Goal: Task Accomplishment & Management: Manage account settings

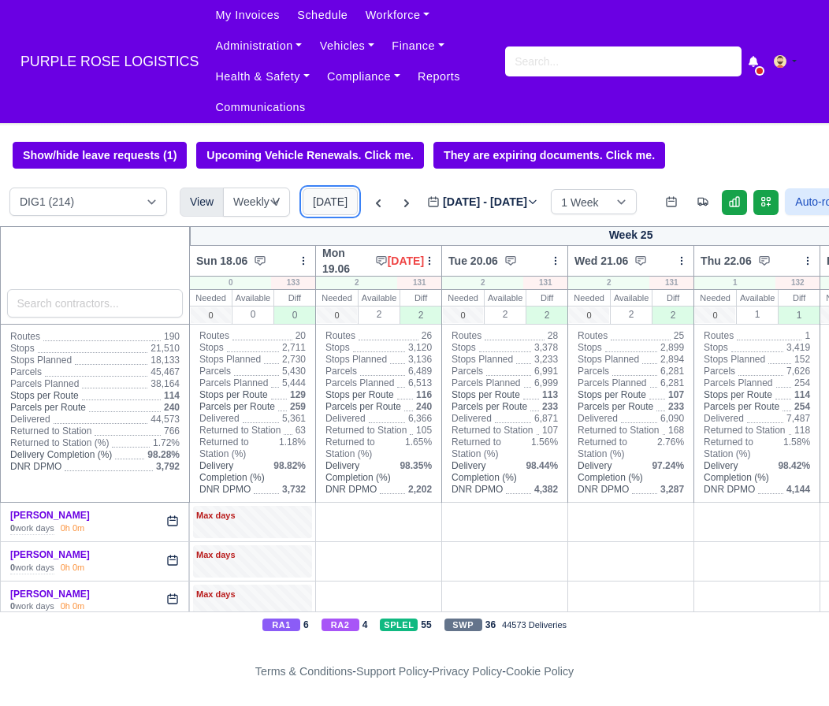
click at [317, 204] on button "[DATE]" at bounding box center [330, 201] width 55 height 27
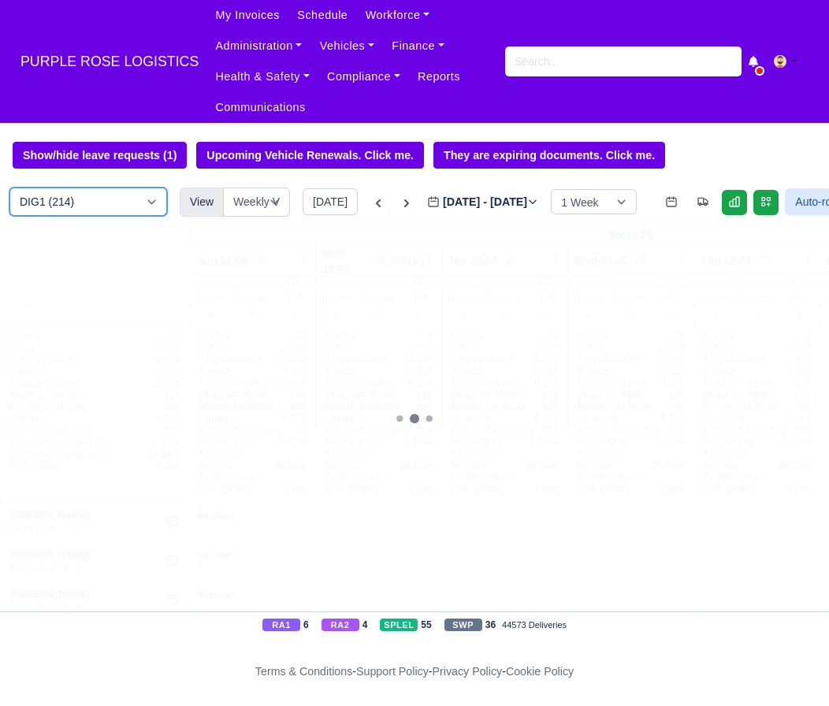
click at [108, 205] on select "DIG1 (214) DAK1 (1) GIMD (83)" at bounding box center [88, 201] width 158 height 28
type input "[DATE]"
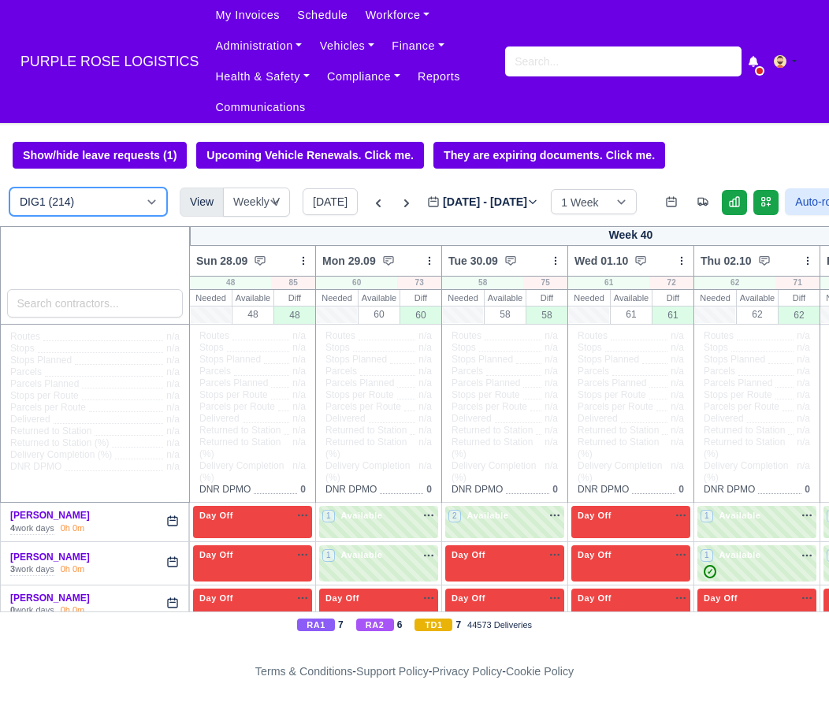
select select "5"
click at [9, 188] on select "DIG1 (214) DAK1 (1) GIMD (83)" at bounding box center [88, 201] width 158 height 28
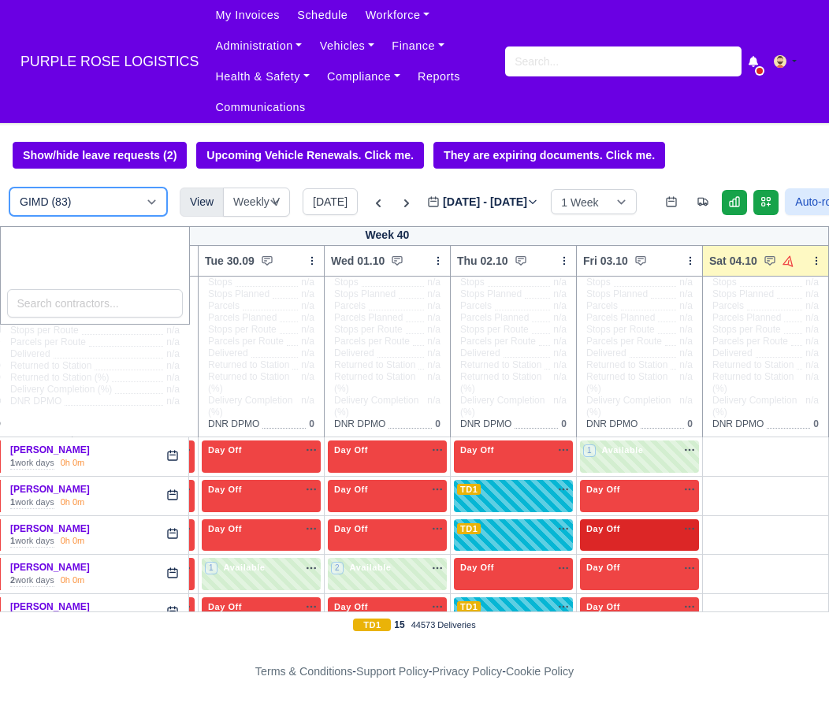
scroll to position [64, 243]
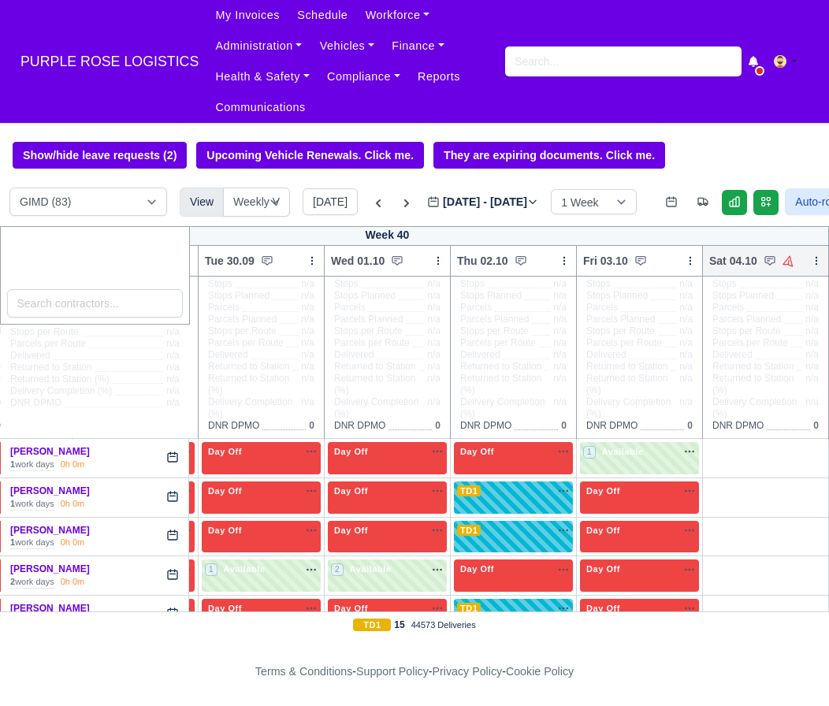
click at [811, 262] on icon at bounding box center [816, 260] width 11 height 11
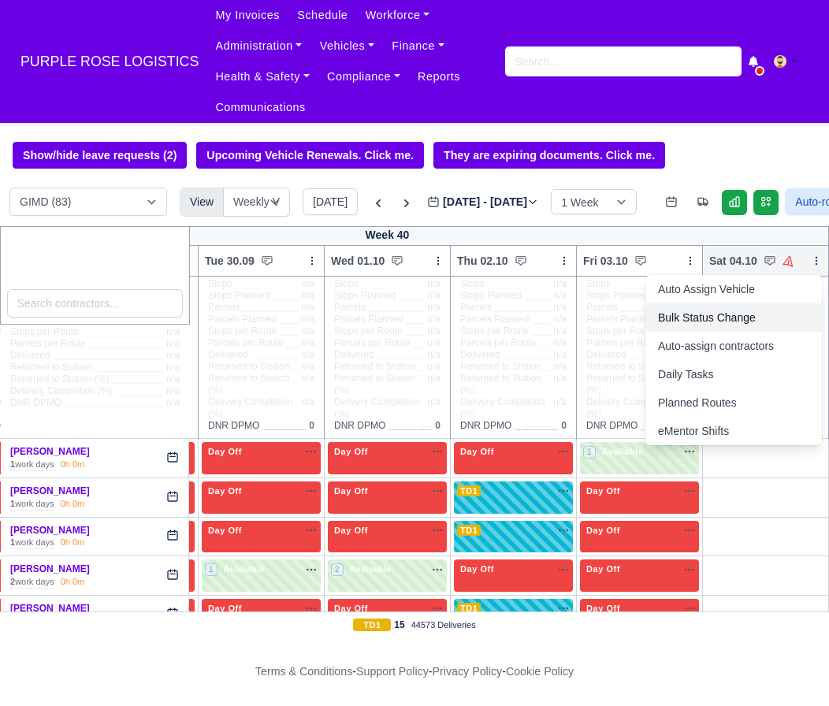
click at [727, 317] on link "Bulk Status Change" at bounding box center [733, 317] width 176 height 28
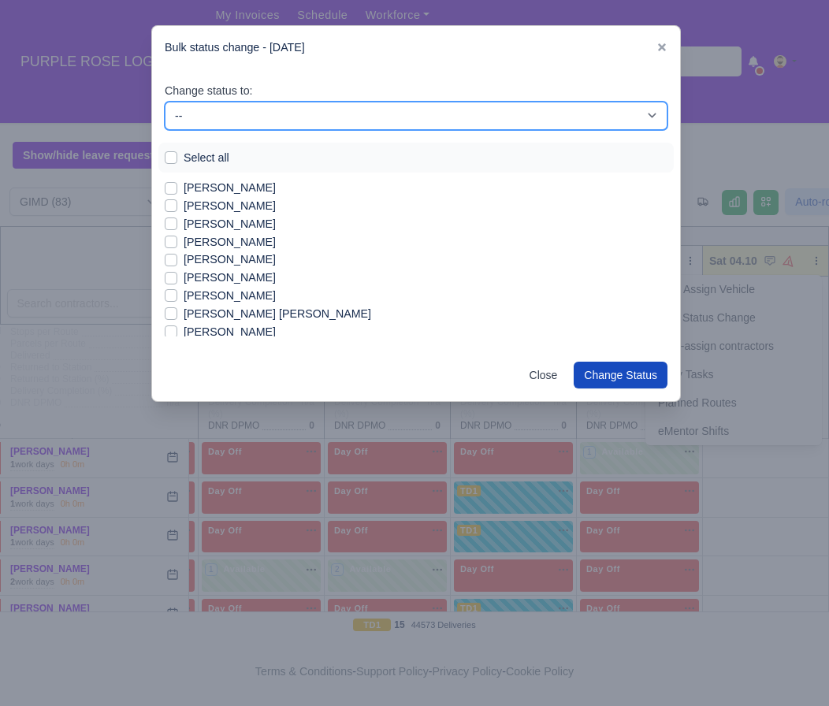
click at [217, 112] on select "-- Available Day Off Stand By Holiday In Office OSM Ridealong Nursery 1 Nursery…" at bounding box center [416, 116] width 503 height 28
select select "Day Off"
click at [165, 102] on select "-- Available Day Off Stand By Holiday In Office OSM Ridealong Nursery 1 Nursery…" at bounding box center [416, 116] width 503 height 28
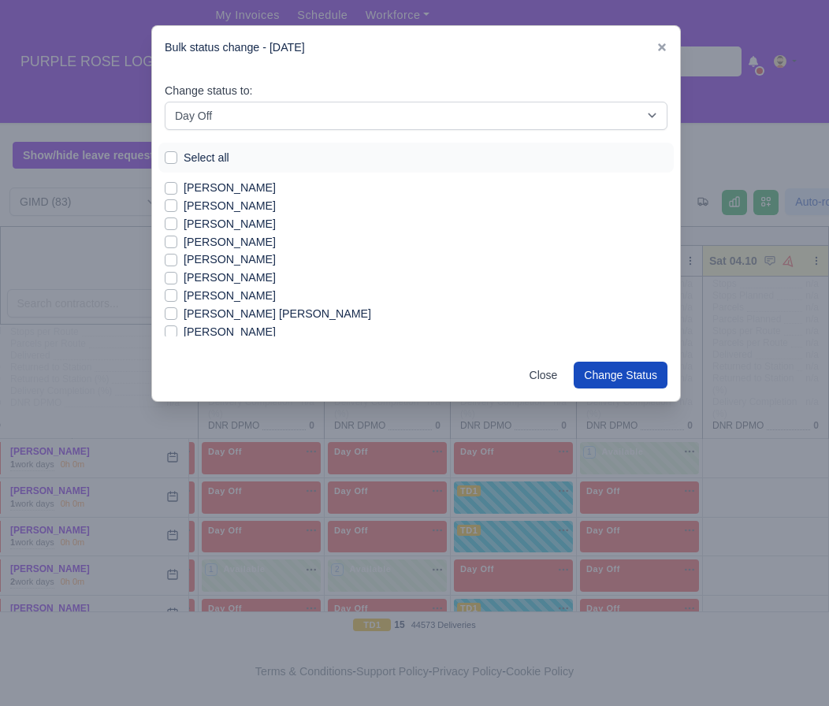
click at [184, 159] on label "Select all" at bounding box center [207, 158] width 46 height 18
click at [173, 159] on input "Select all" at bounding box center [171, 155] width 13 height 13
checkbox input "true"
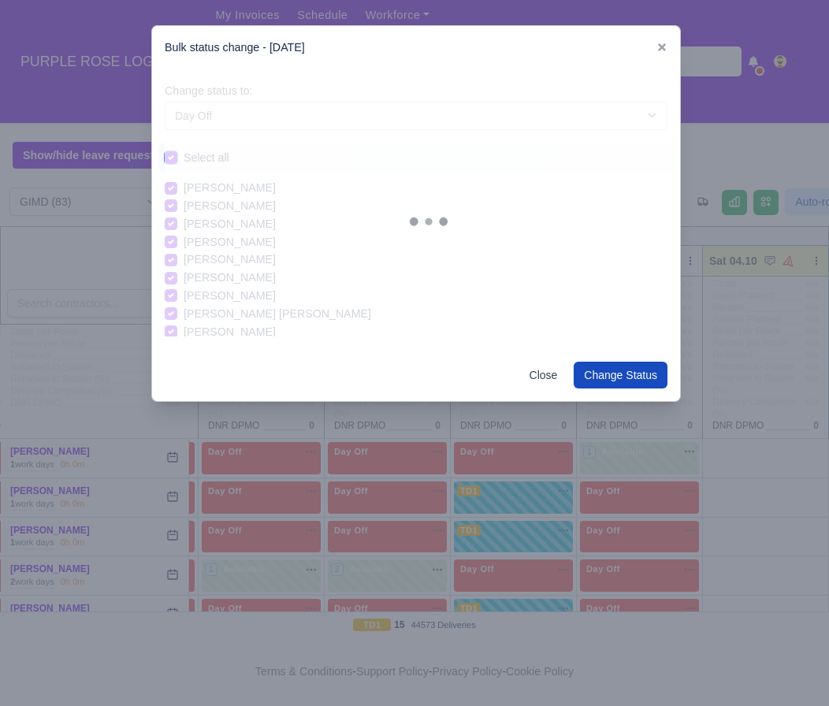
checkbox input "true"
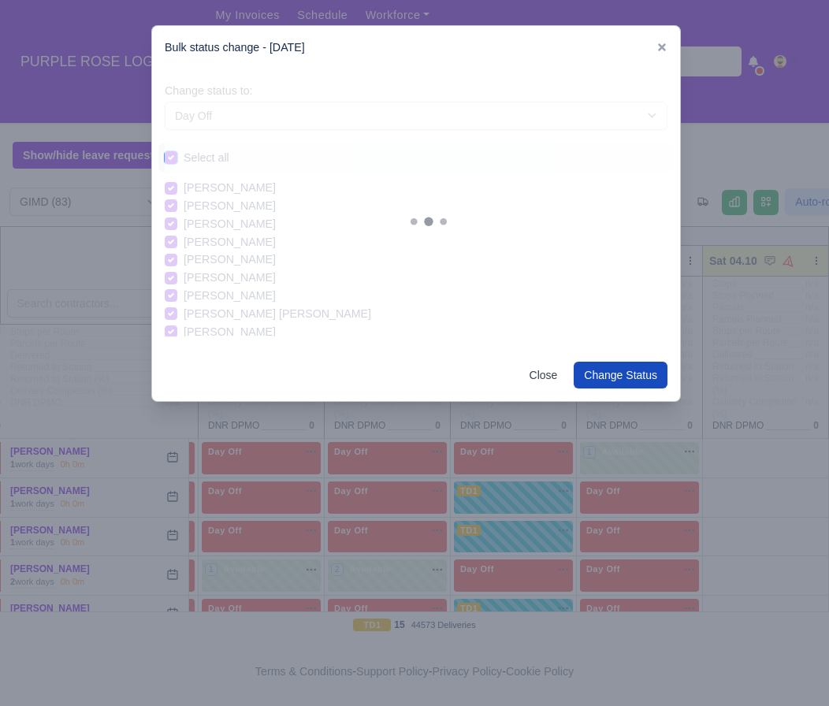
checkbox input "true"
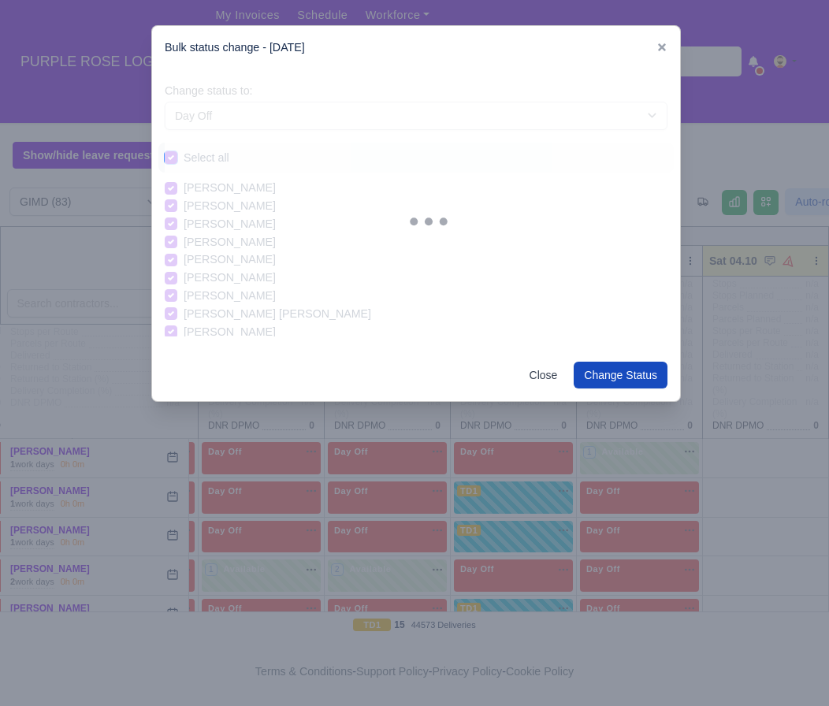
checkbox input "true"
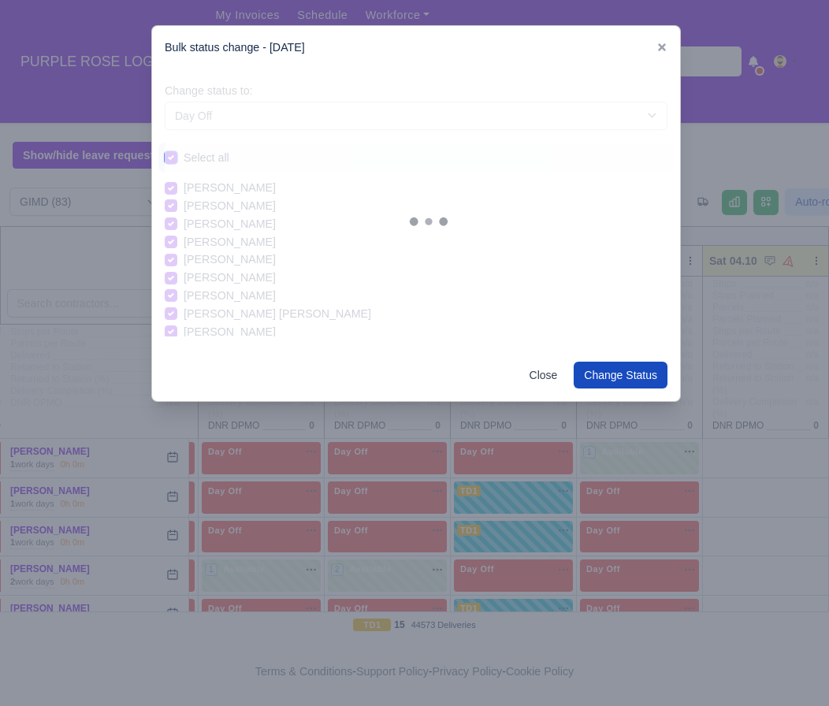
checkbox input "true"
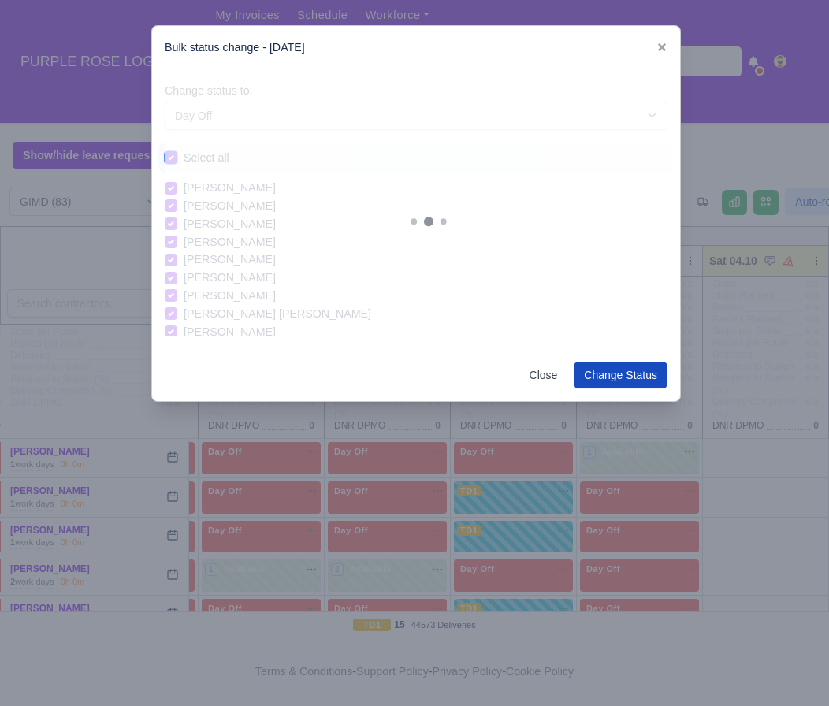
checkbox input "true"
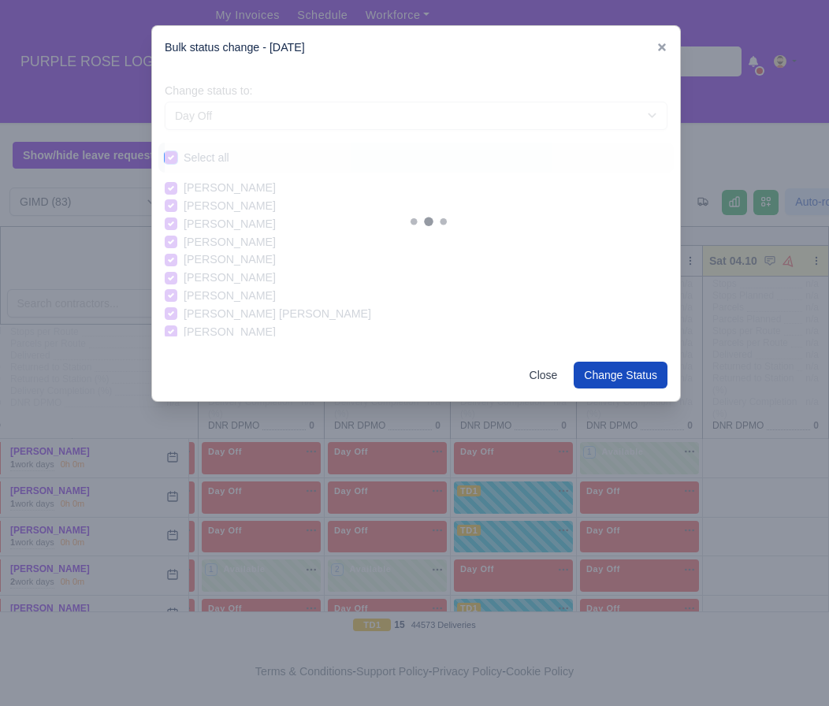
checkbox input "true"
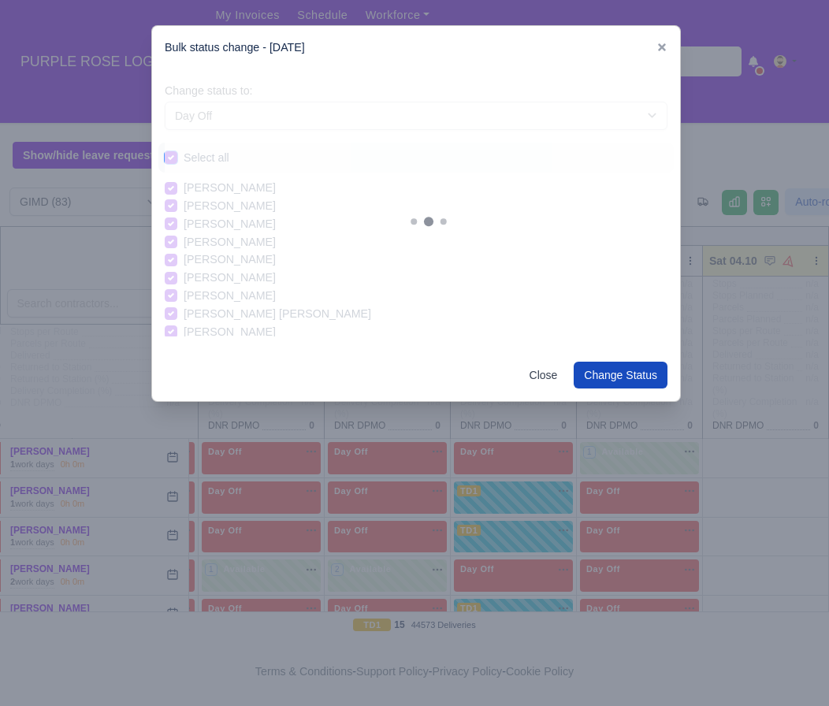
checkbox input "true"
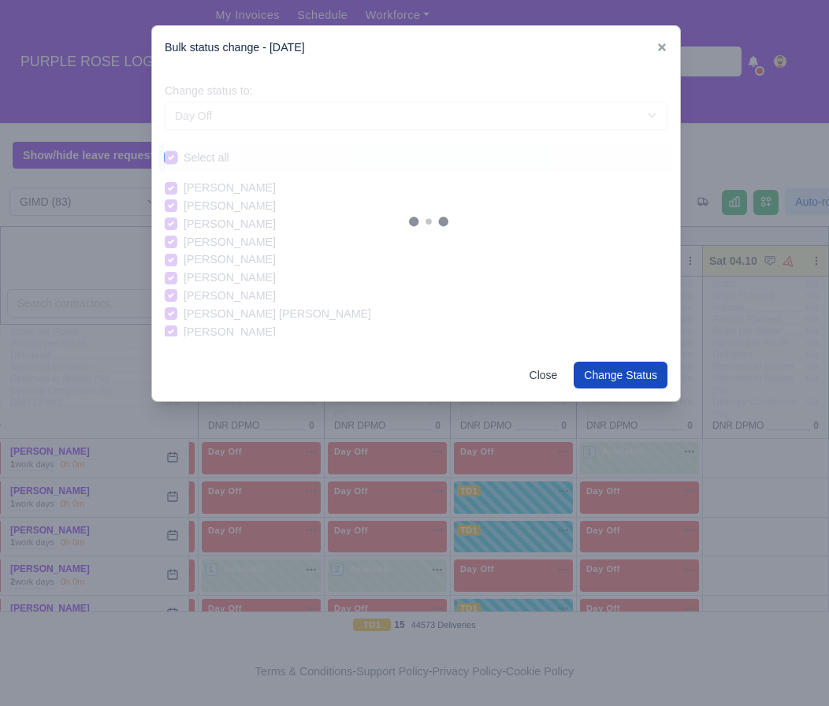
checkbox input "true"
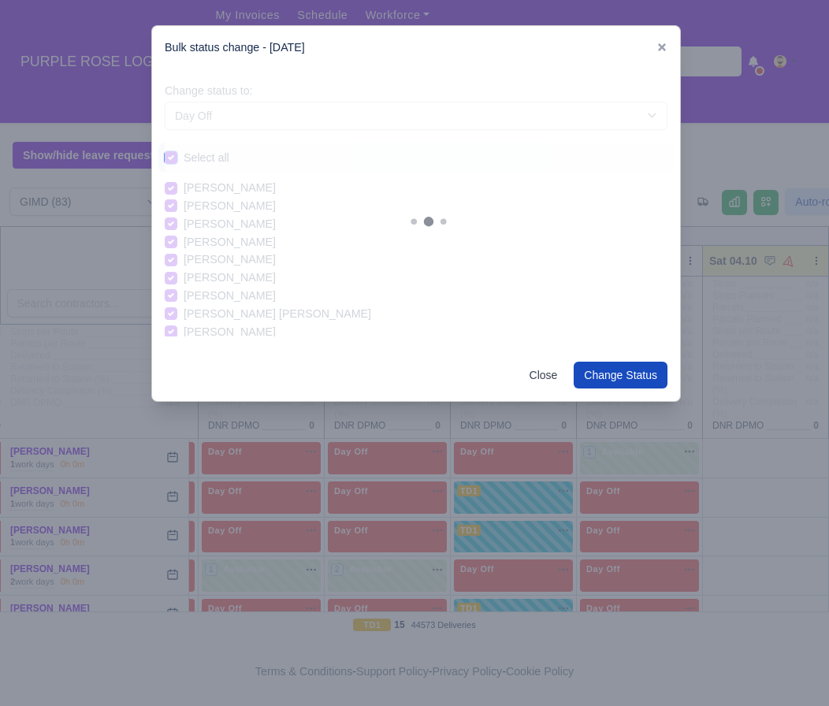
checkbox input "true"
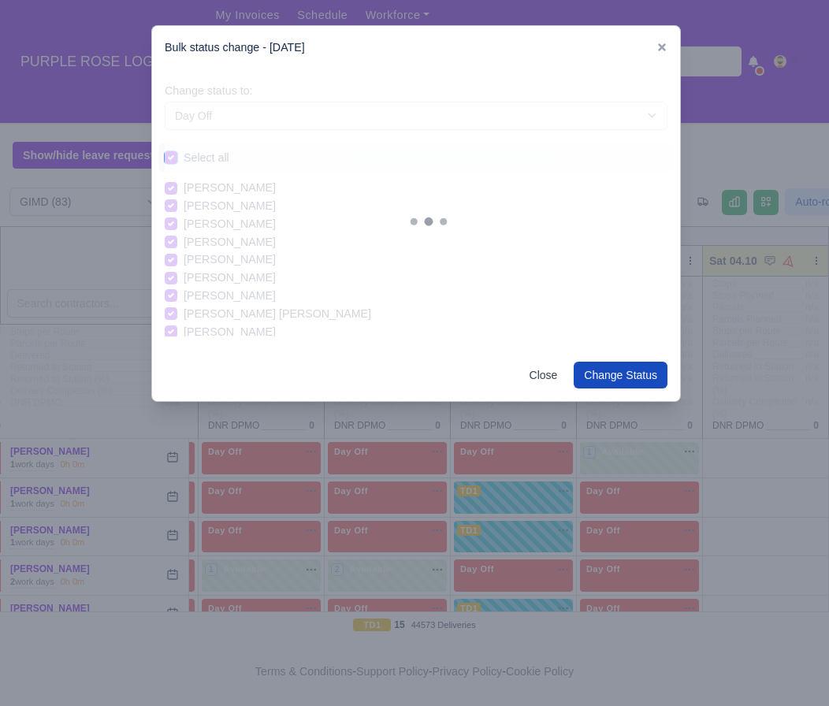
checkbox input "true"
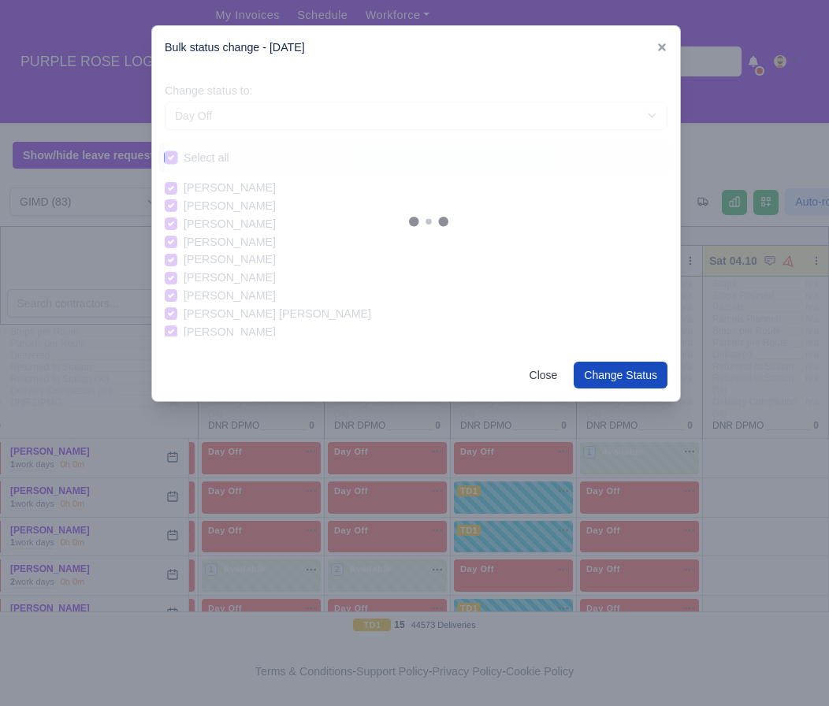
checkbox input "true"
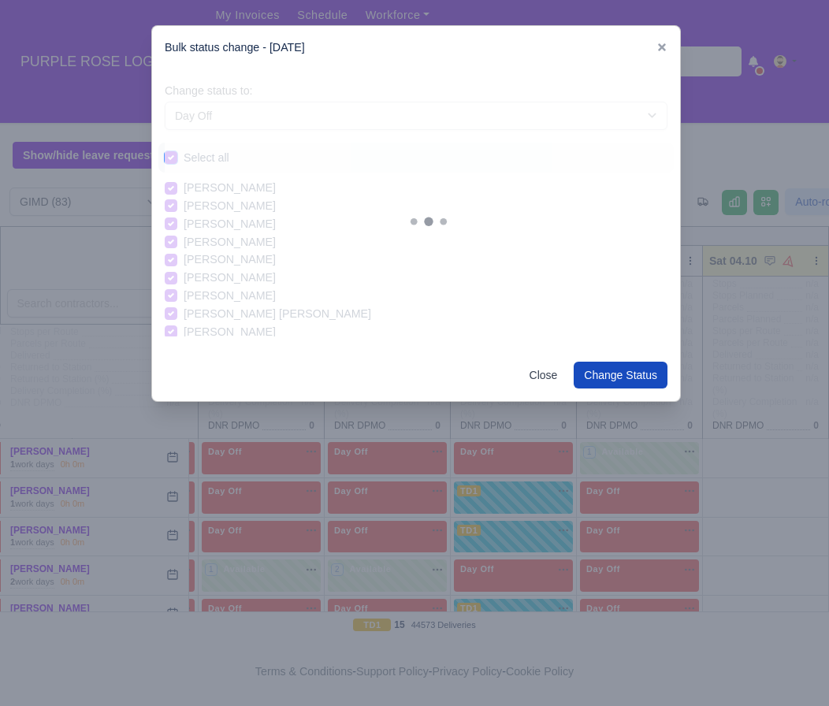
checkbox input "true"
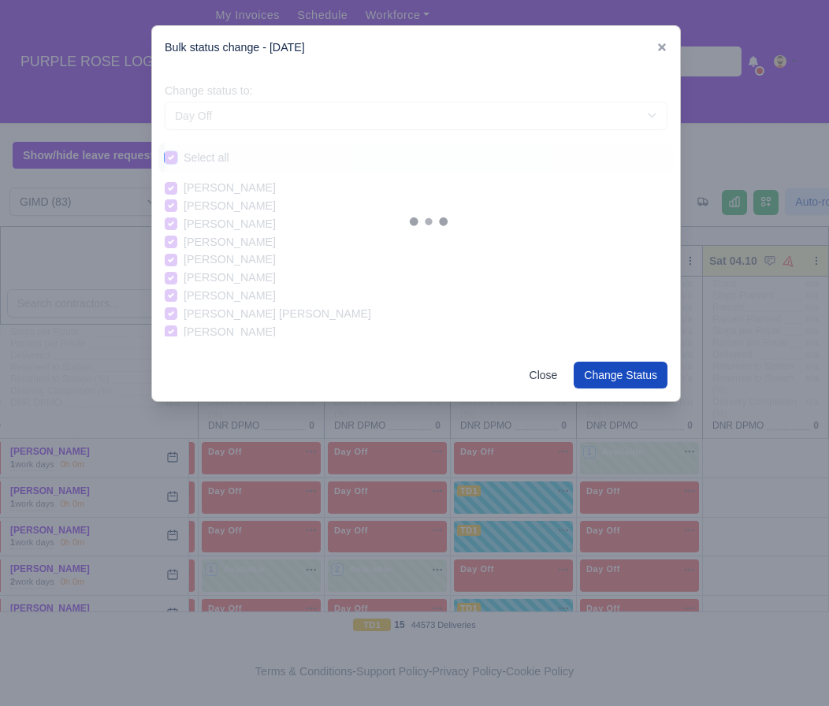
checkbox input "true"
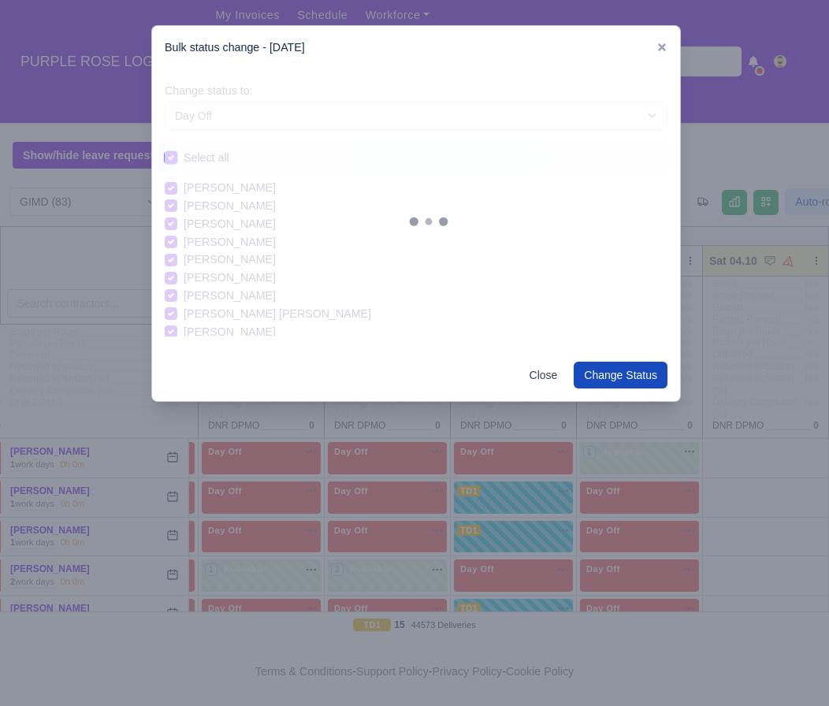
checkbox input "true"
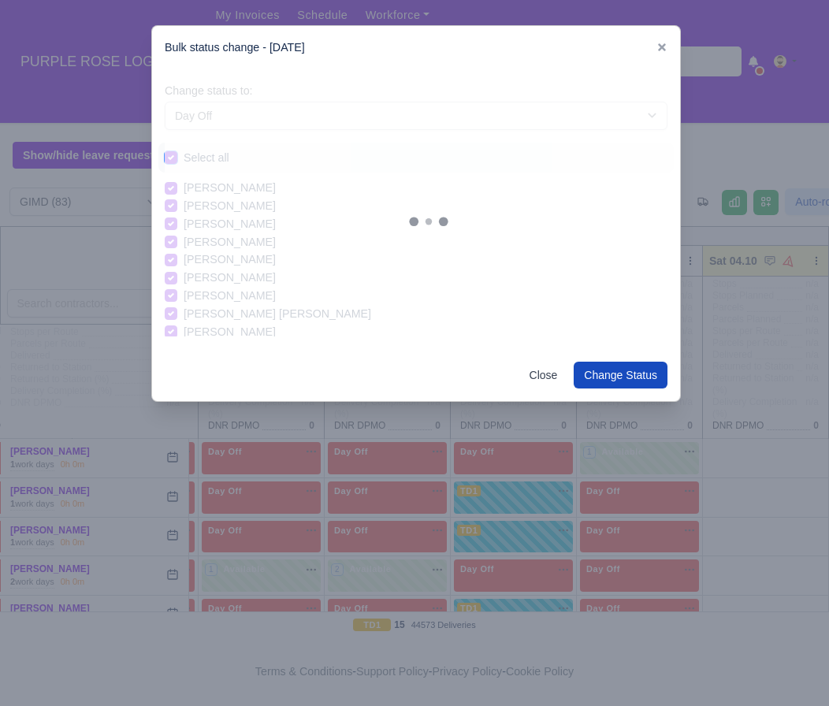
checkbox input "true"
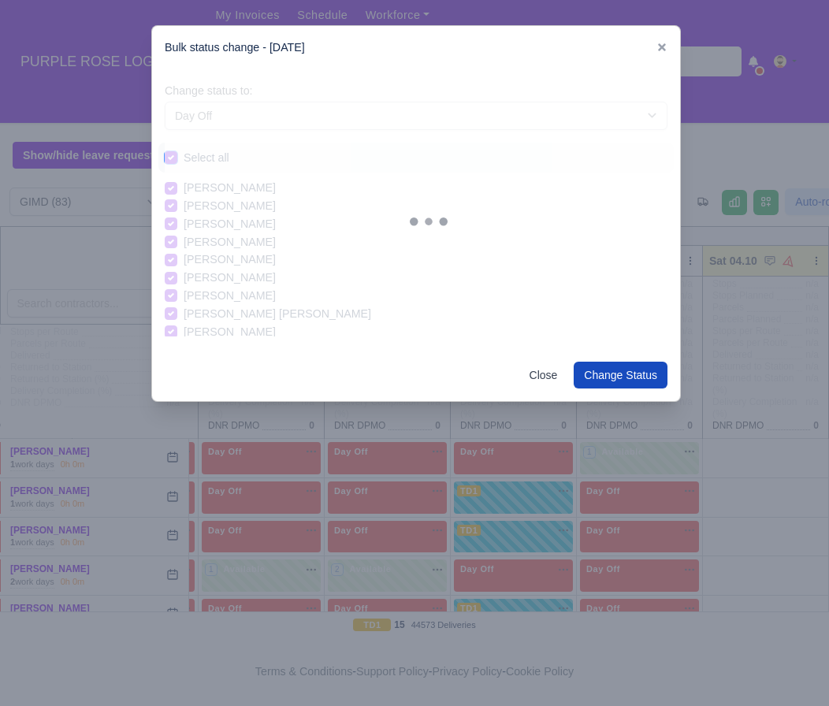
checkbox input "true"
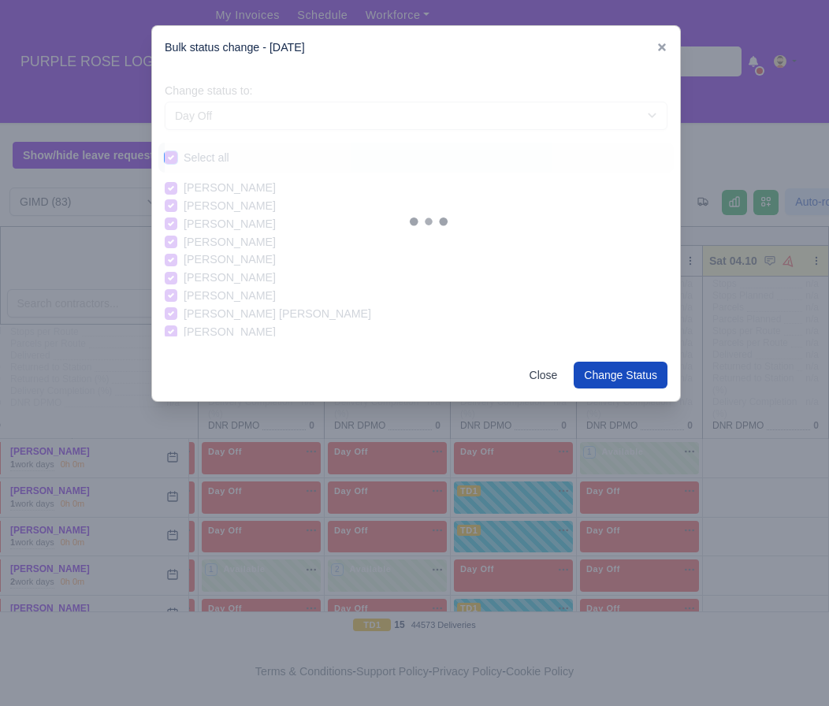
checkbox input "true"
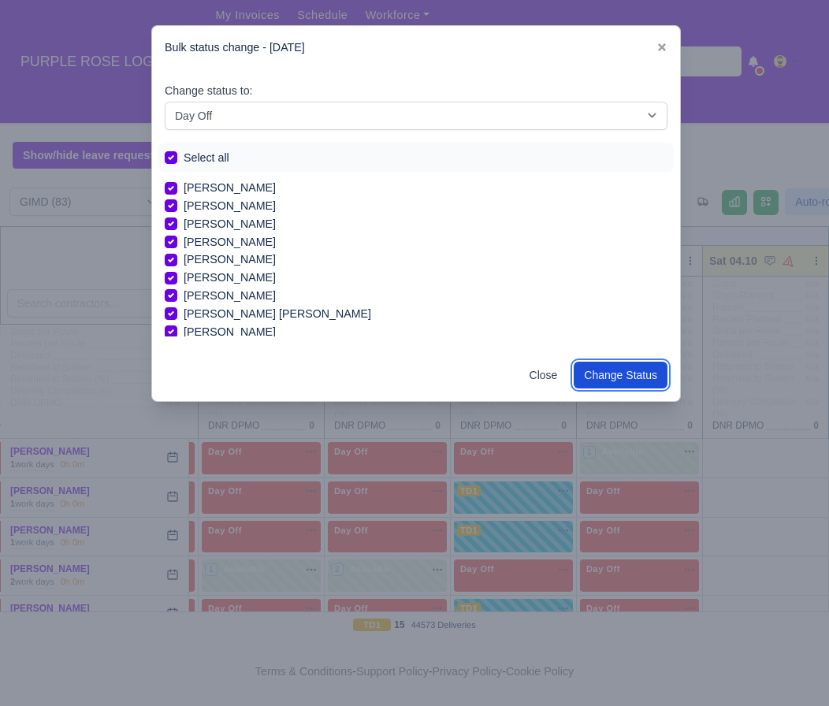
click at [612, 383] on button "Change Status" at bounding box center [621, 375] width 94 height 27
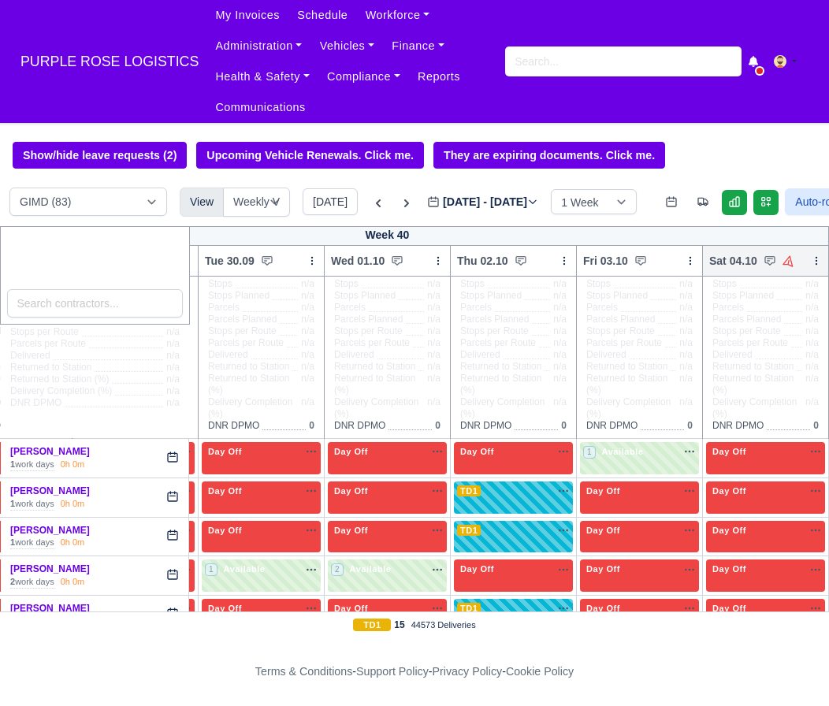
click at [813, 266] on icon at bounding box center [816, 260] width 11 height 11
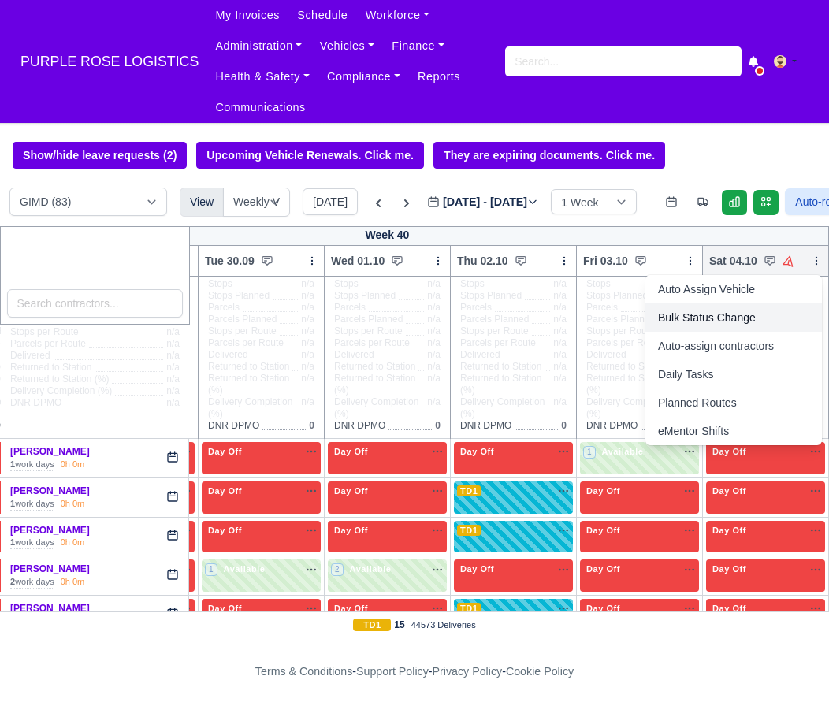
click at [736, 314] on link "Bulk Status Change" at bounding box center [733, 317] width 176 height 28
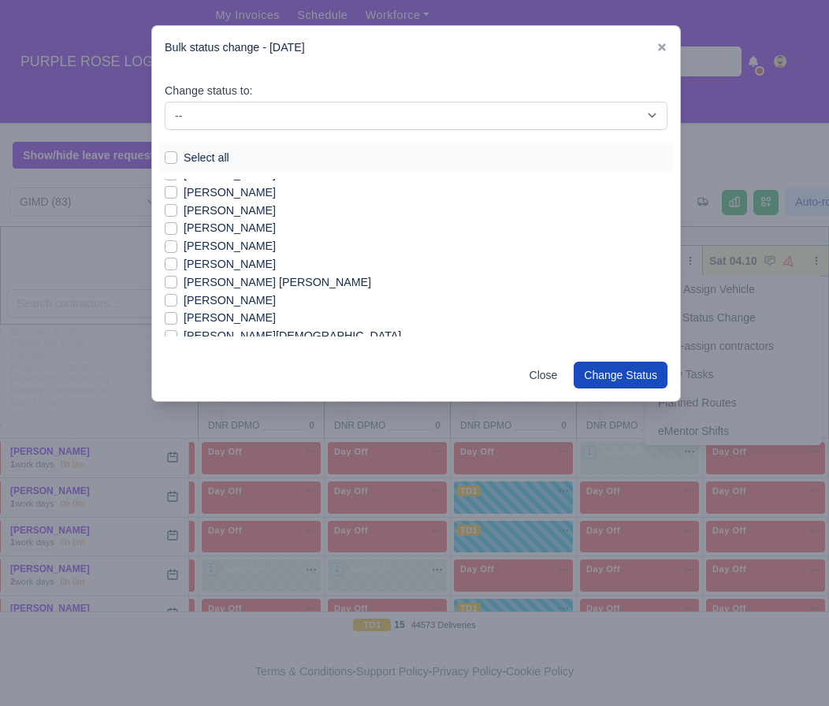
scroll to position [40, 0]
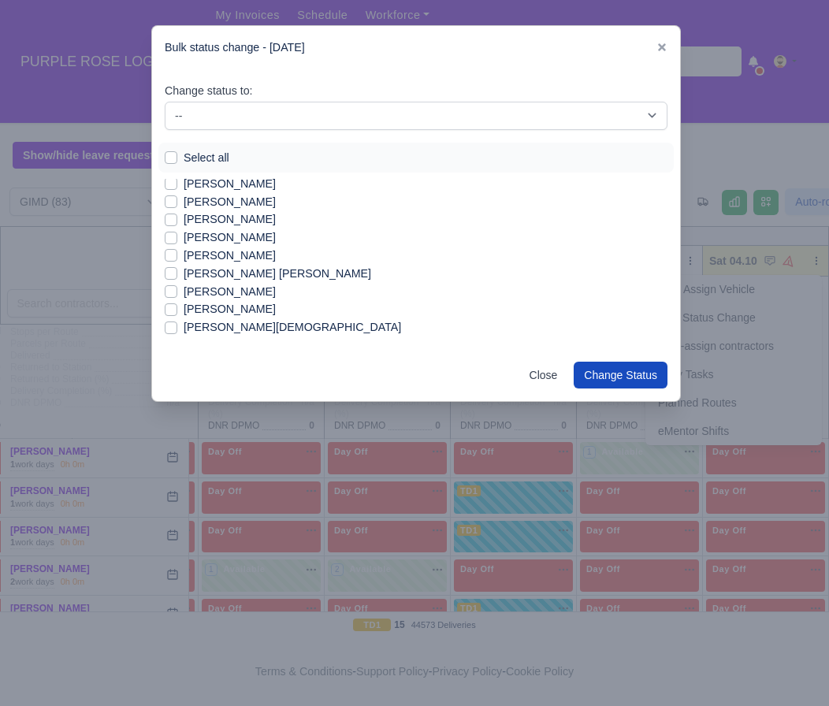
click at [229, 269] on label "[PERSON_NAME] [PERSON_NAME]" at bounding box center [277, 274] width 187 height 18
click at [177, 269] on input "[PERSON_NAME] [PERSON_NAME]" at bounding box center [171, 271] width 13 height 13
checkbox input "true"
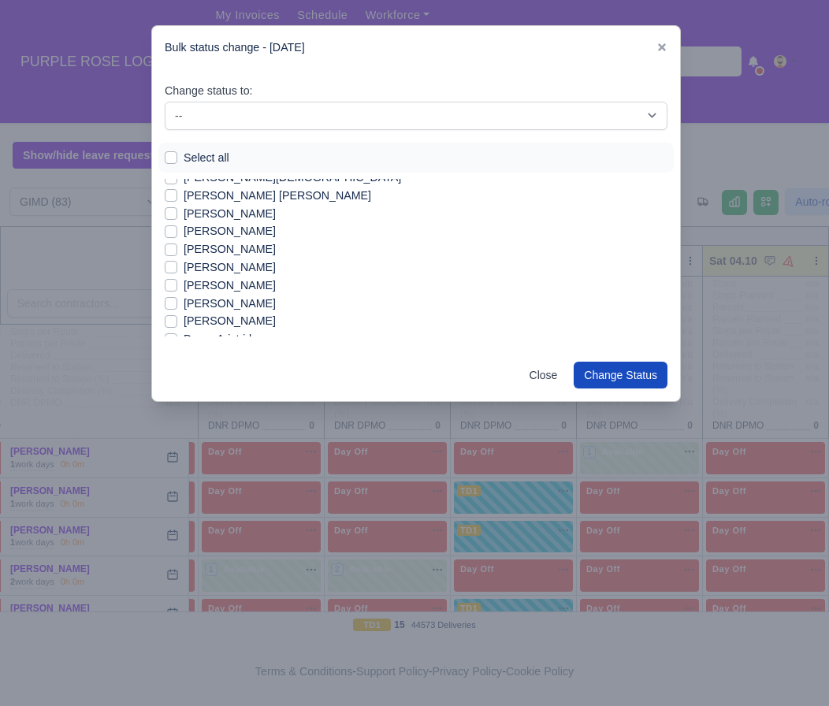
scroll to position [191, 0]
click at [187, 210] on label "[PERSON_NAME]" at bounding box center [230, 213] width 92 height 18
click at [177, 210] on input "[PERSON_NAME]" at bounding box center [171, 210] width 13 height 13
checkbox input "true"
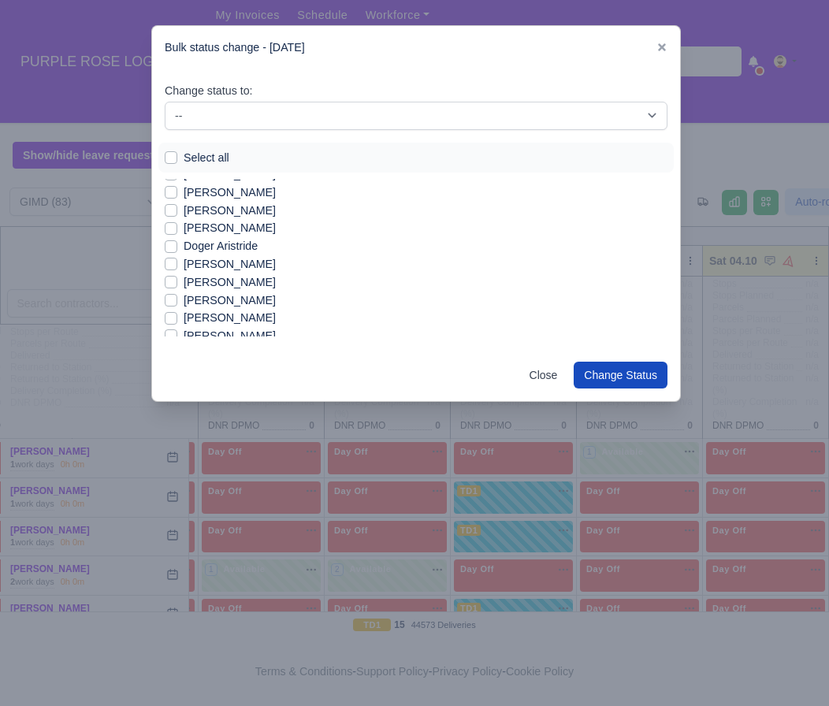
scroll to position [286, 0]
click at [217, 261] on label "[PERSON_NAME]" at bounding box center [230, 261] width 92 height 18
click at [177, 261] on input "[PERSON_NAME]" at bounding box center [171, 258] width 13 height 13
checkbox input "true"
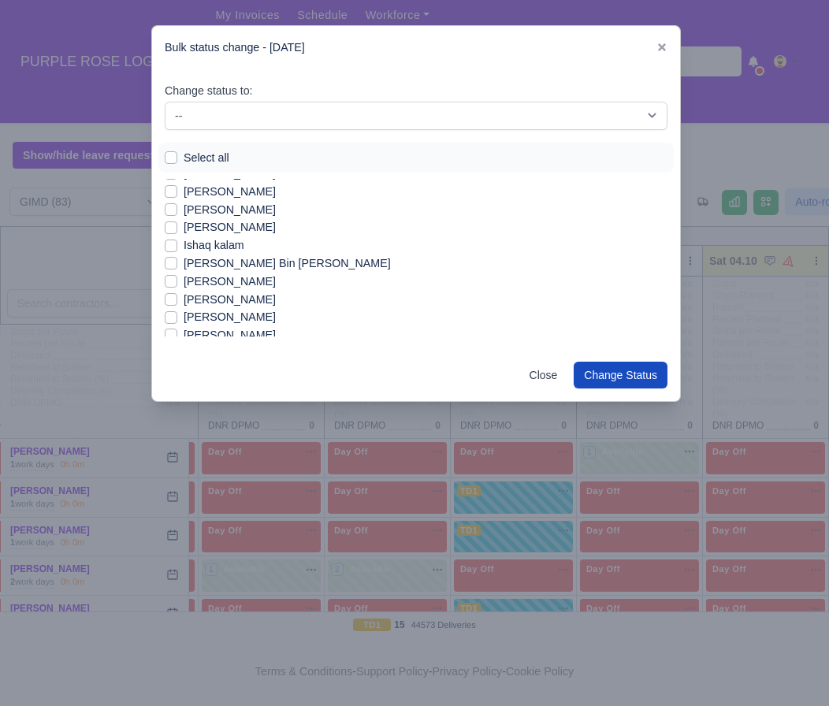
click at [217, 250] on label "Ishaq kalam" at bounding box center [214, 245] width 61 height 18
click at [177, 249] on input "Ishaq kalam" at bounding box center [171, 242] width 13 height 13
checkbox input "true"
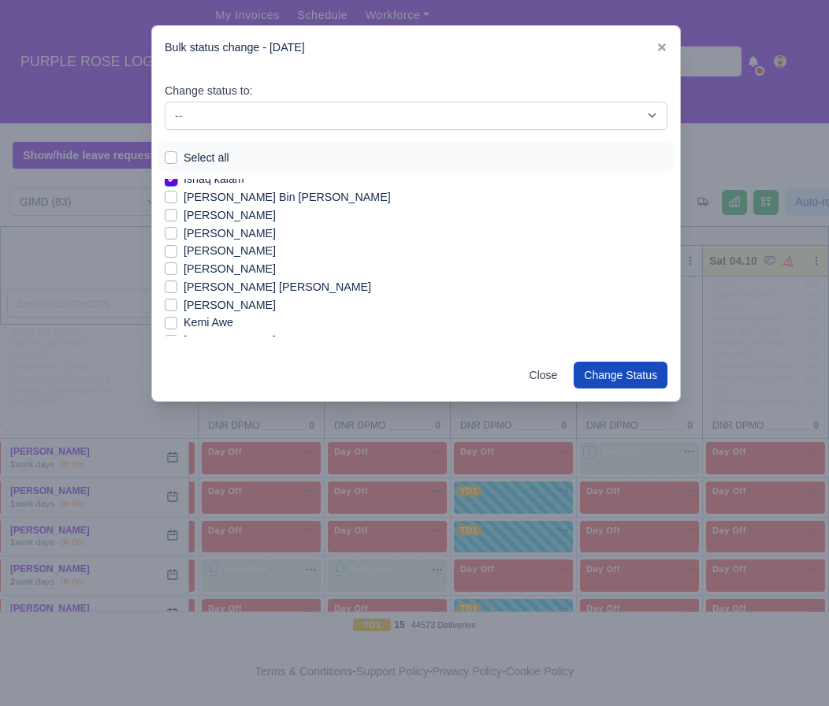
scroll to position [566, 0]
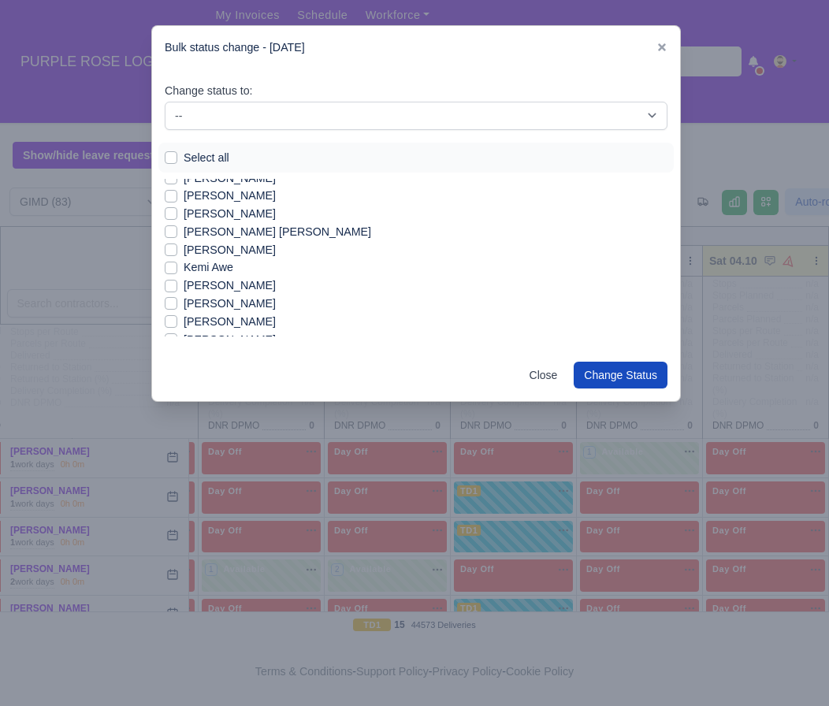
click at [200, 265] on label "Kemi Awe" at bounding box center [209, 267] width 50 height 18
click at [177, 265] on input "Kemi Awe" at bounding box center [171, 264] width 13 height 13
checkbox input "true"
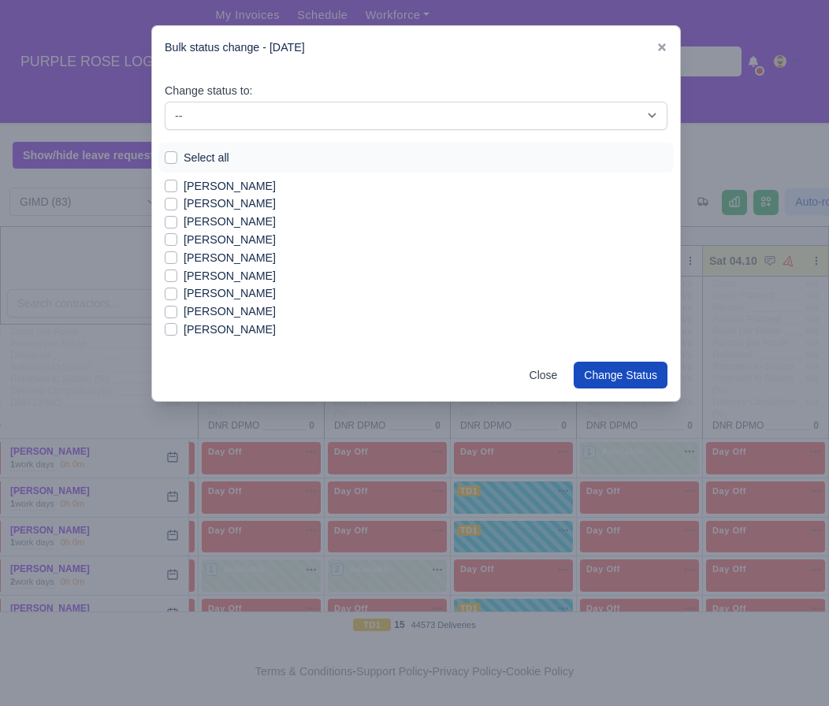
scroll to position [1253, 0]
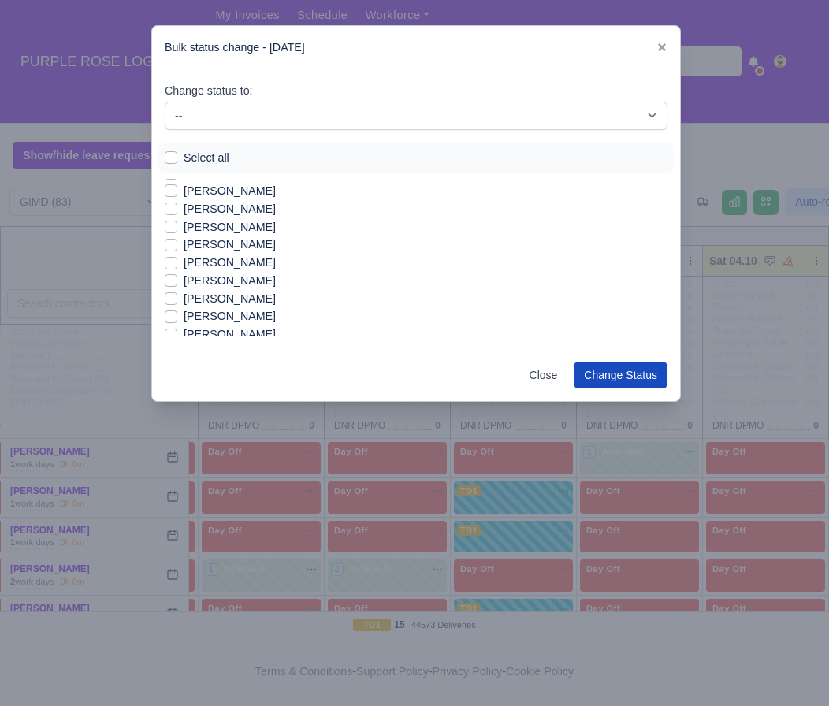
click at [217, 210] on label "[PERSON_NAME]" at bounding box center [230, 209] width 92 height 18
click at [177, 210] on input "[PERSON_NAME]" at bounding box center [171, 206] width 13 height 13
checkbox input "true"
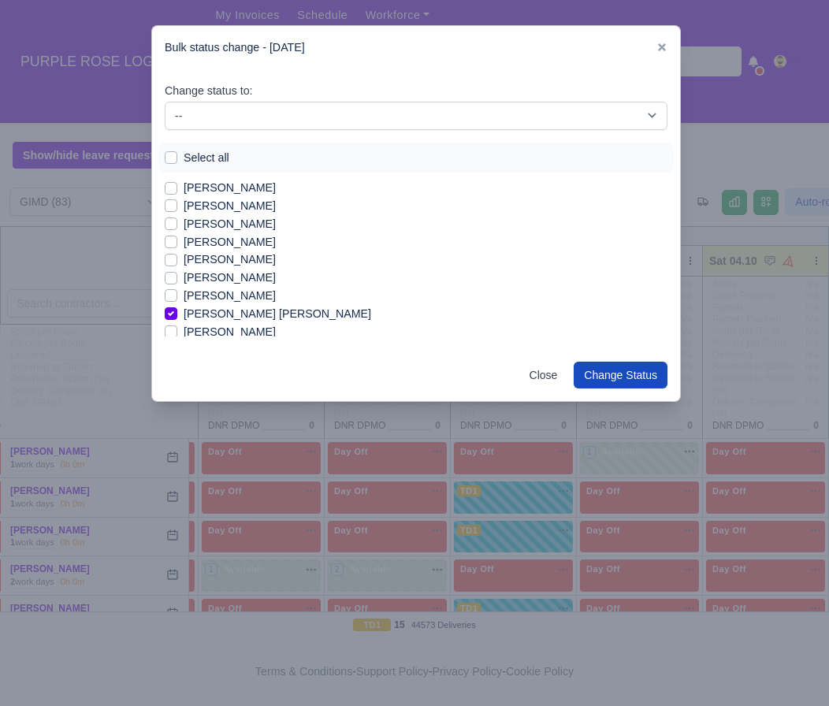
click at [231, 336] on label "[PERSON_NAME]" at bounding box center [230, 332] width 92 height 18
click at [177, 336] on input "[PERSON_NAME]" at bounding box center [171, 329] width 13 height 13
checkbox input "true"
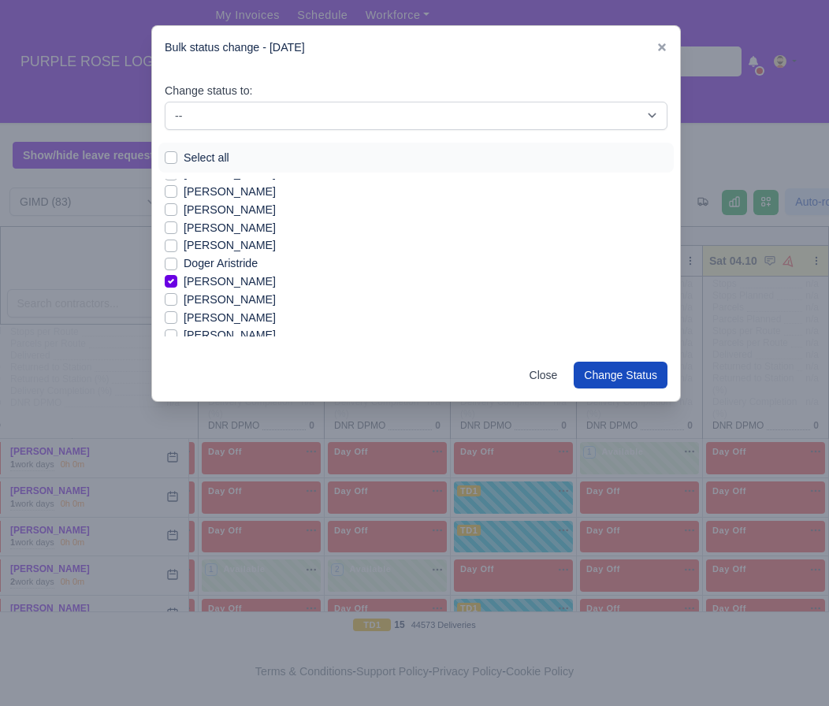
scroll to position [273, 0]
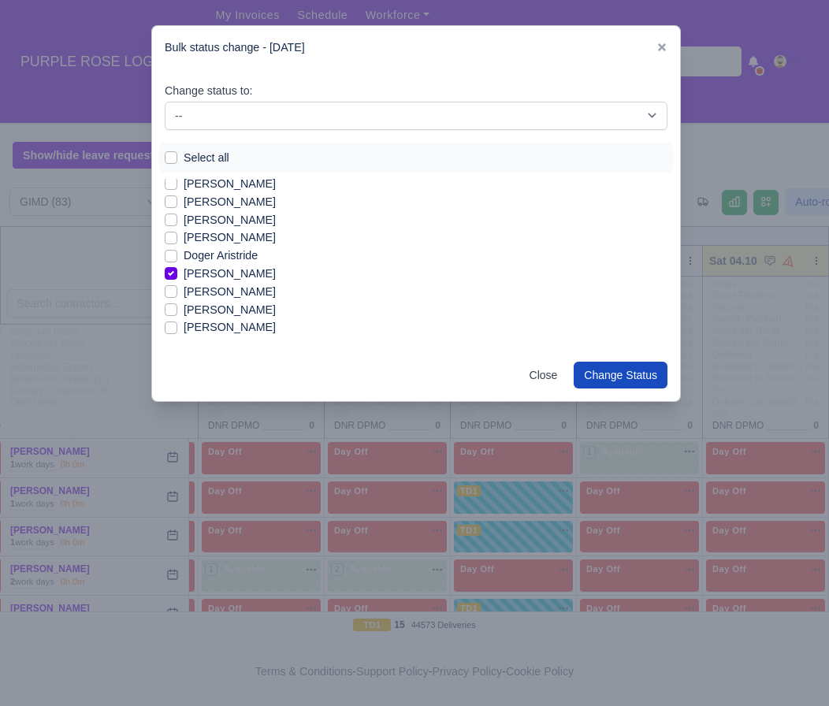
click at [216, 291] on label "[PERSON_NAME]" at bounding box center [230, 292] width 92 height 18
click at [177, 291] on input "[PERSON_NAME]" at bounding box center [171, 289] width 13 height 13
checkbox input "true"
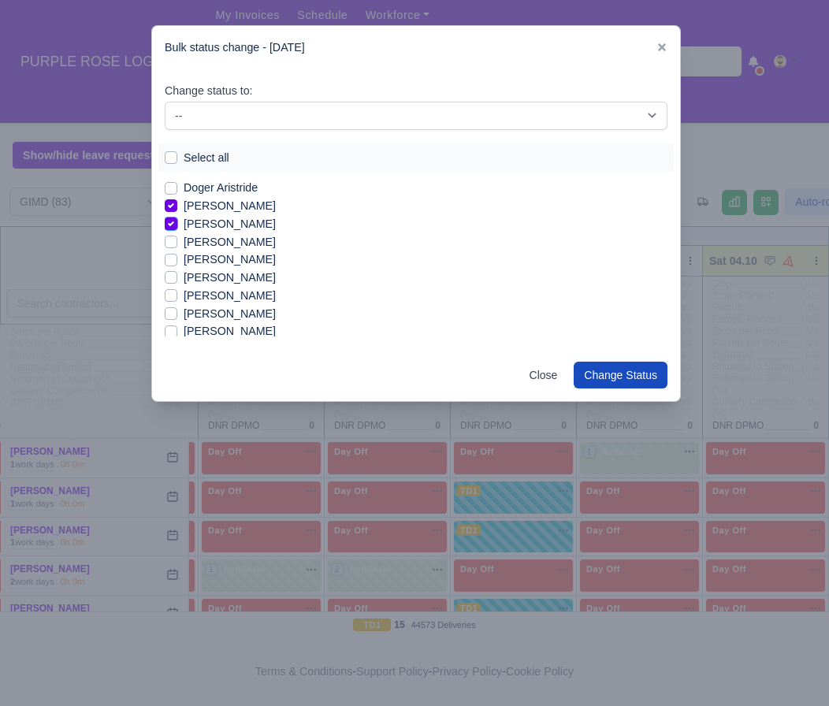
scroll to position [343, 0]
click at [227, 277] on label "[PERSON_NAME]" at bounding box center [230, 276] width 92 height 18
click at [177, 277] on input "[PERSON_NAME]" at bounding box center [171, 273] width 13 height 13
checkbox input "true"
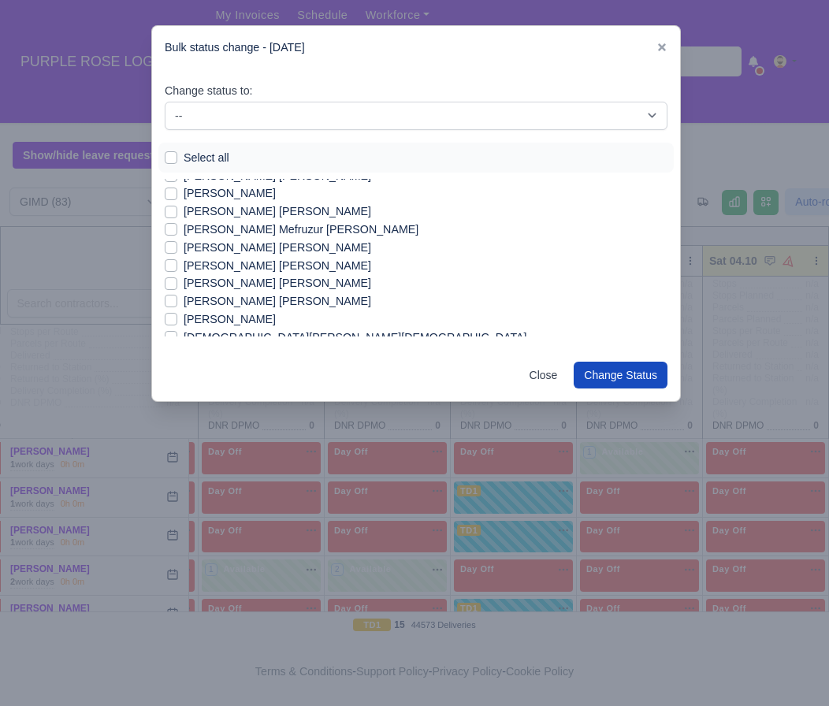
scroll to position [895, 0]
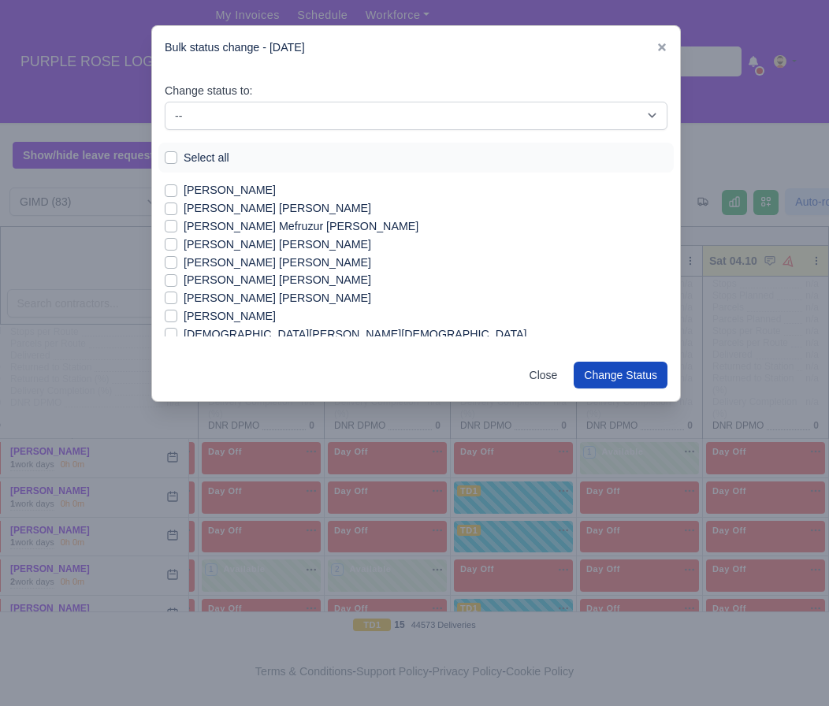
click at [227, 277] on label "[PERSON_NAME] [PERSON_NAME]" at bounding box center [277, 280] width 187 height 18
click at [177, 277] on input "[PERSON_NAME] [PERSON_NAME]" at bounding box center [171, 277] width 13 height 13
checkbox input "true"
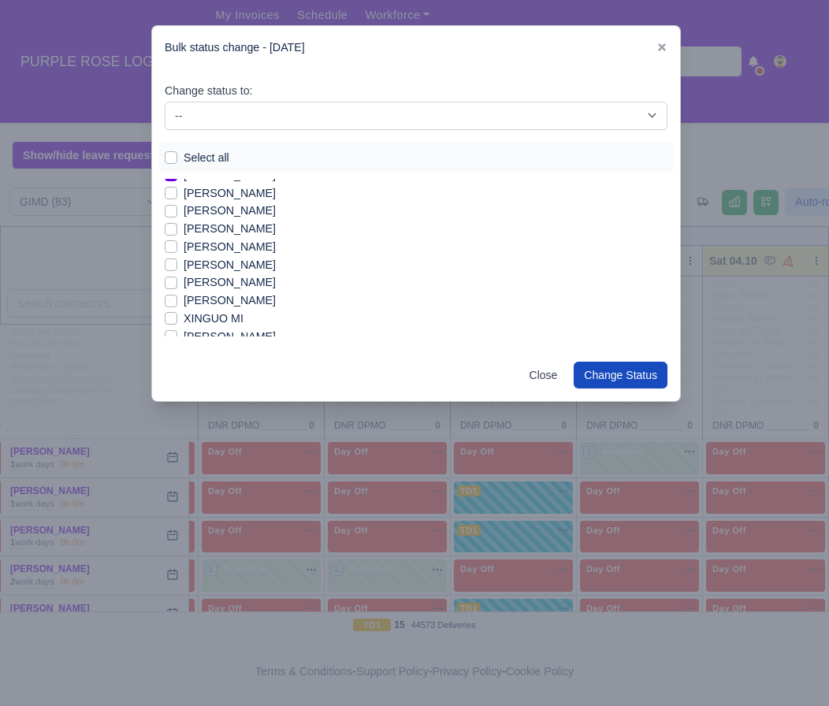
scroll to position [1290, 0]
click at [214, 207] on label "[PERSON_NAME]" at bounding box center [230, 208] width 92 height 18
click at [177, 207] on input "[PERSON_NAME]" at bounding box center [171, 205] width 13 height 13
click at [214, 207] on label "[PERSON_NAME]" at bounding box center [230, 208] width 92 height 18
click at [177, 207] on input "[PERSON_NAME]" at bounding box center [171, 205] width 13 height 13
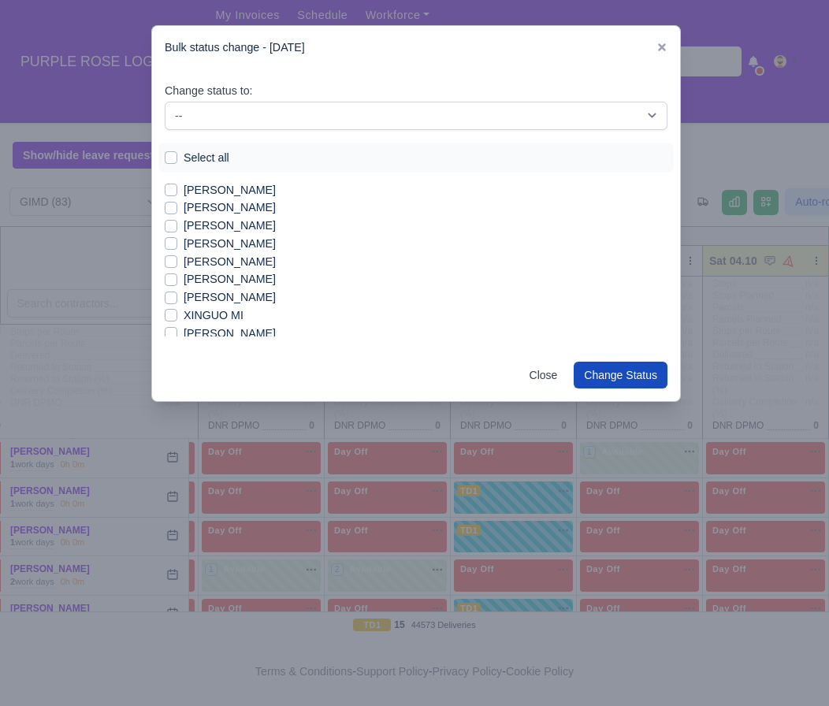
click at [184, 210] on label "[PERSON_NAME]" at bounding box center [230, 208] width 92 height 18
click at [173, 210] on input "[PERSON_NAME]" at bounding box center [171, 205] width 13 height 13
checkbox input "true"
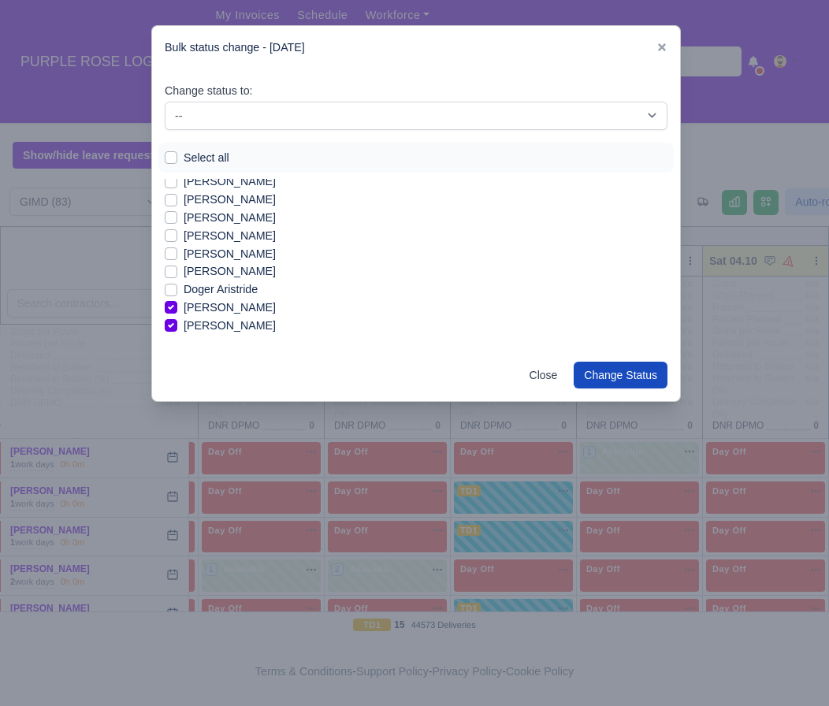
scroll to position [0, 0]
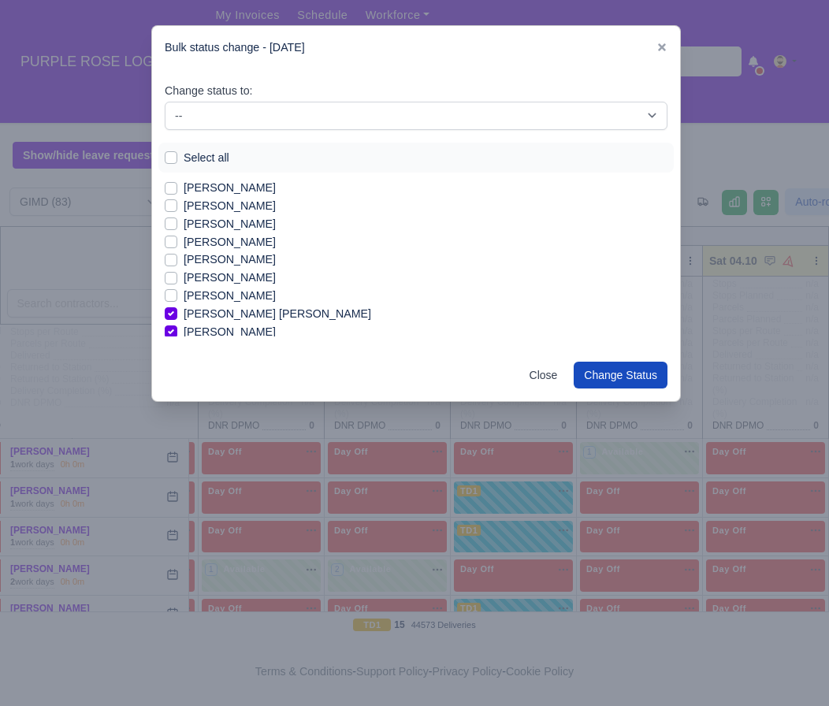
click at [220, 277] on label "[PERSON_NAME]" at bounding box center [230, 278] width 92 height 18
click at [177, 277] on input "[PERSON_NAME]" at bounding box center [171, 275] width 13 height 13
checkbox input "true"
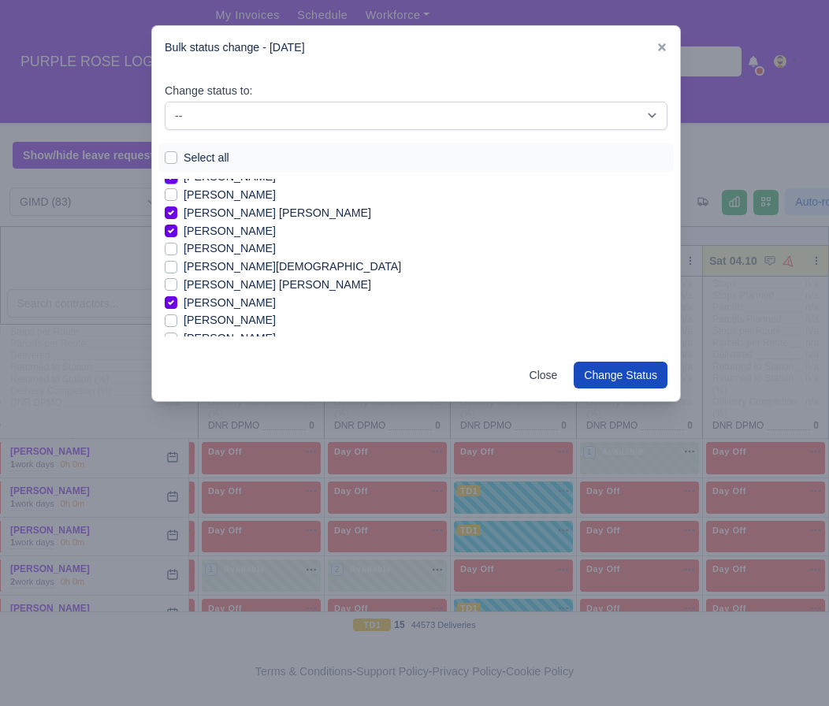
scroll to position [100, 0]
click at [262, 251] on label "[PERSON_NAME]" at bounding box center [230, 249] width 92 height 18
click at [177, 251] on input "[PERSON_NAME]" at bounding box center [171, 246] width 13 height 13
checkbox input "true"
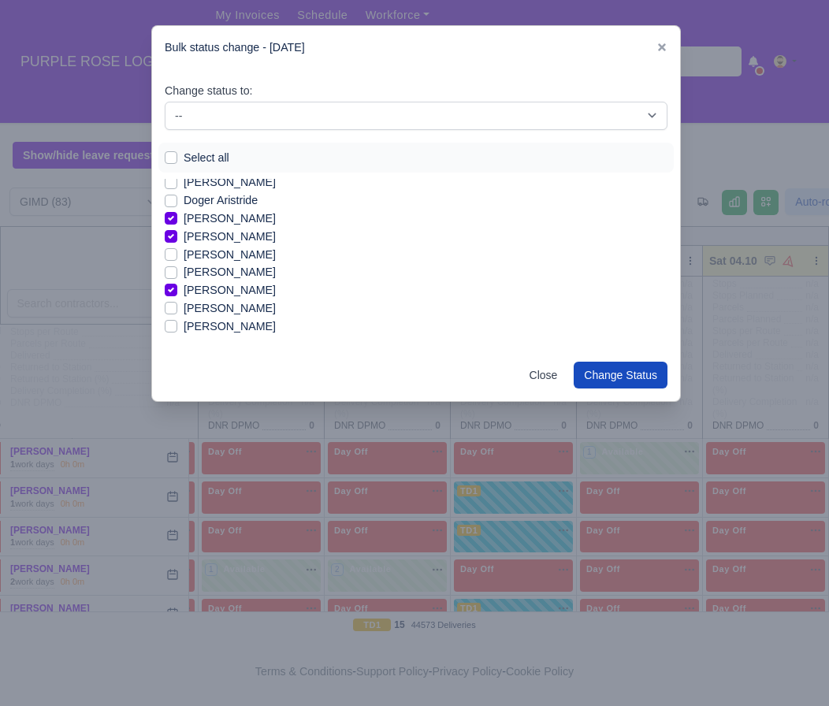
scroll to position [334, 0]
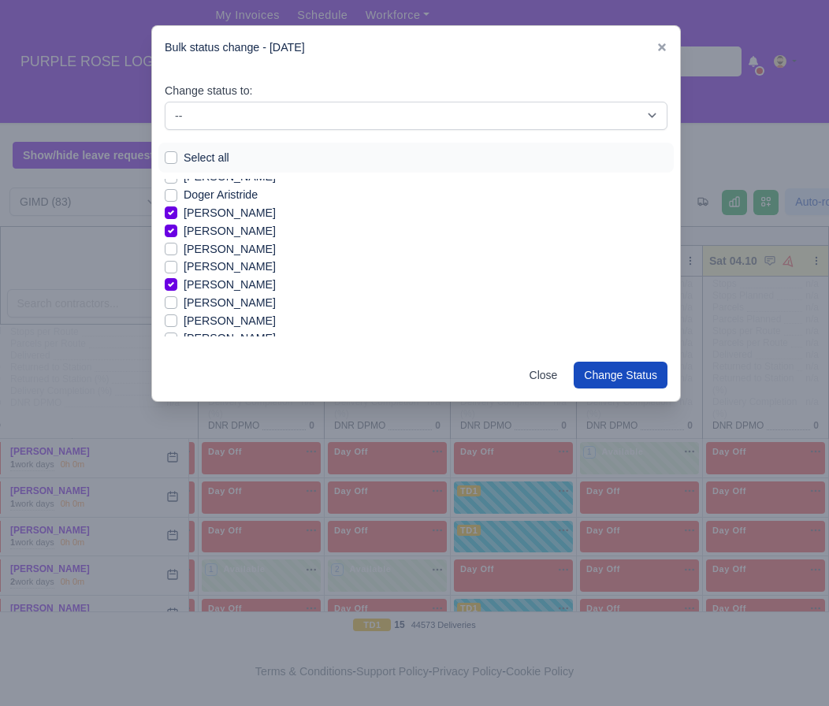
click at [230, 299] on label "[PERSON_NAME]" at bounding box center [230, 303] width 92 height 18
click at [177, 299] on input "[PERSON_NAME]" at bounding box center [171, 300] width 13 height 13
checkbox input "true"
click at [233, 317] on label "[PERSON_NAME]" at bounding box center [230, 322] width 92 height 18
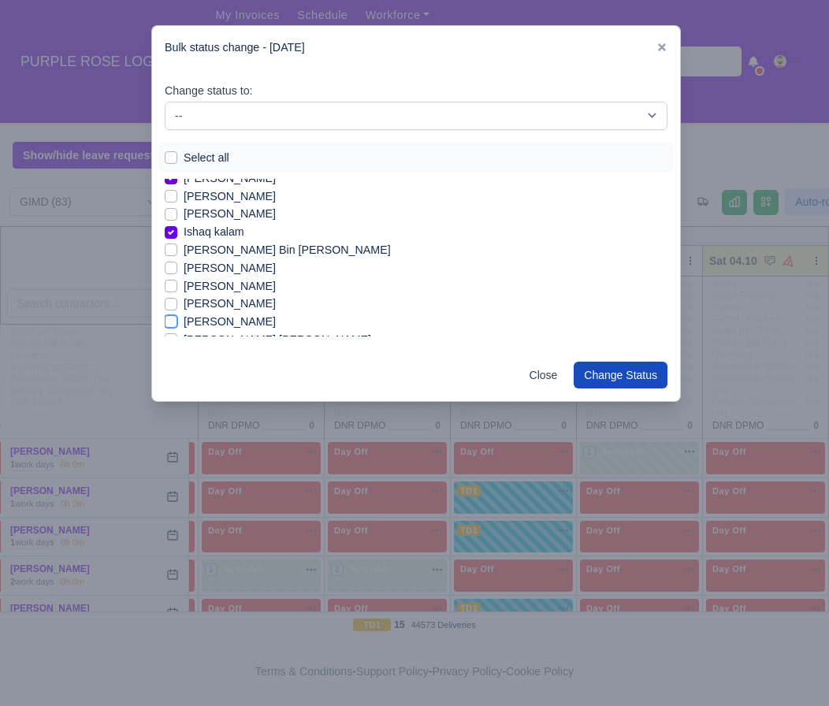
click at [177, 317] on input "[PERSON_NAME]" at bounding box center [171, 319] width 13 height 13
checkbox input "true"
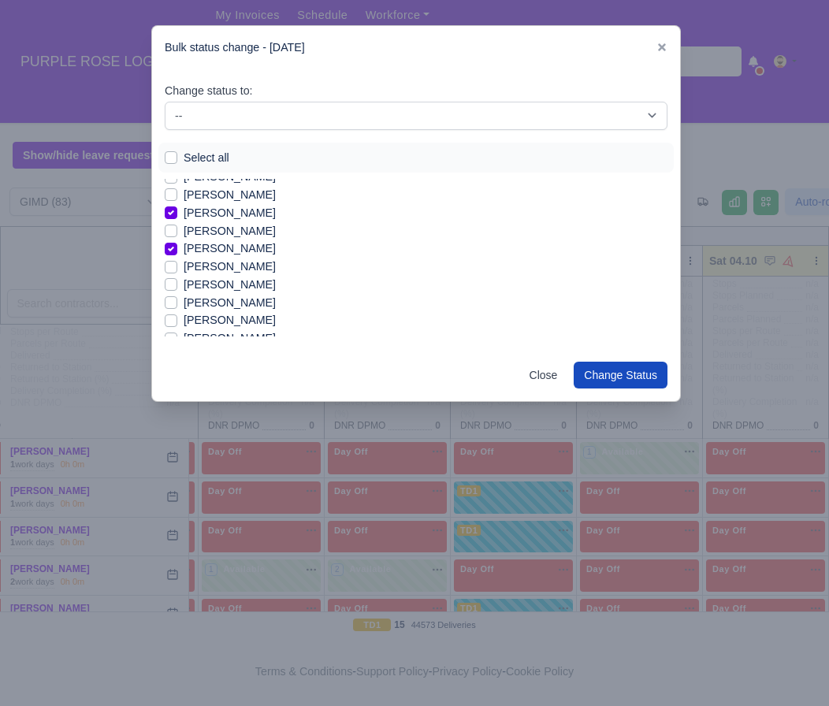
scroll to position [1251, 0]
click at [233, 305] on label "[PERSON_NAME]" at bounding box center [230, 301] width 92 height 18
click at [177, 305] on input "[PERSON_NAME]" at bounding box center [171, 298] width 13 height 13
checkbox input "true"
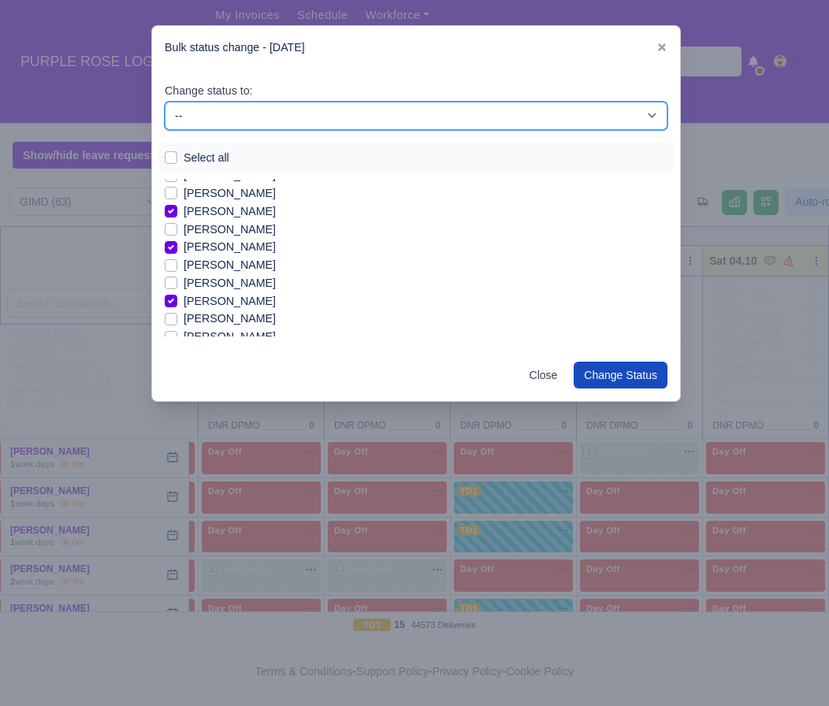
click at [377, 117] on select "-- Available Day Off Stand By Holiday In Office OSM Ridealong Nursery 1 Nursery…" at bounding box center [416, 116] width 503 height 28
select select "Available"
click at [165, 102] on select "-- Available Day Off Stand By Holiday In Office OSM Ridealong Nursery 1 Nursery…" at bounding box center [416, 116] width 503 height 28
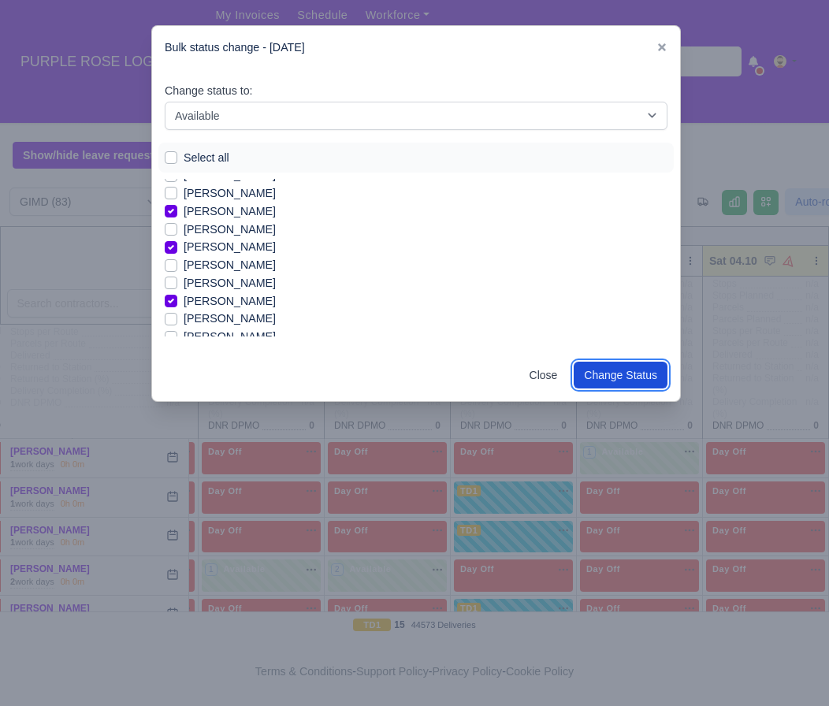
click at [615, 376] on button "Change Status" at bounding box center [621, 375] width 94 height 27
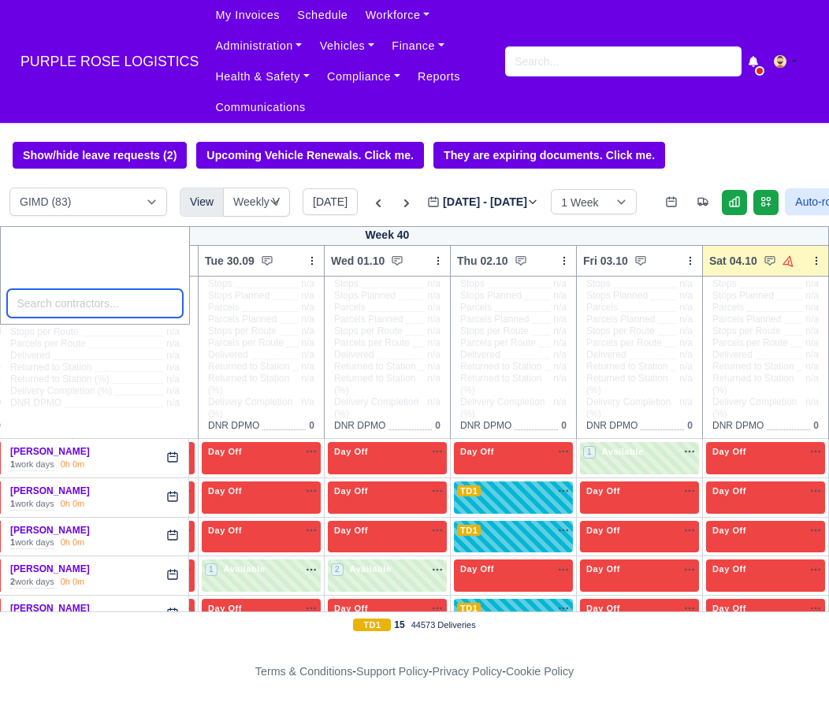
click at [98, 301] on input "search" at bounding box center [94, 303] width 176 height 28
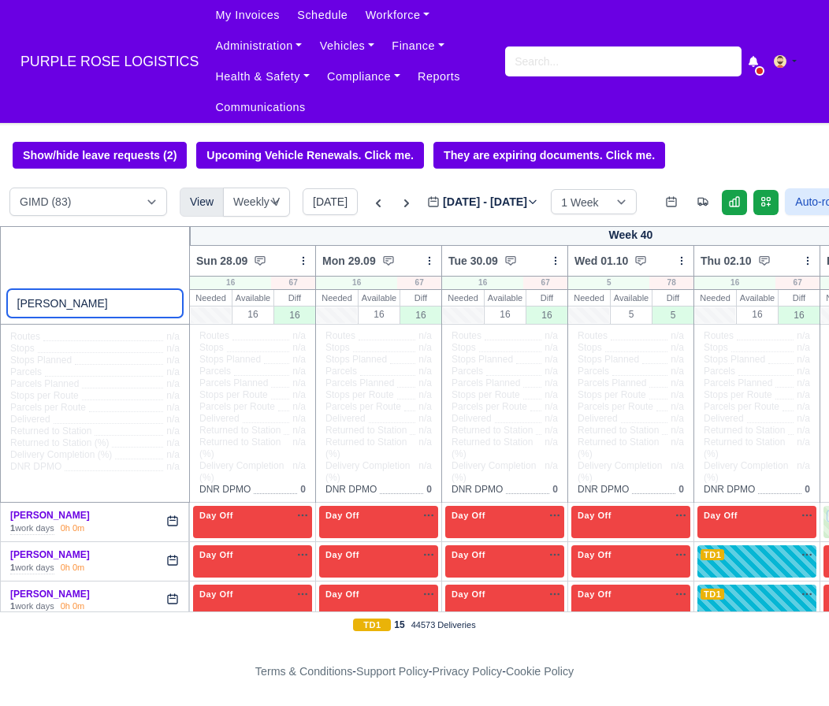
click at [126, 303] on input "[PERSON_NAME]" at bounding box center [95, 303] width 176 height 28
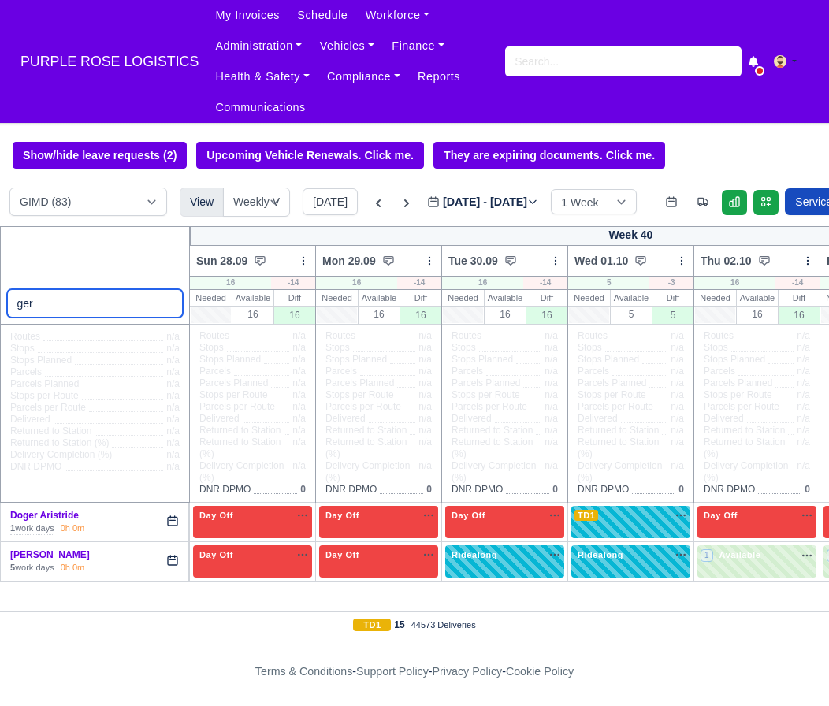
click at [69, 299] on input "ger" at bounding box center [95, 303] width 176 height 28
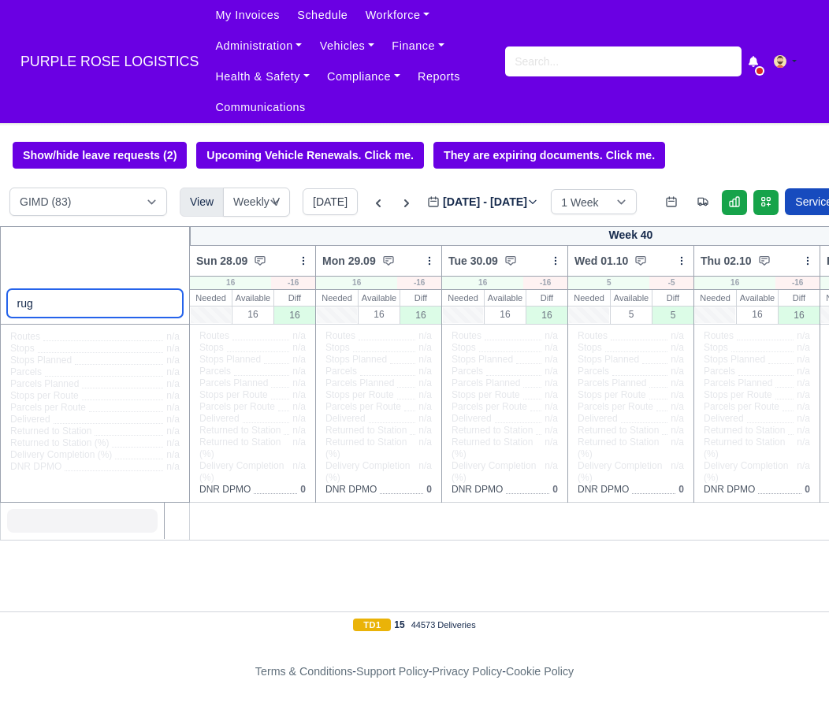
scroll to position [0, 10]
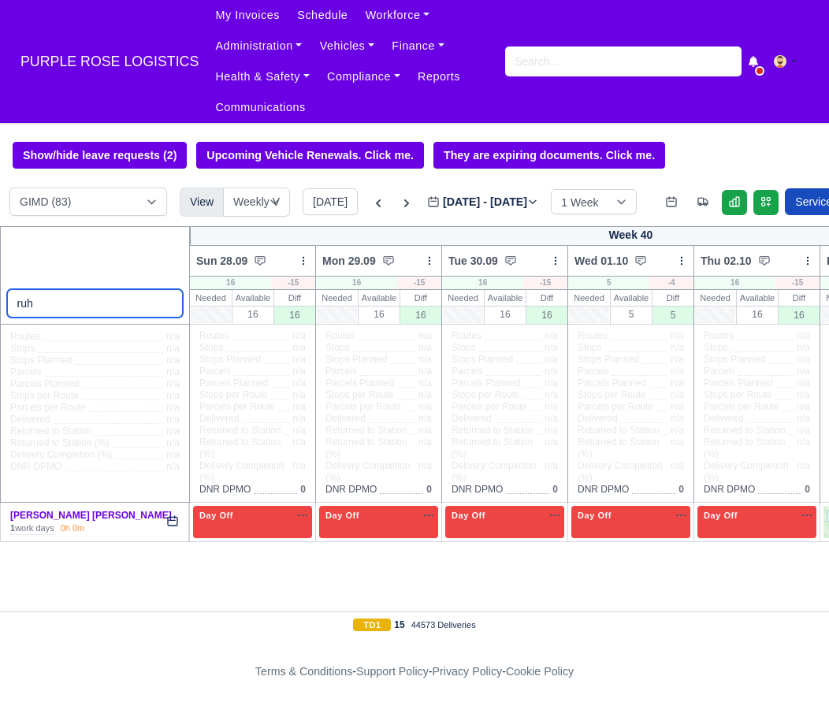
type input "ruh"
click at [376, 207] on icon at bounding box center [378, 203] width 5 height 8
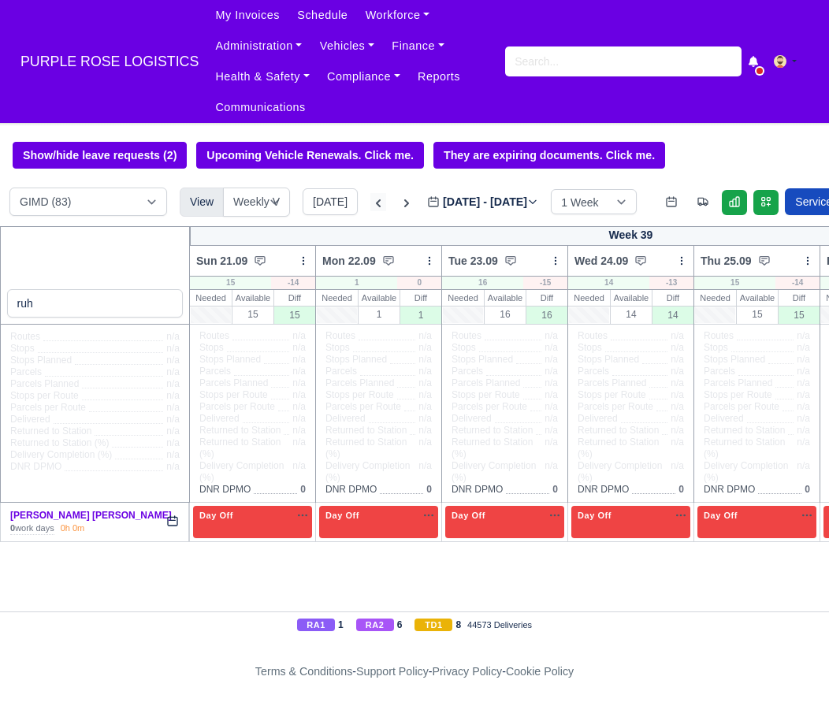
click at [376, 207] on icon at bounding box center [378, 203] width 5 height 8
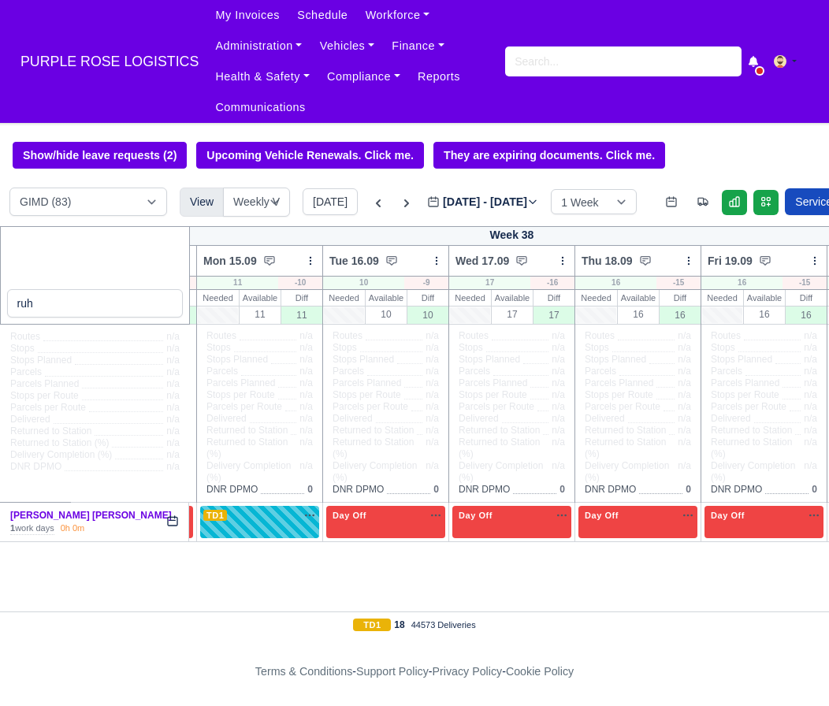
scroll to position [0, 243]
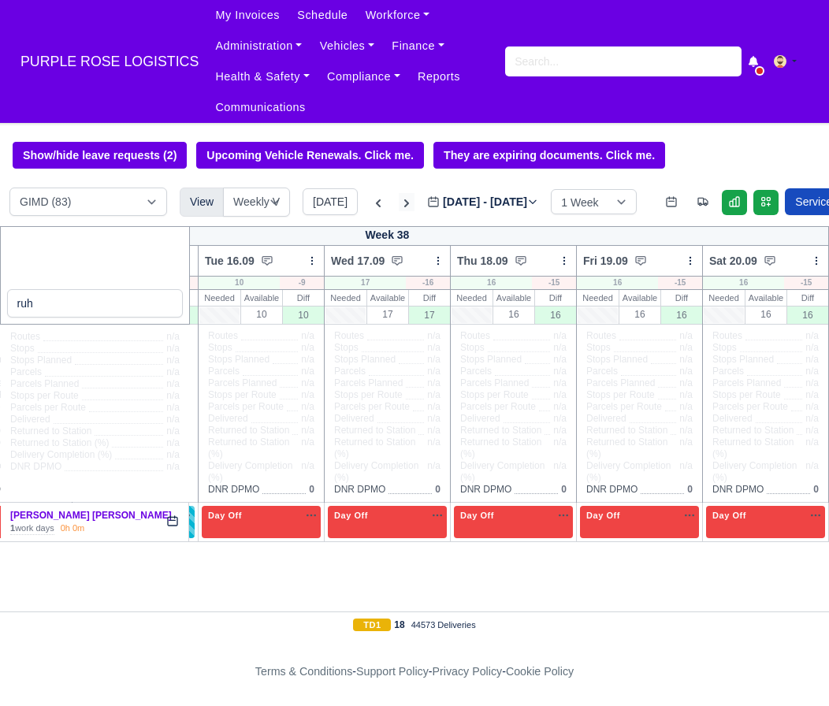
click at [403, 201] on icon at bounding box center [407, 203] width 16 height 16
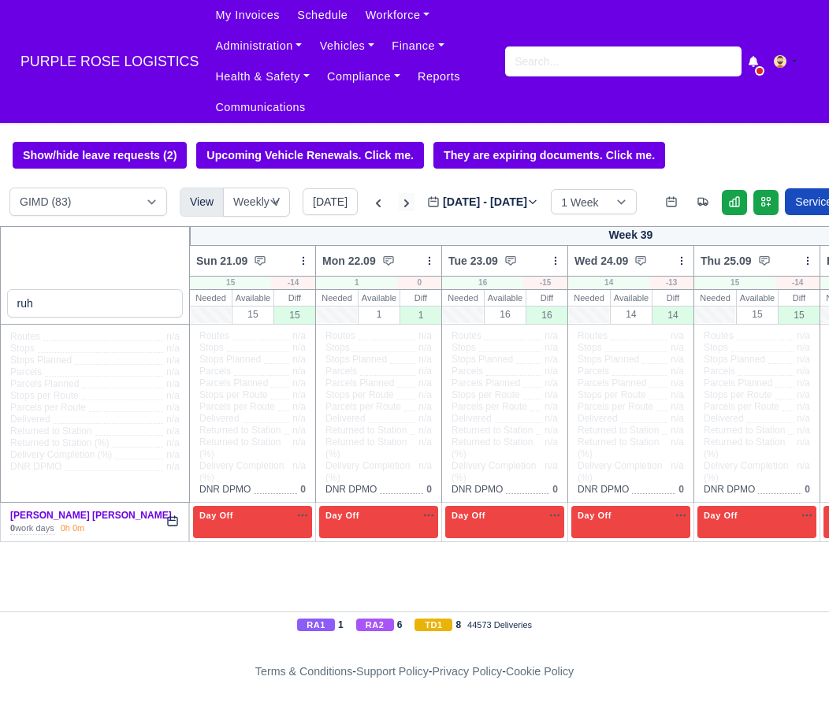
click at [400, 210] on icon at bounding box center [407, 203] width 16 height 16
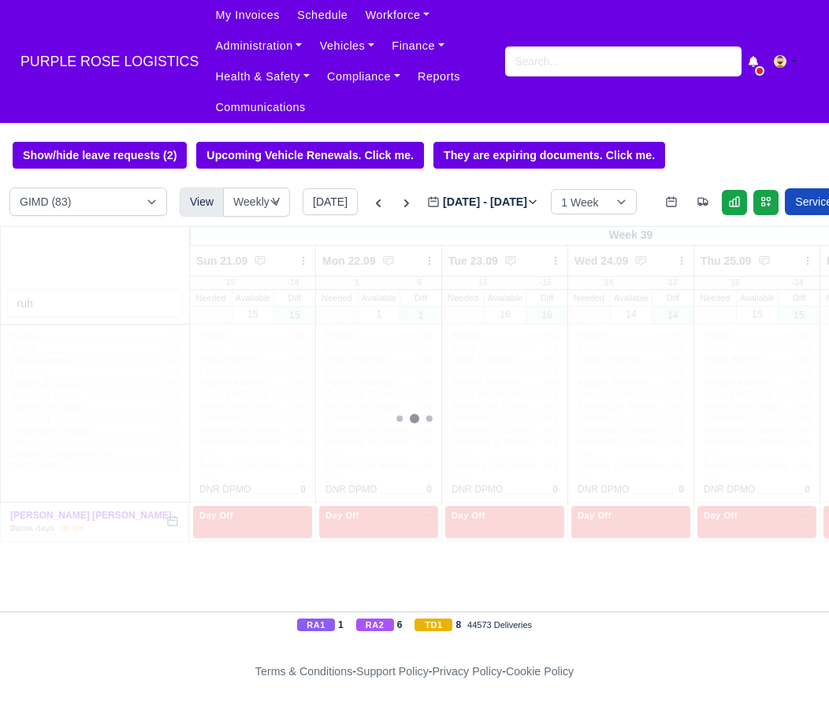
type input "[DATE]"
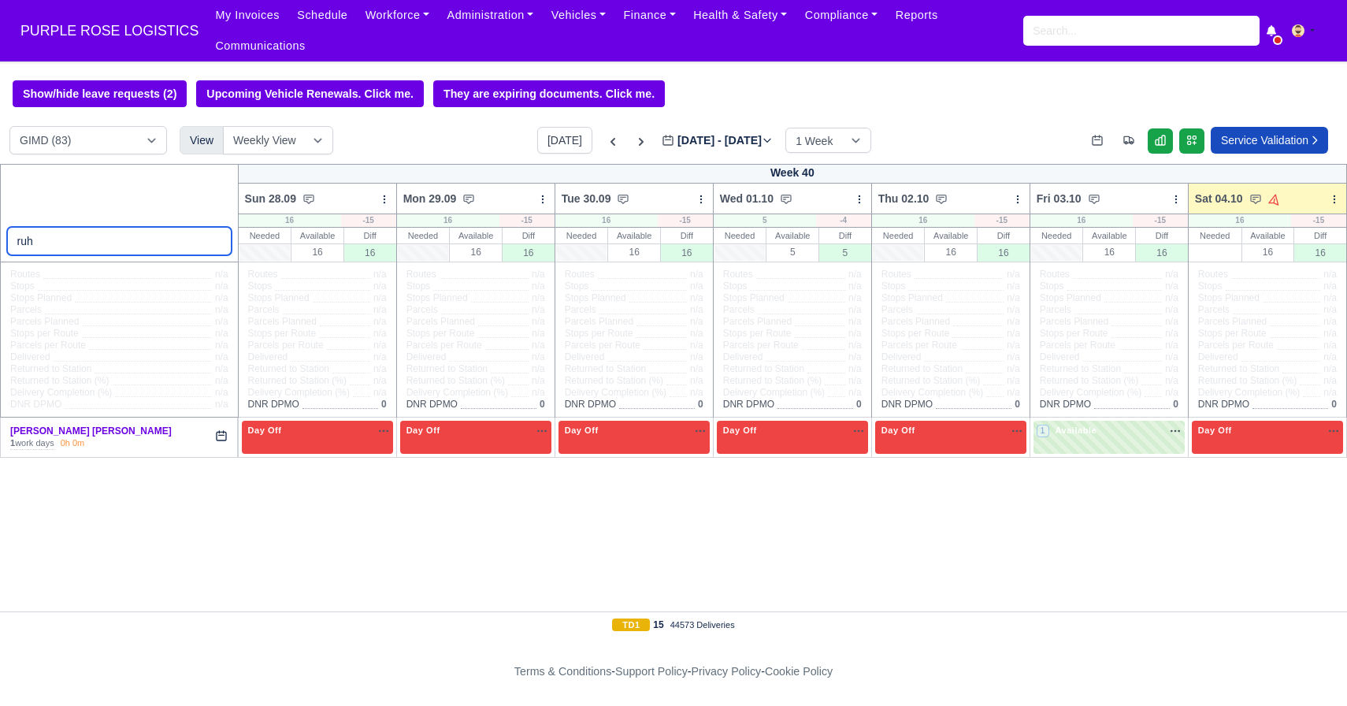
click at [218, 244] on input "ruh" at bounding box center [119, 241] width 225 height 28
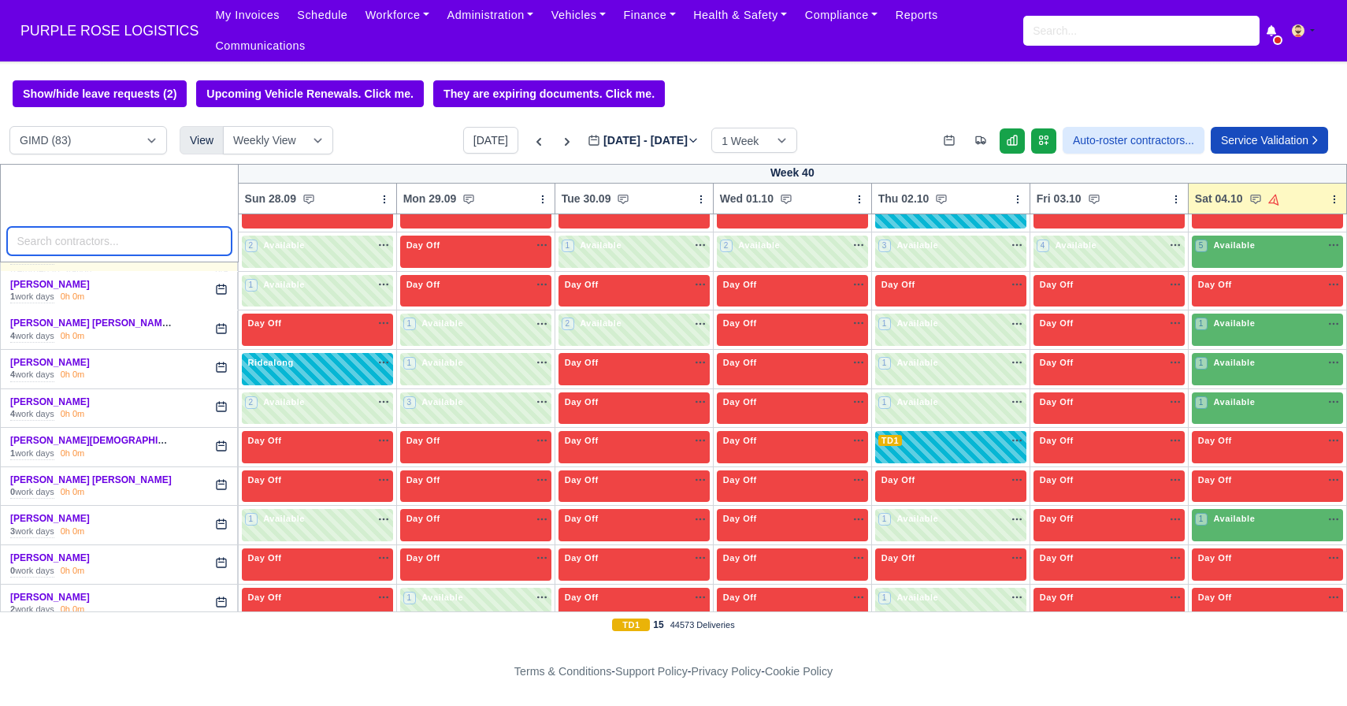
scroll to position [340, 0]
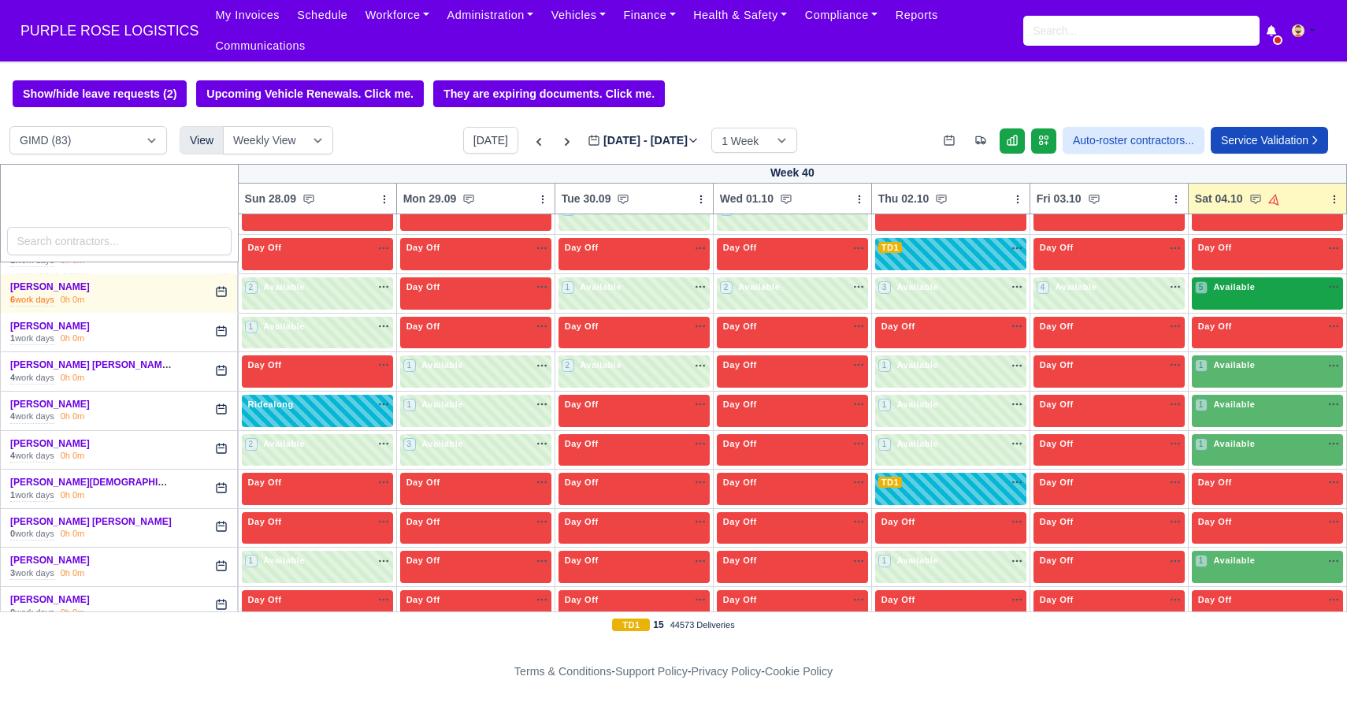
click at [937, 288] on span "Available" at bounding box center [1234, 286] width 48 height 11
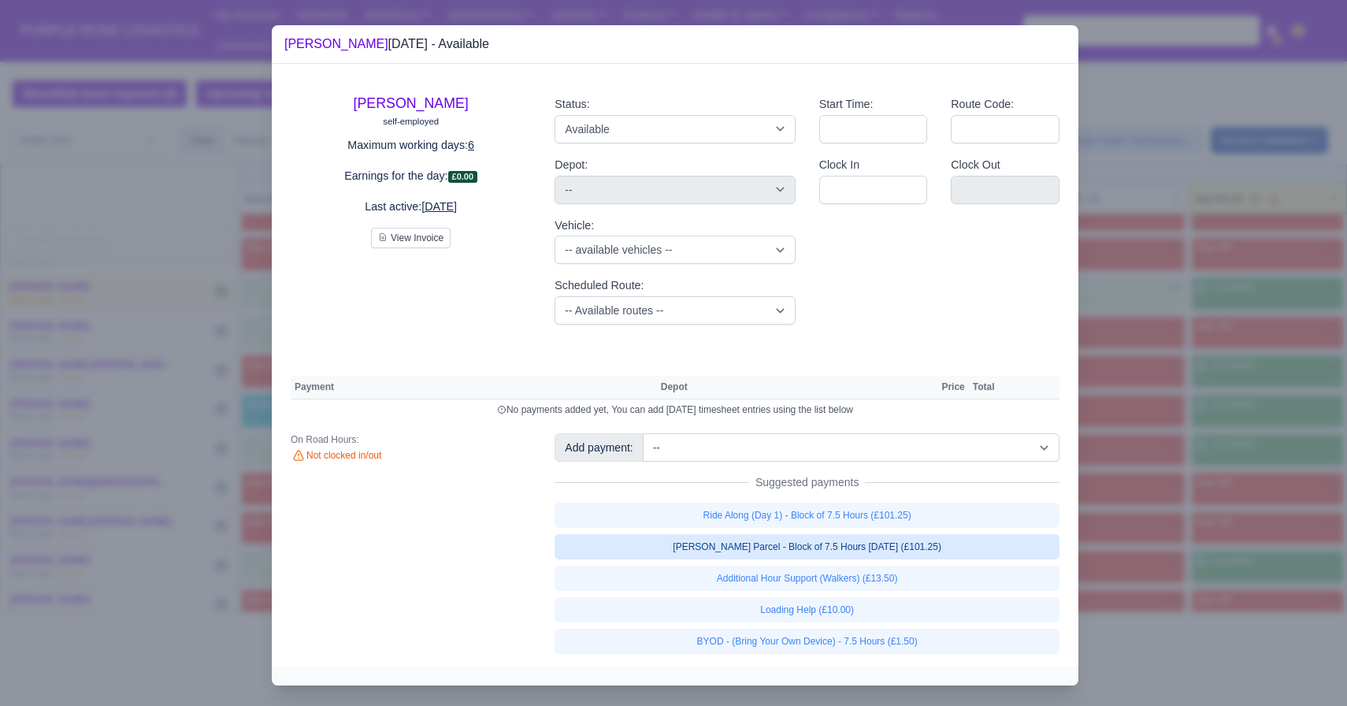
click at [893, 552] on link "[PERSON_NAME] Parcel - Block of 7.5 Hours [DATE] (£101.25)" at bounding box center [807, 546] width 505 height 25
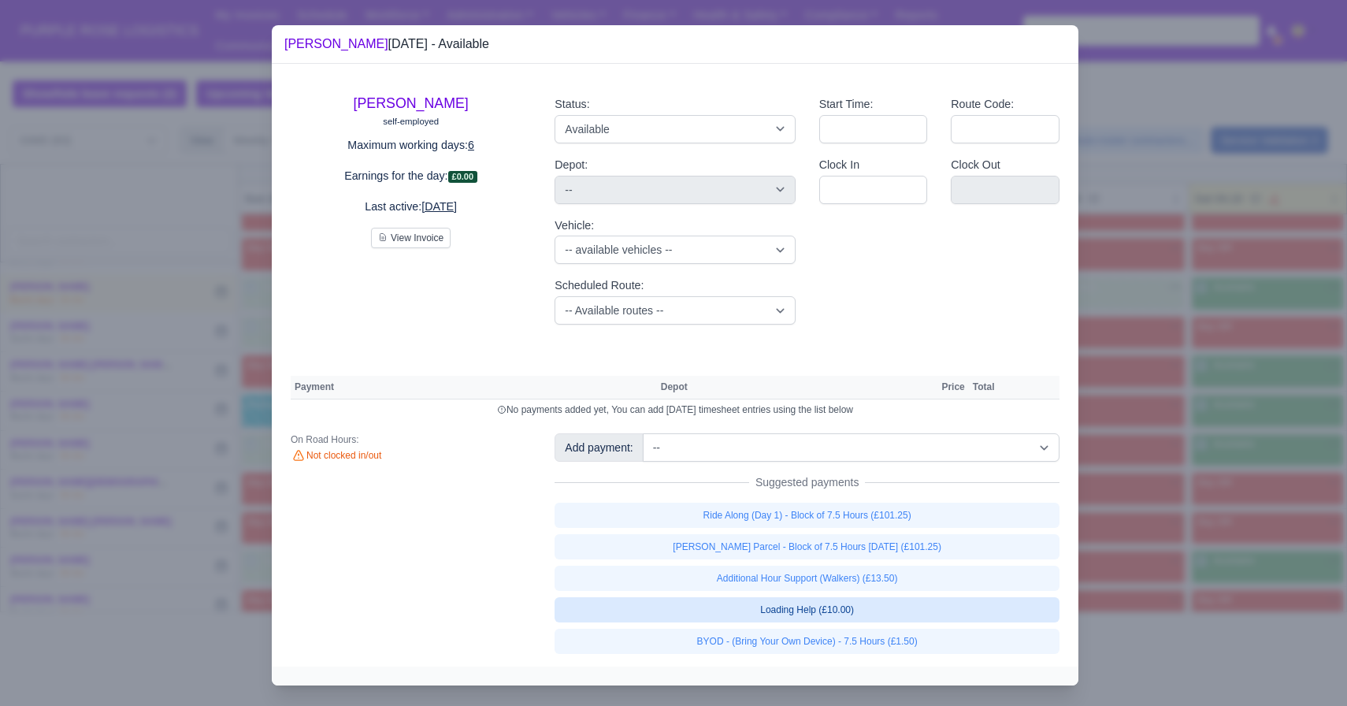
select select "5"
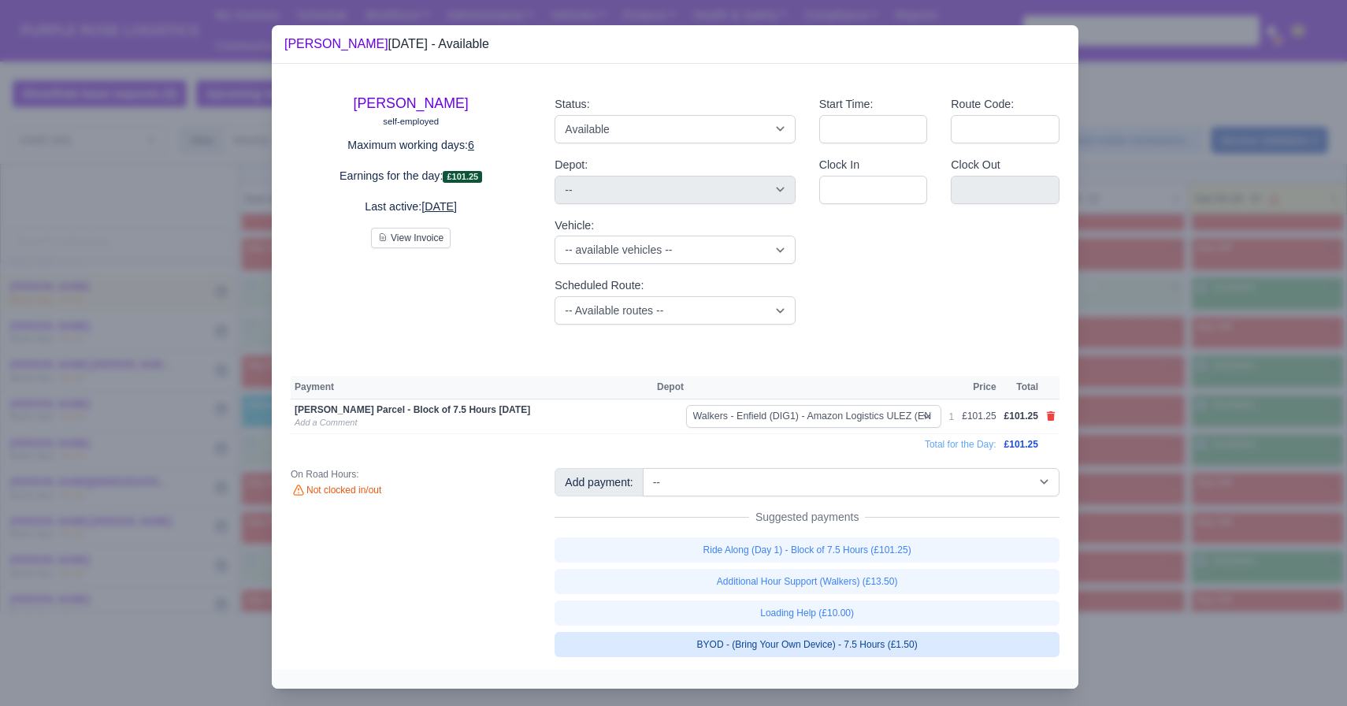
click at [856, 652] on link "BYOD - (Bring Your Own Device) - 7.5 Hours (£1.50)" at bounding box center [807, 644] width 505 height 25
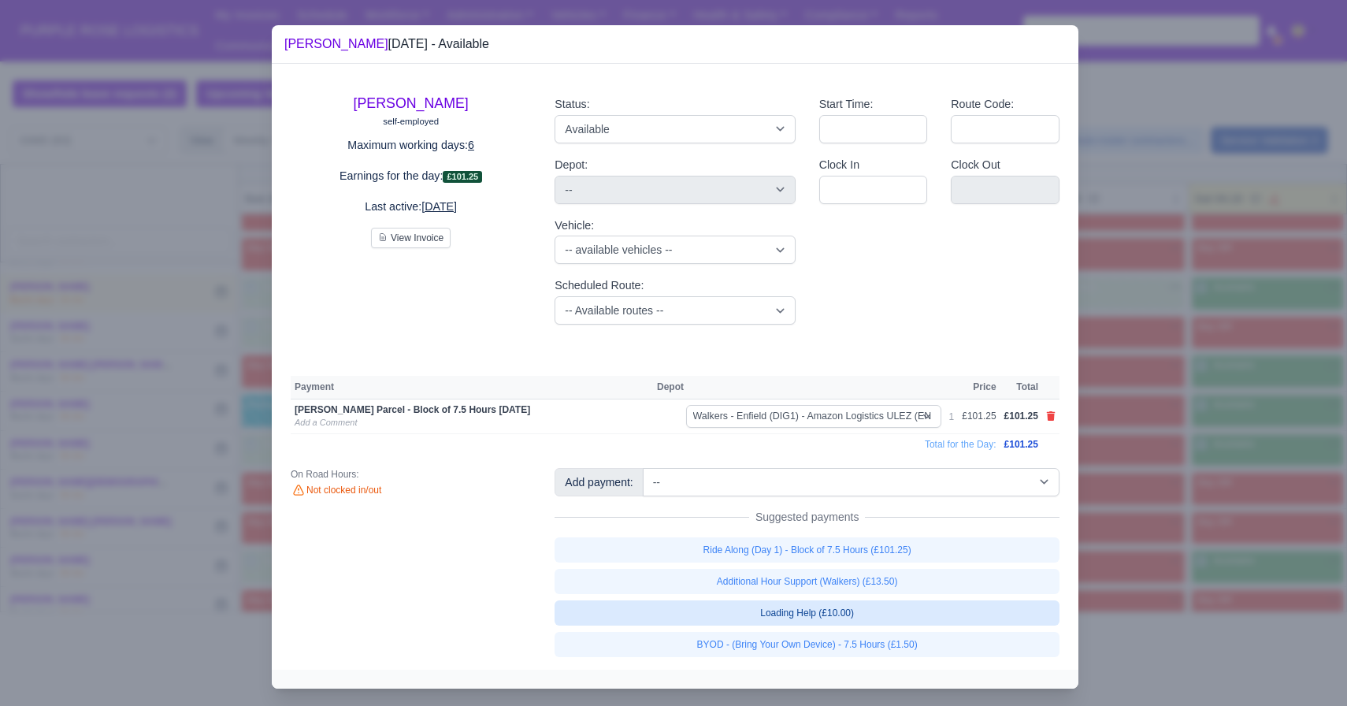
select select "5"
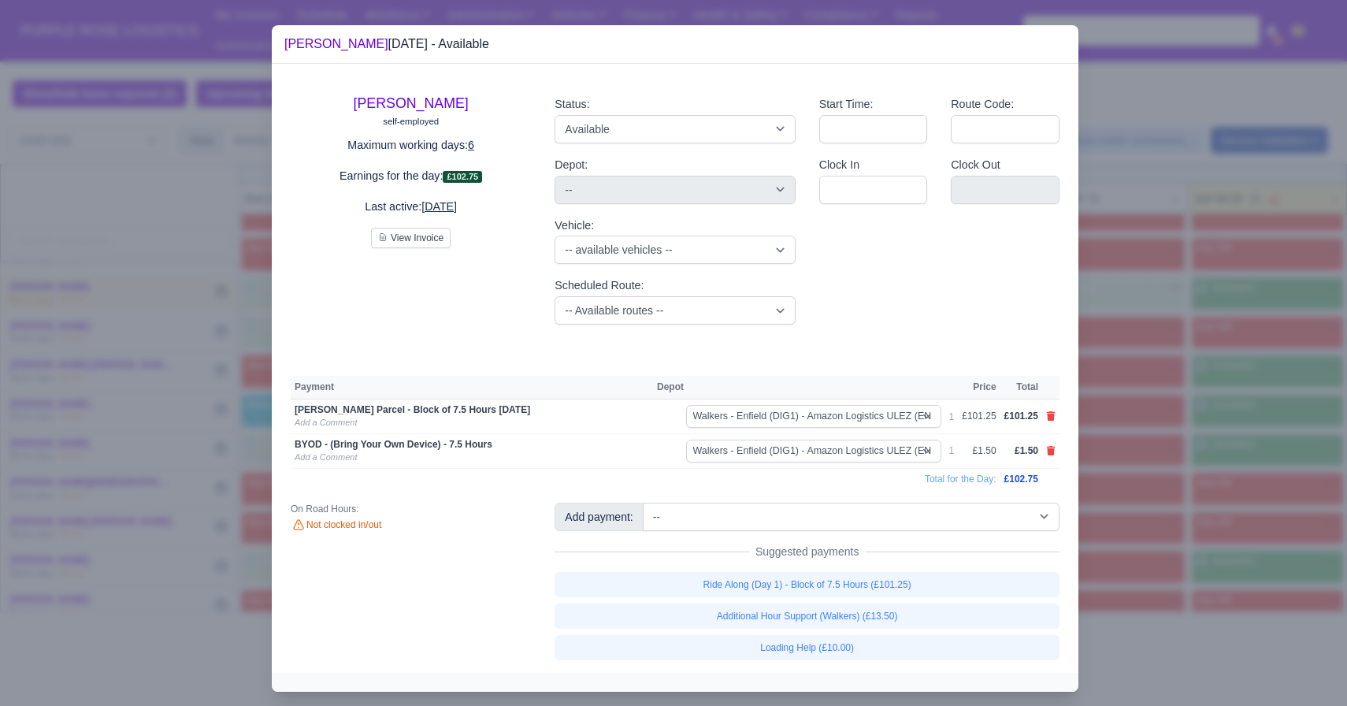
click at [937, 506] on div at bounding box center [673, 353] width 1347 height 706
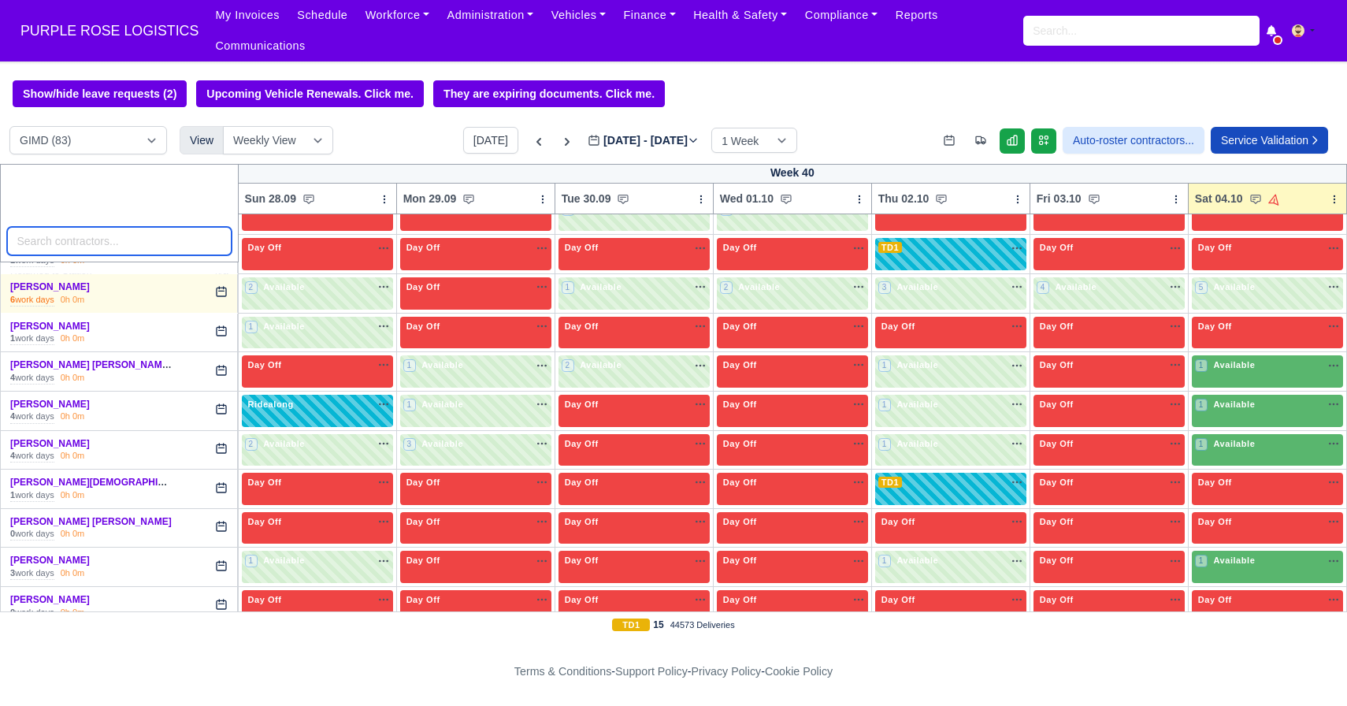
click at [113, 228] on input "search" at bounding box center [119, 241] width 225 height 28
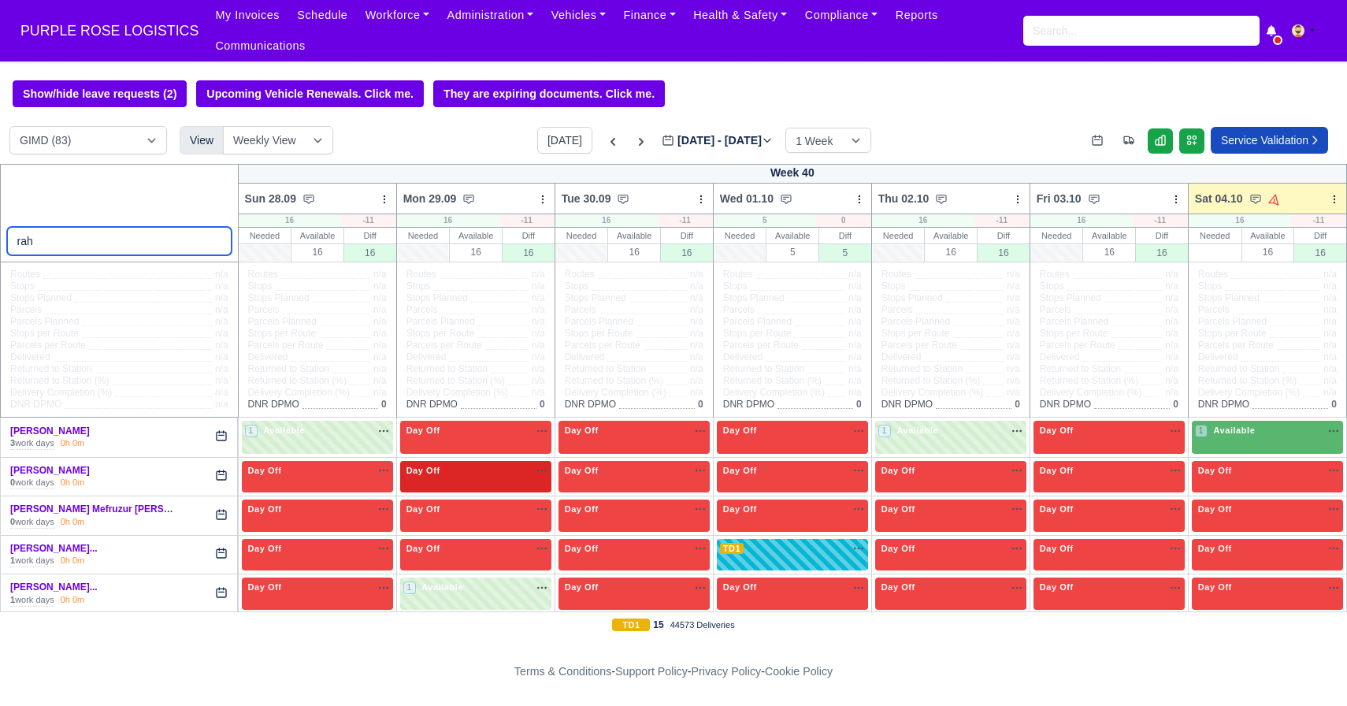
scroll to position [2, 0]
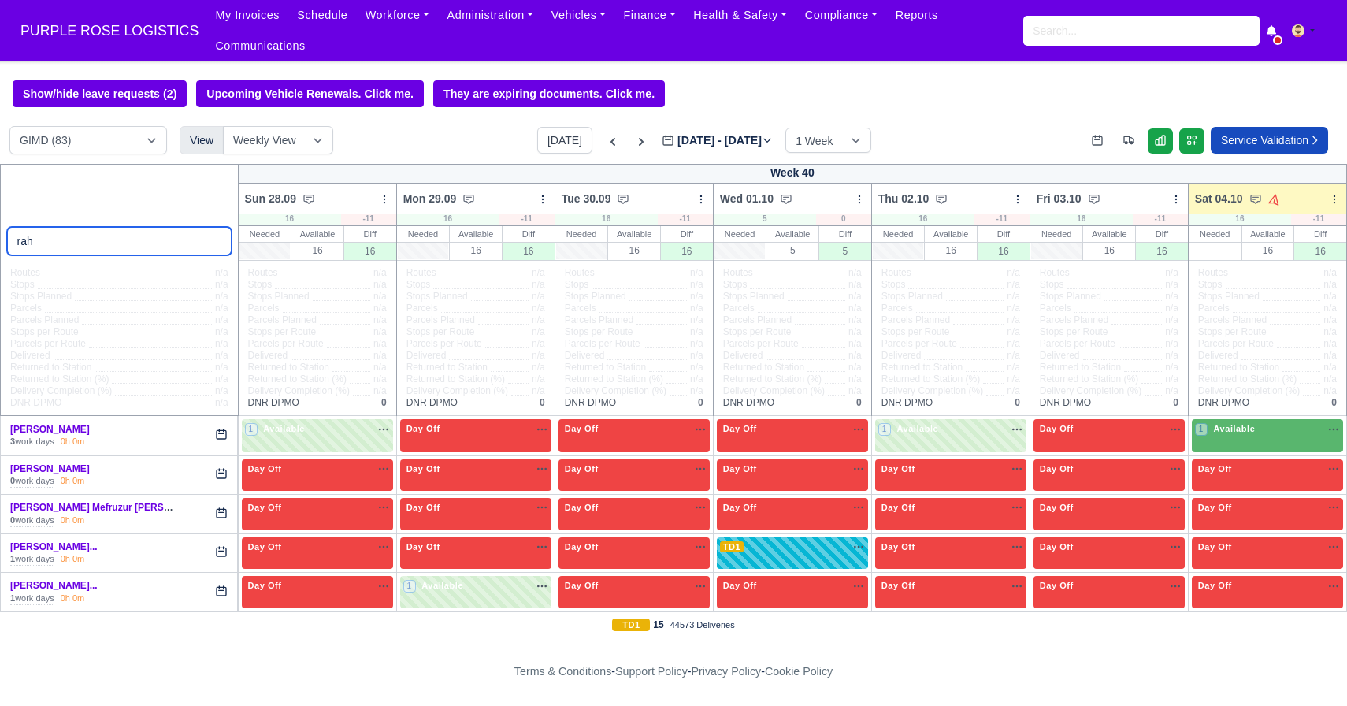
click at [126, 242] on input "rah" at bounding box center [119, 241] width 225 height 28
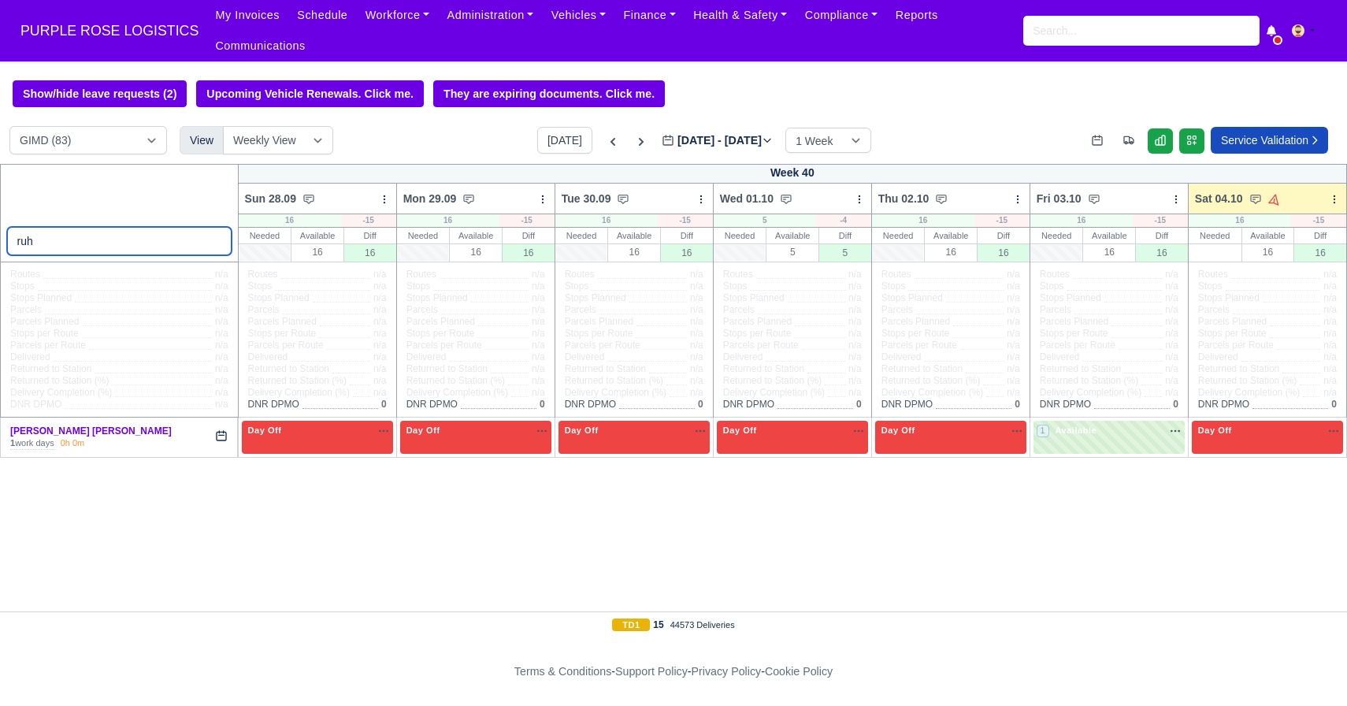
type input "ruh"
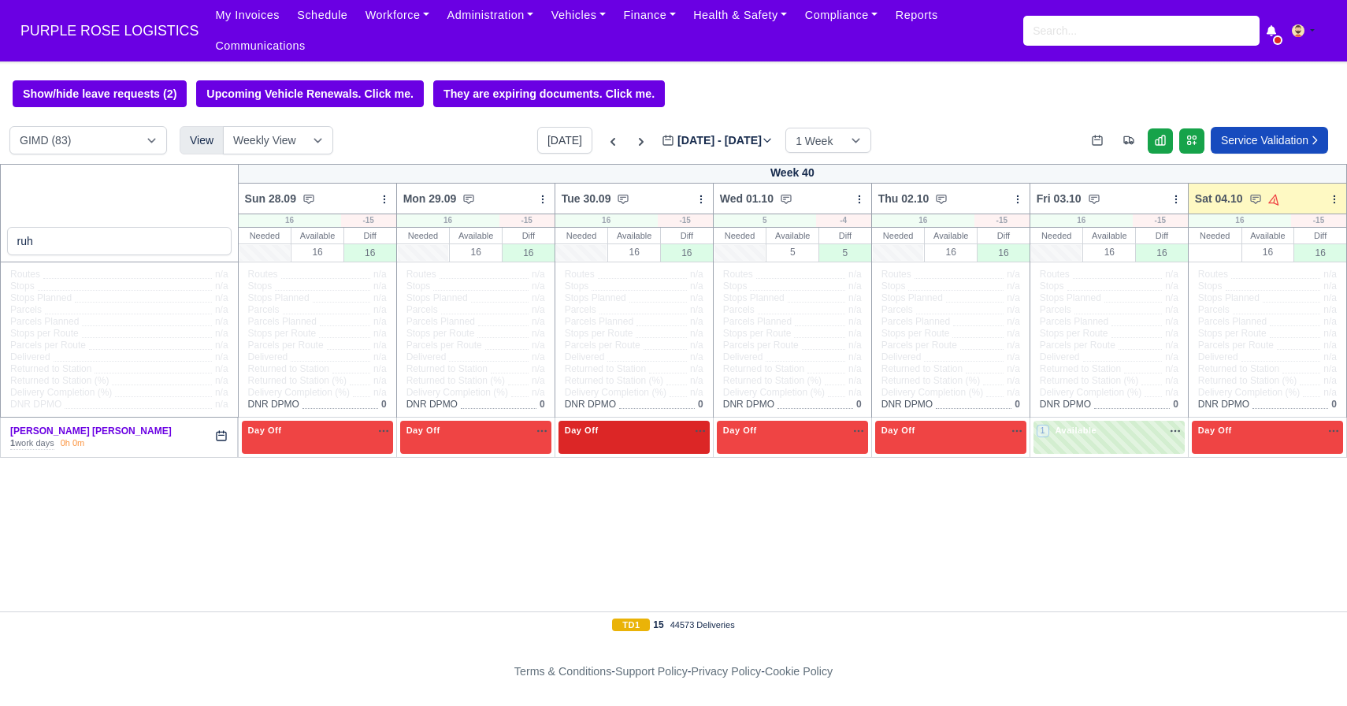
click at [655, 436] on div "Day Off Available" at bounding box center [634, 430] width 145 height 13
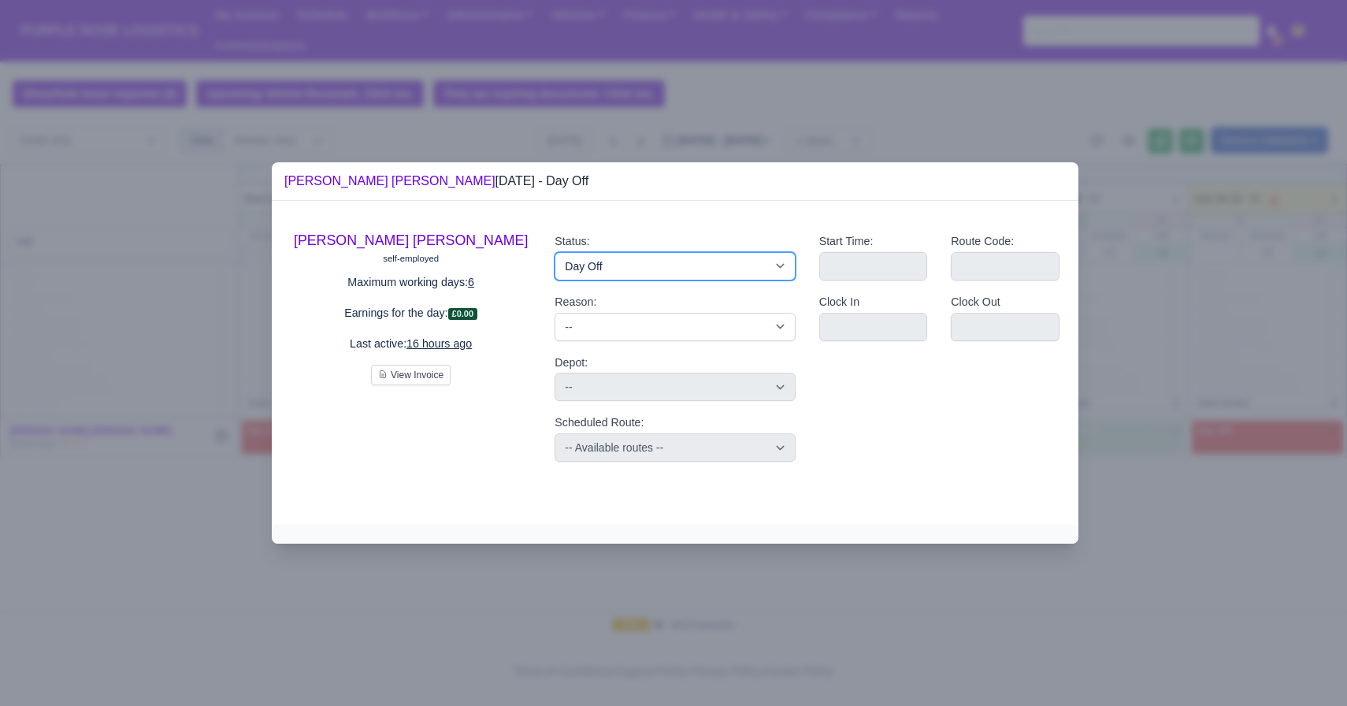
click at [633, 268] on select "Available Day Off Stand By Holiday Other Depot In Office OSM Ridealong Nursery …" at bounding box center [675, 266] width 240 height 28
select select "Available"
click at [555, 252] on select "Available Day Off Stand By Holiday Other Depot In Office OSM Ridealong Nursery …" at bounding box center [675, 266] width 240 height 28
select select
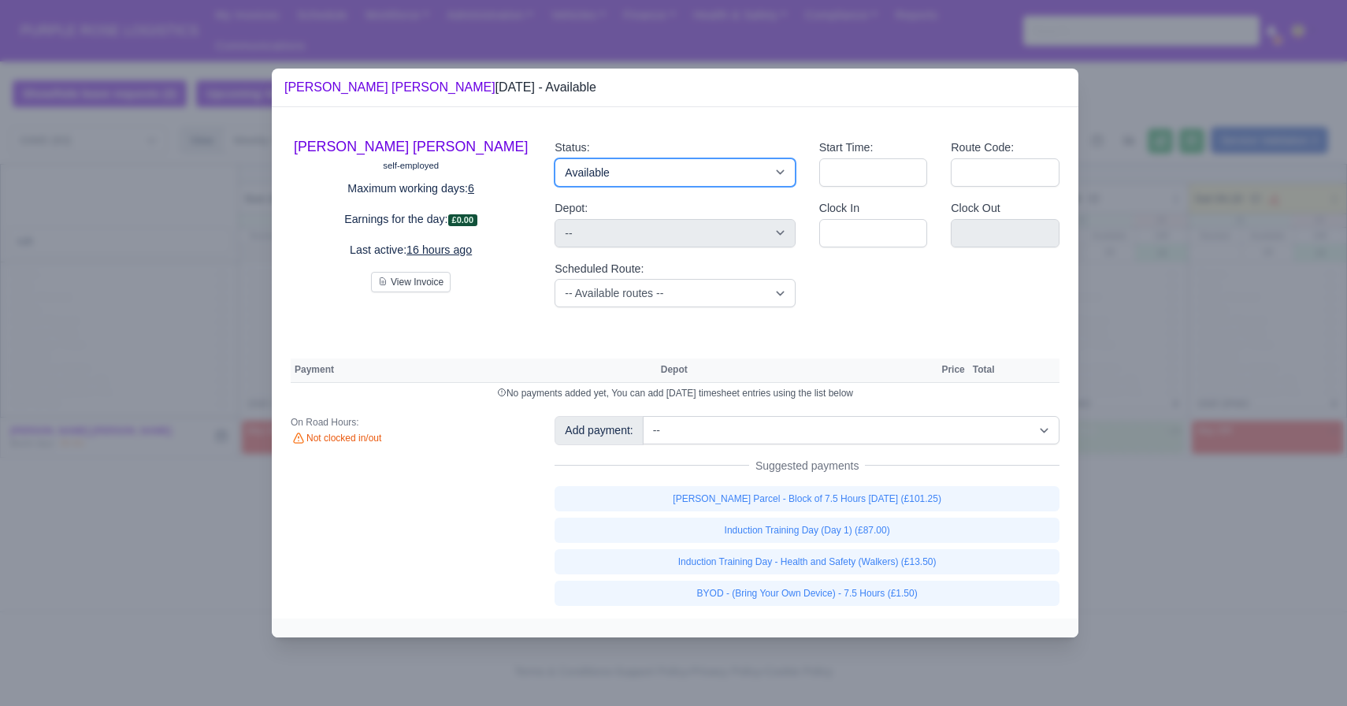
click at [666, 176] on select "Available Day Off Stand By Holiday Other Depot In Office OSM Ridealong Nursery …" at bounding box center [675, 172] width 240 height 28
select select "Ridealong"
click at [555, 158] on select "Available Day Off Stand By Holiday Other Depot In Office OSM Ridealong Nursery …" at bounding box center [675, 172] width 240 height 28
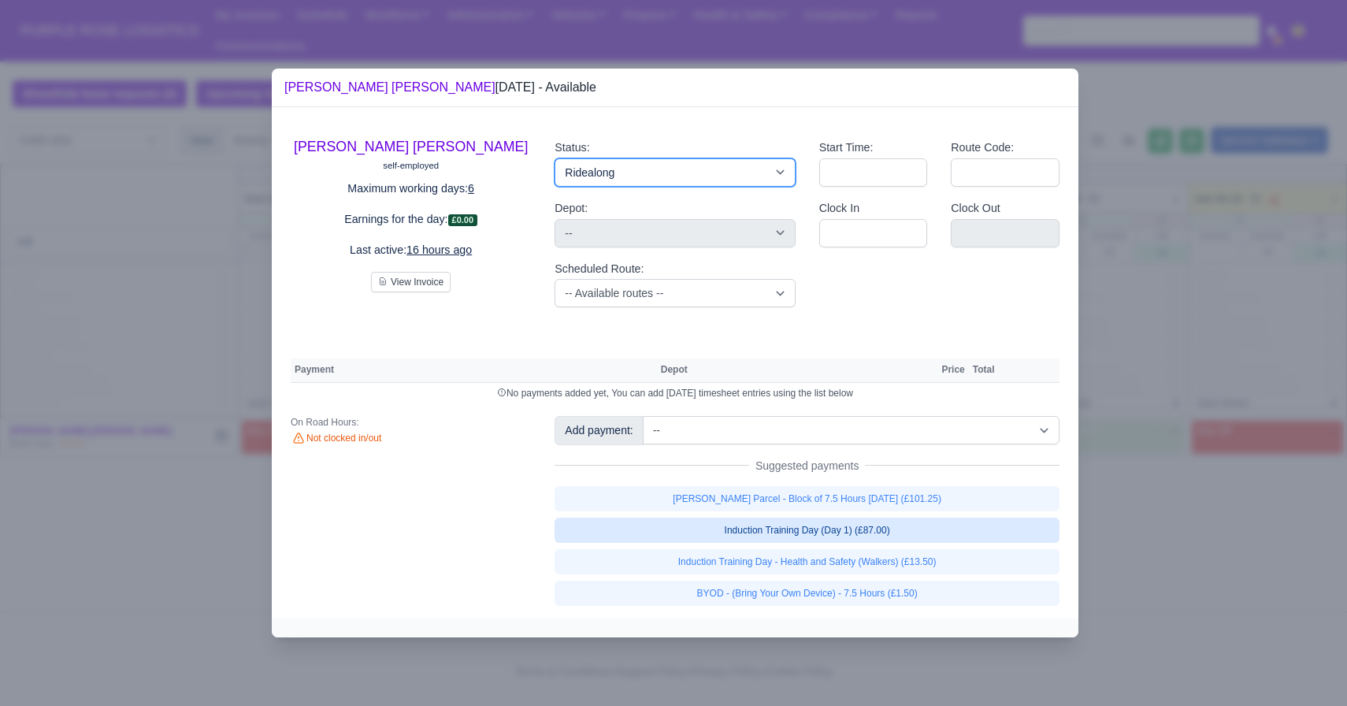
select select
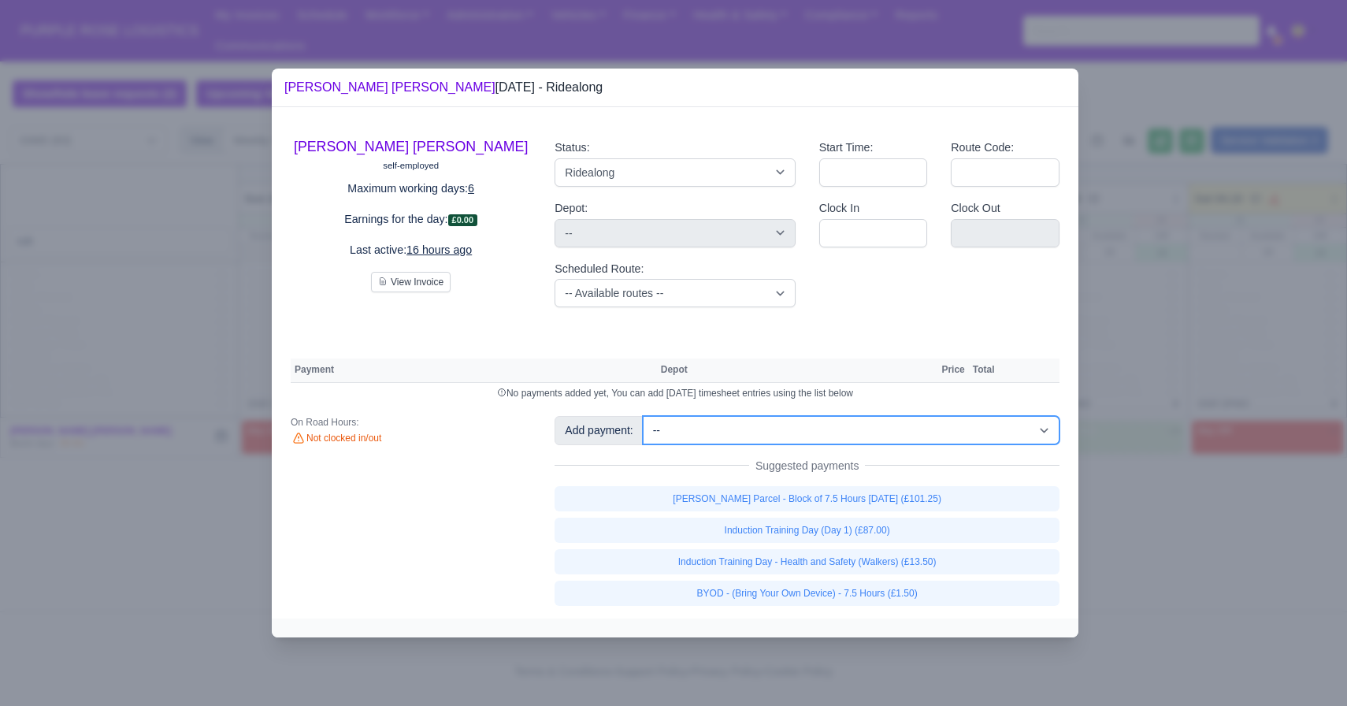
click at [777, 426] on select "-- Additional Hour Support (£14.50) Additional Hour Support (Walkers) (£13.50) …" at bounding box center [851, 430] width 417 height 28
click at [644, 416] on select "-- Additional Hour Support (£14.50) Additional Hour Support (Walkers) (£13.50) …" at bounding box center [851, 430] width 417 height 28
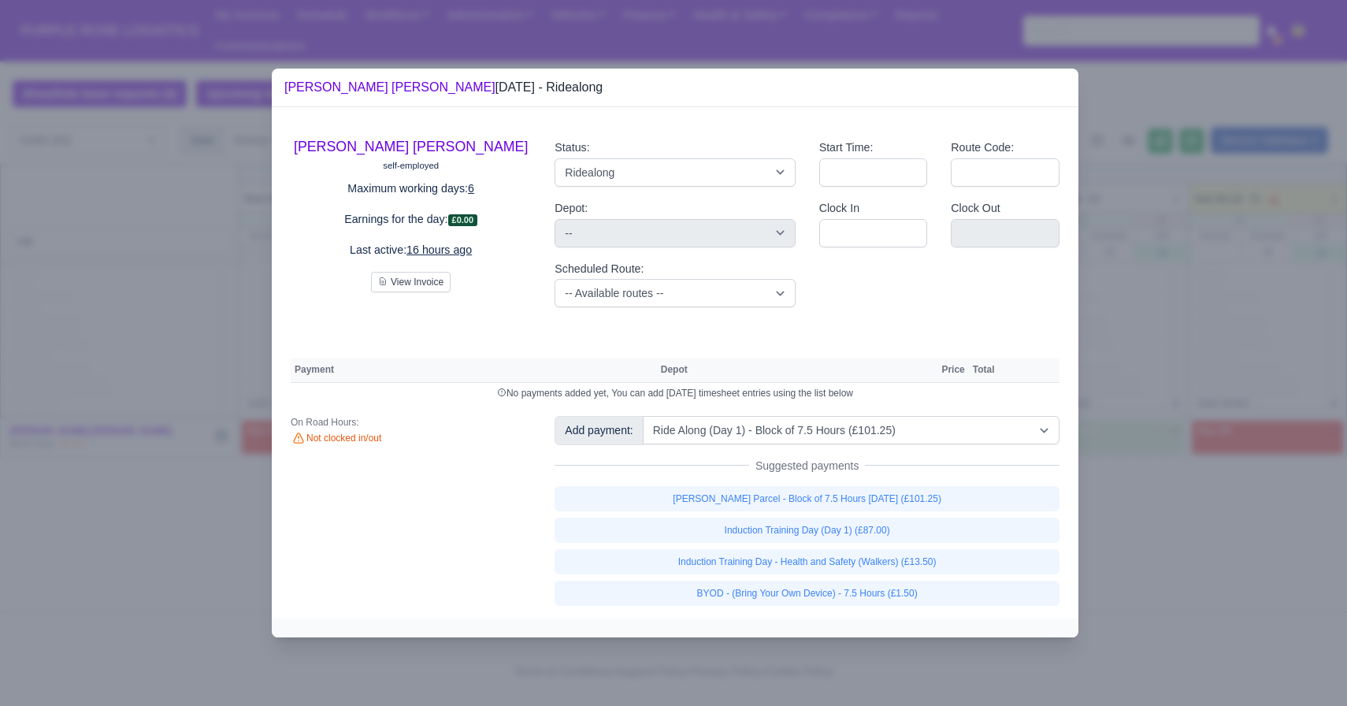
select select "5"
select select
select select "5"
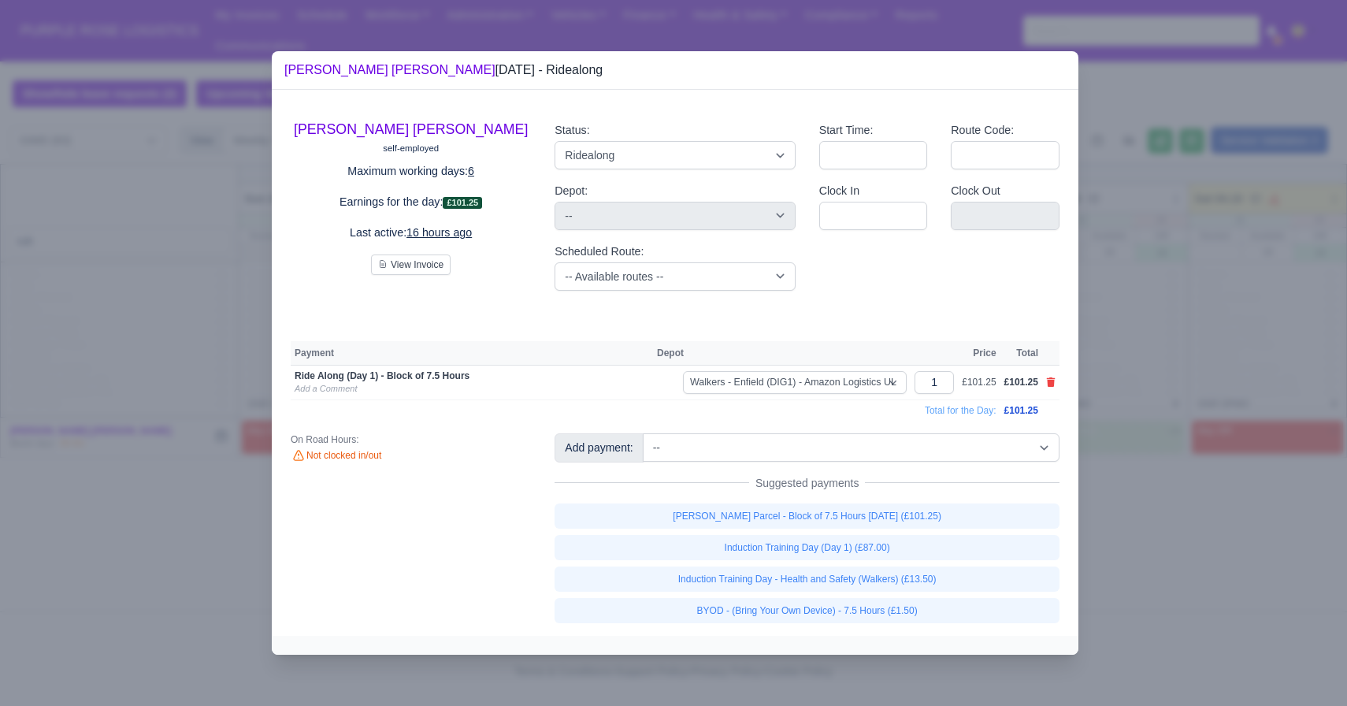
click at [937, 548] on div at bounding box center [673, 353] width 1347 height 706
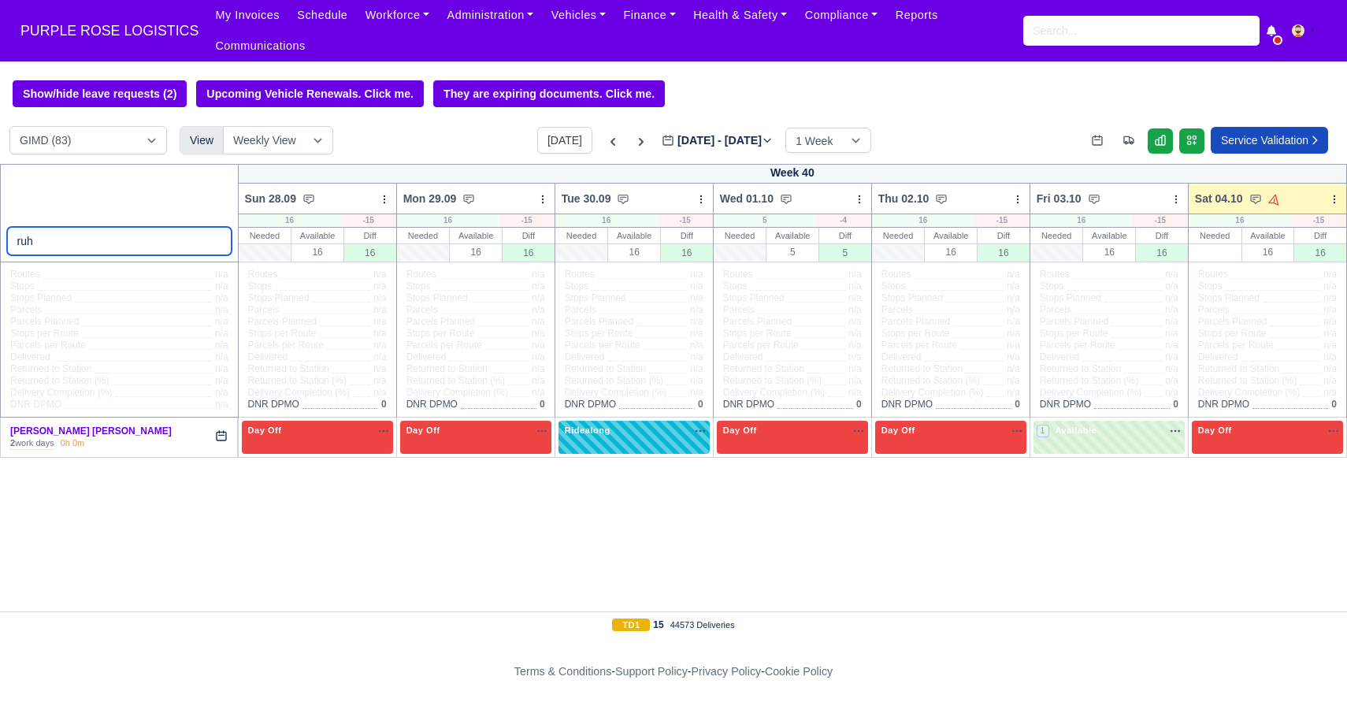
click at [216, 241] on input "ruh" at bounding box center [119, 241] width 225 height 28
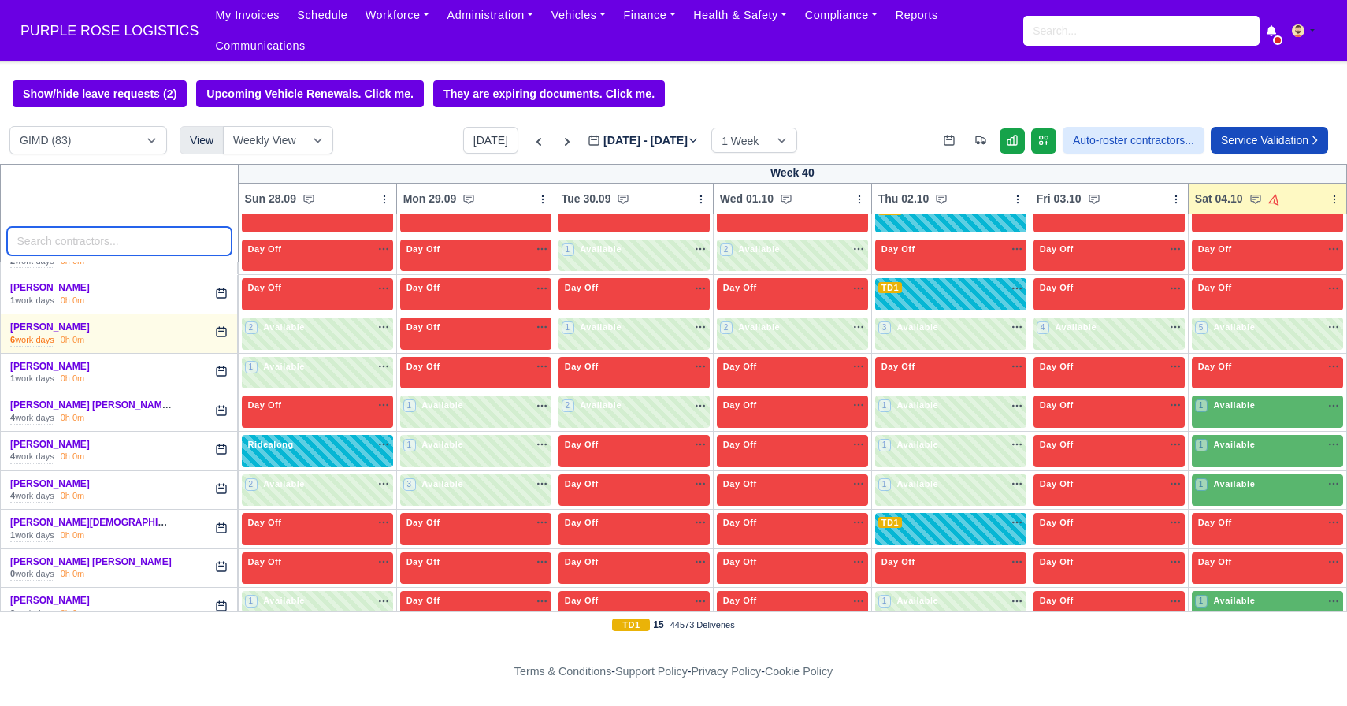
scroll to position [292, 0]
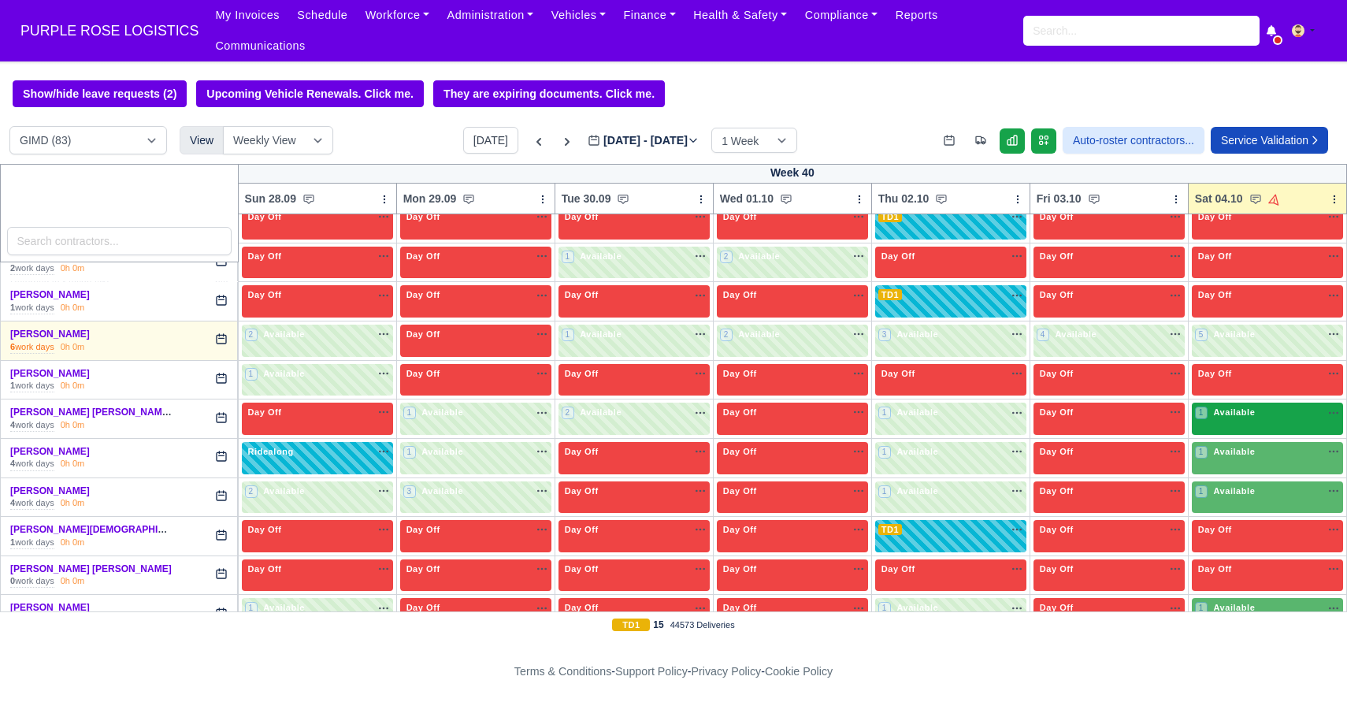
click at [937, 431] on div "1 Available" at bounding box center [1267, 419] width 151 height 32
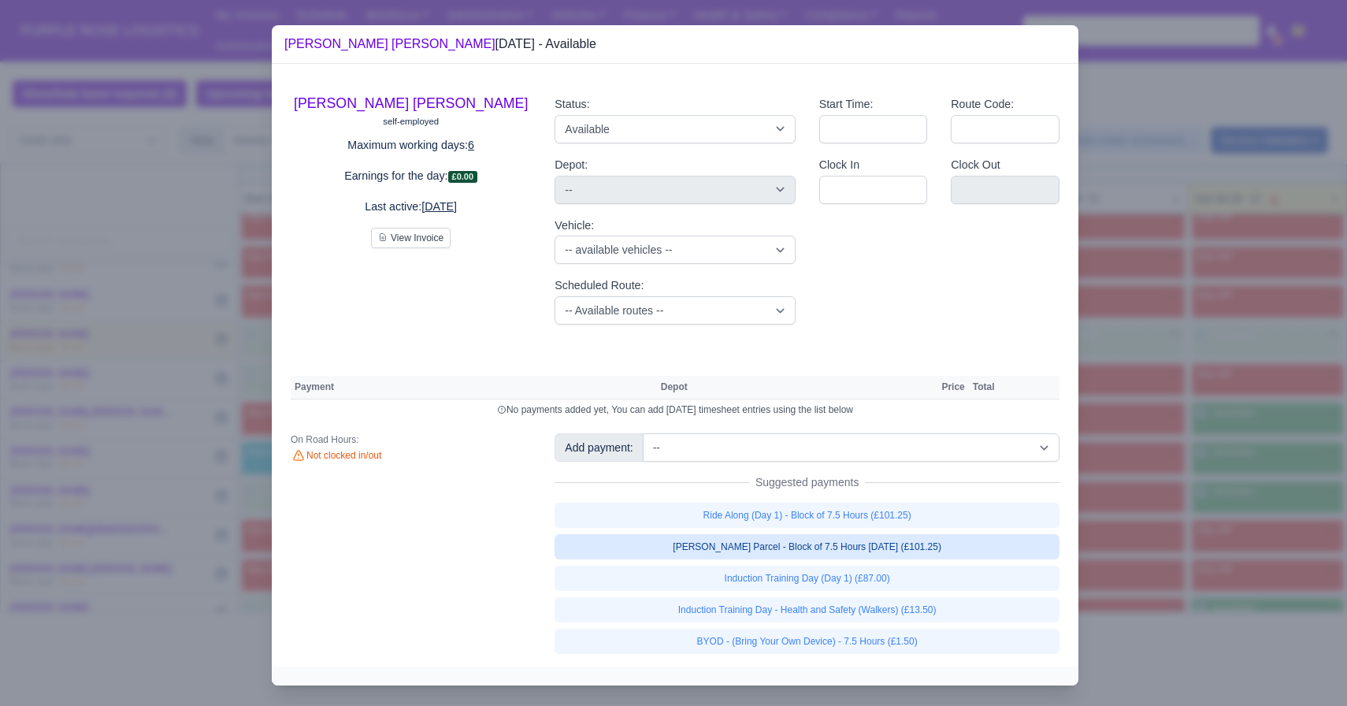
click at [937, 544] on link "[PERSON_NAME] Parcel - Block of 7.5 Hours [DATE] (£101.25)" at bounding box center [807, 546] width 505 height 25
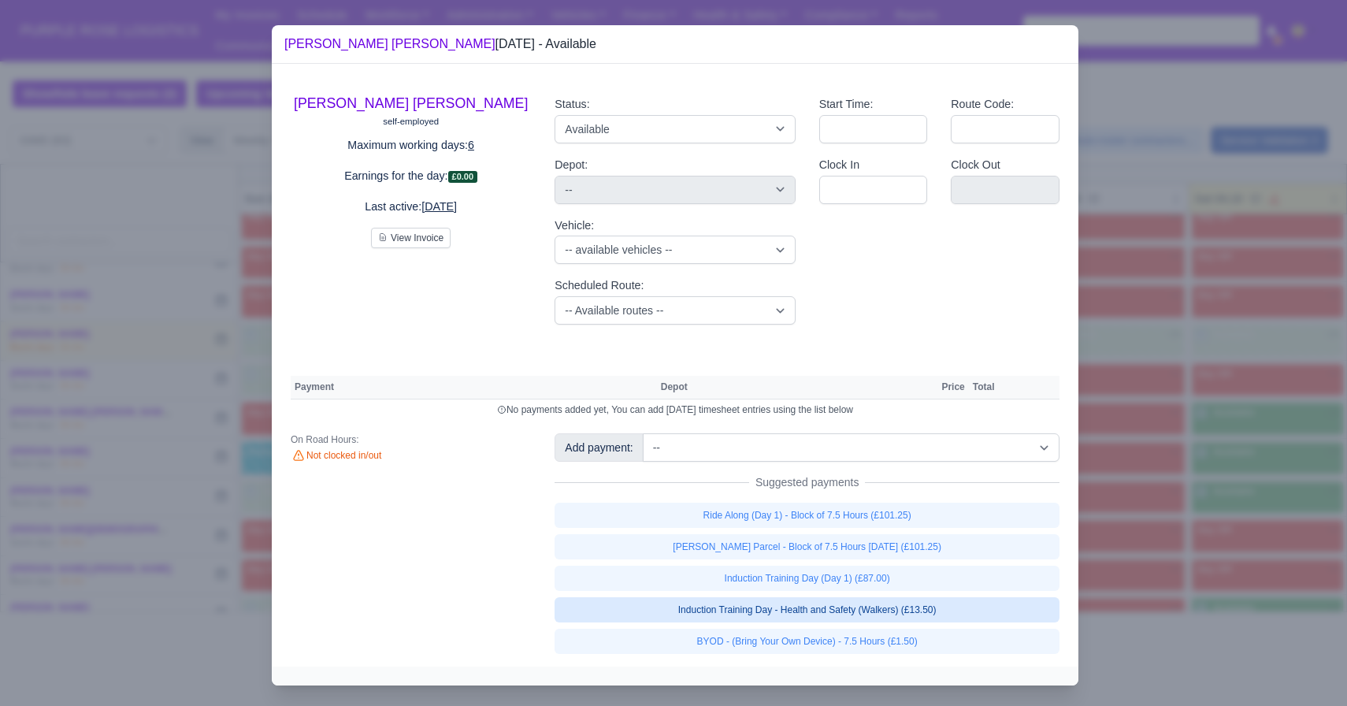
select select "5"
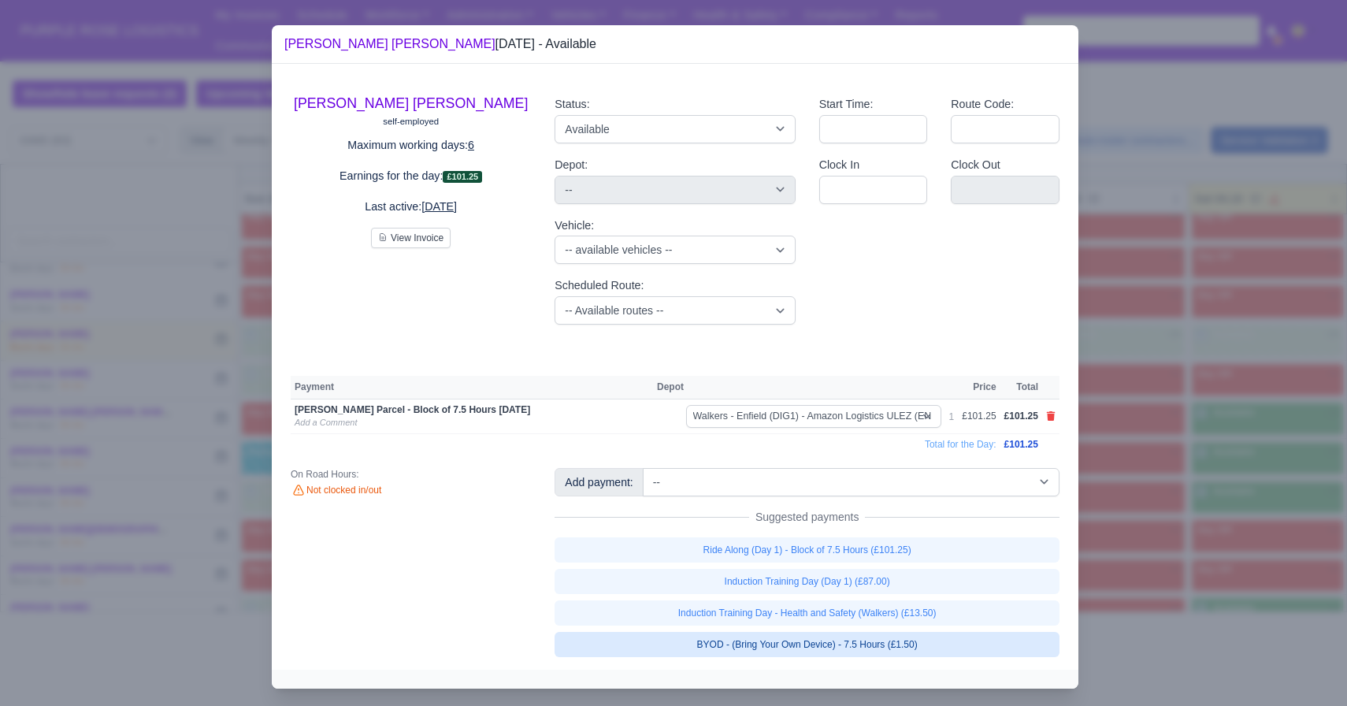
click at [916, 641] on link "BYOD - (Bring Your Own Device) - 7.5 Hours (£1.50)" at bounding box center [807, 644] width 505 height 25
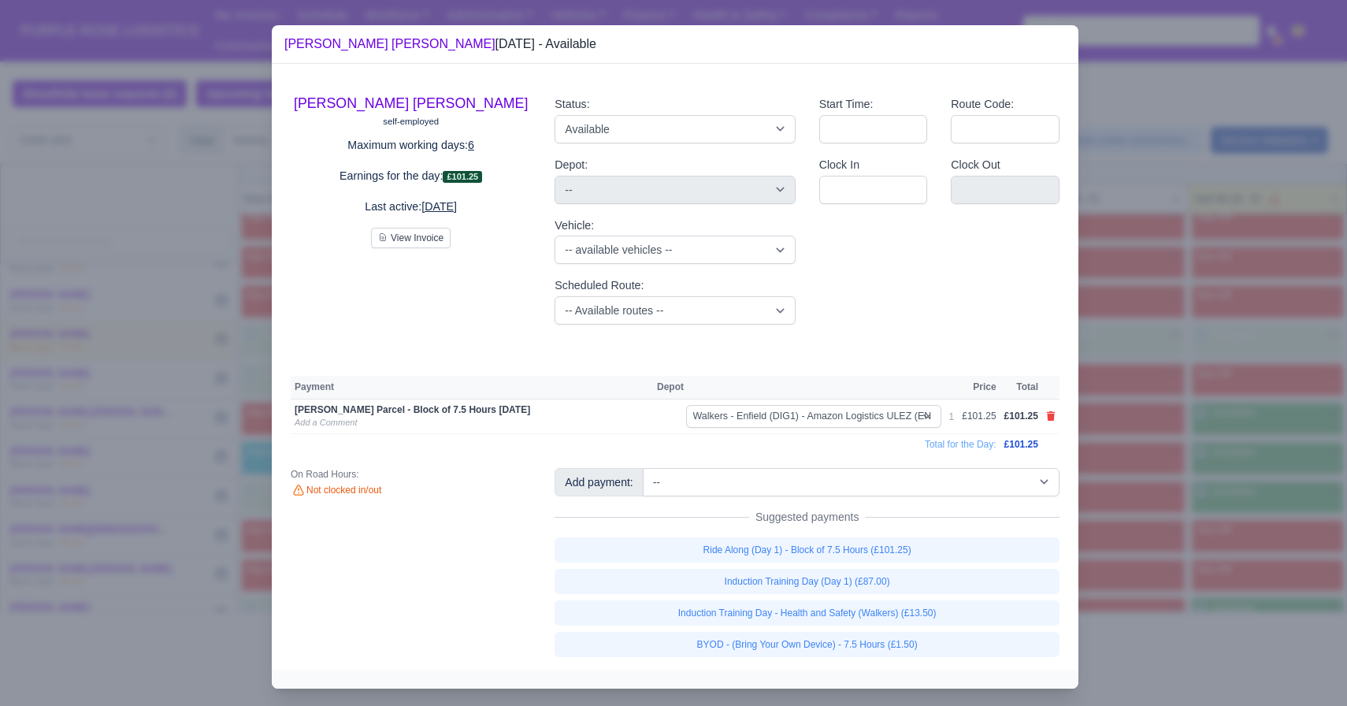
select select "5"
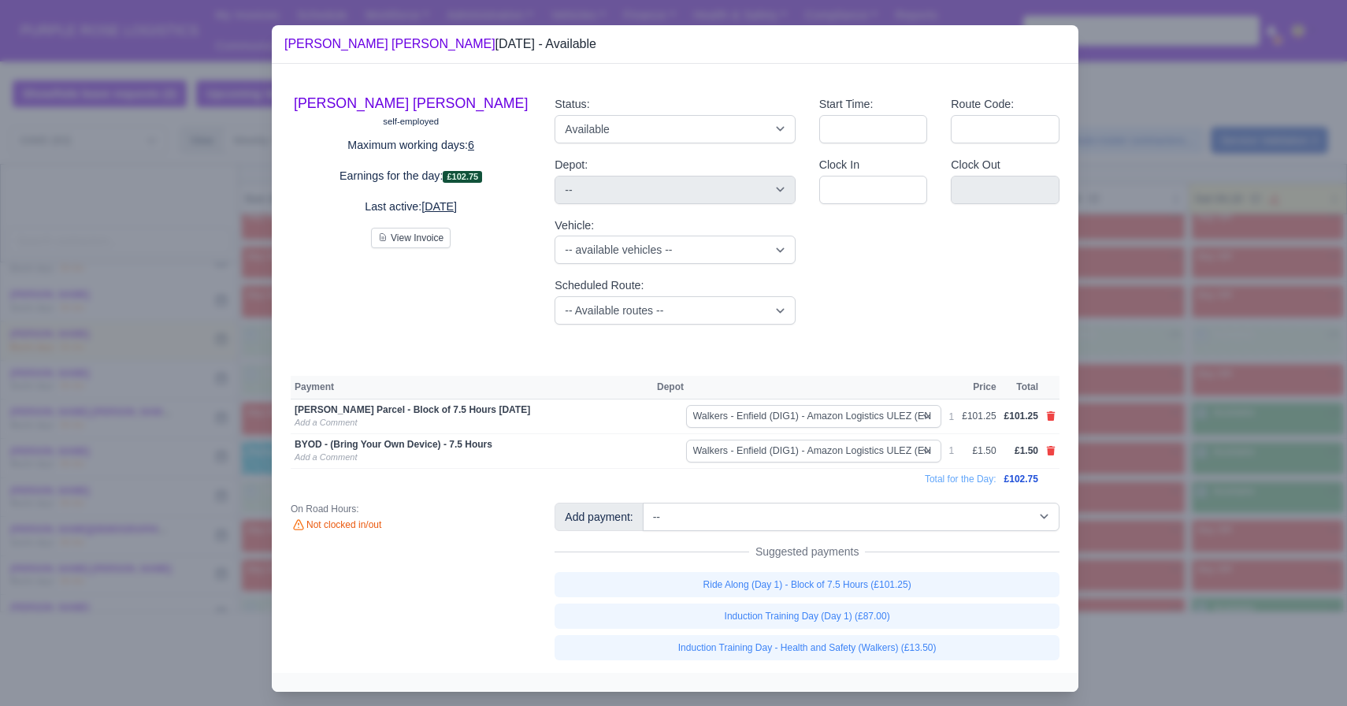
click at [937, 506] on div at bounding box center [673, 353] width 1347 height 706
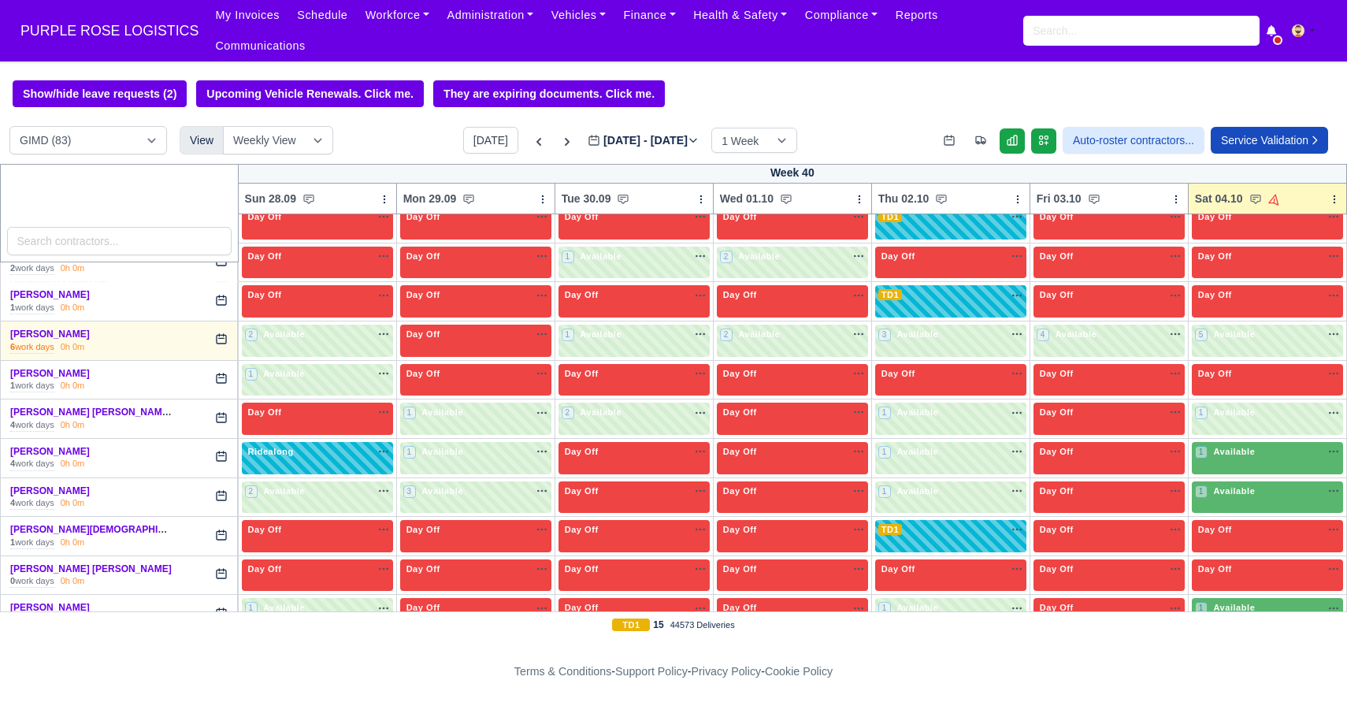
click at [937, 402] on body "PURPLE ROSE LOGISTICS My Invoices Schedule Workforce Manpower Expiring Document…" at bounding box center [673, 353] width 1347 height 706
click at [937, 456] on span "Available" at bounding box center [1234, 451] width 48 height 11
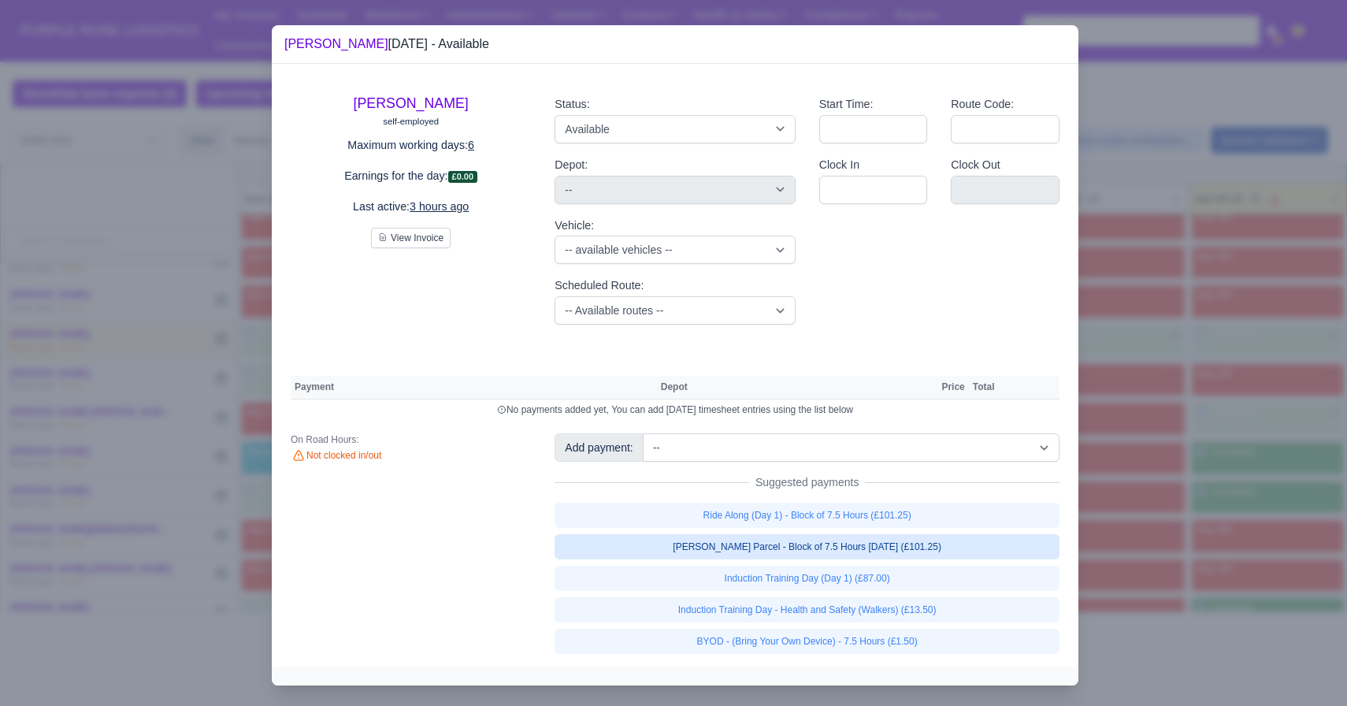
click at [917, 548] on link "[PERSON_NAME] Parcel - Block of 7.5 Hours [DATE] (£101.25)" at bounding box center [807, 546] width 505 height 25
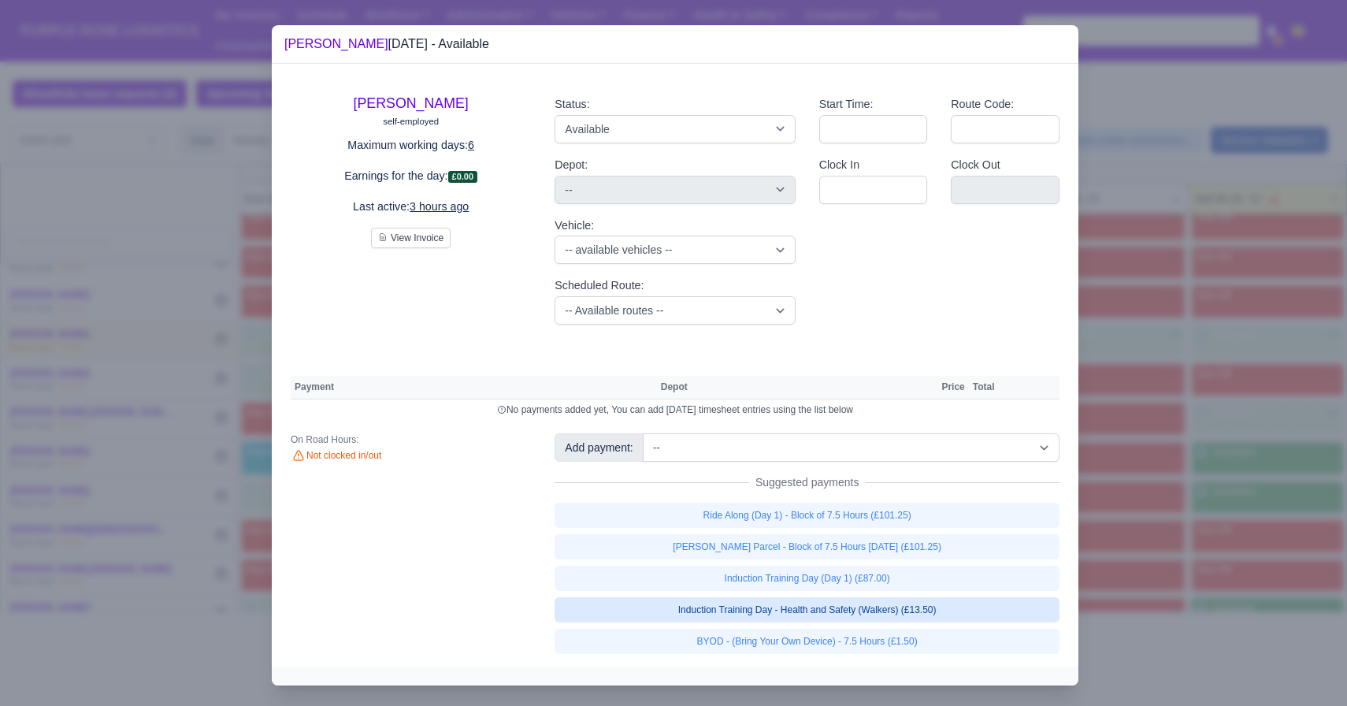
select select "5"
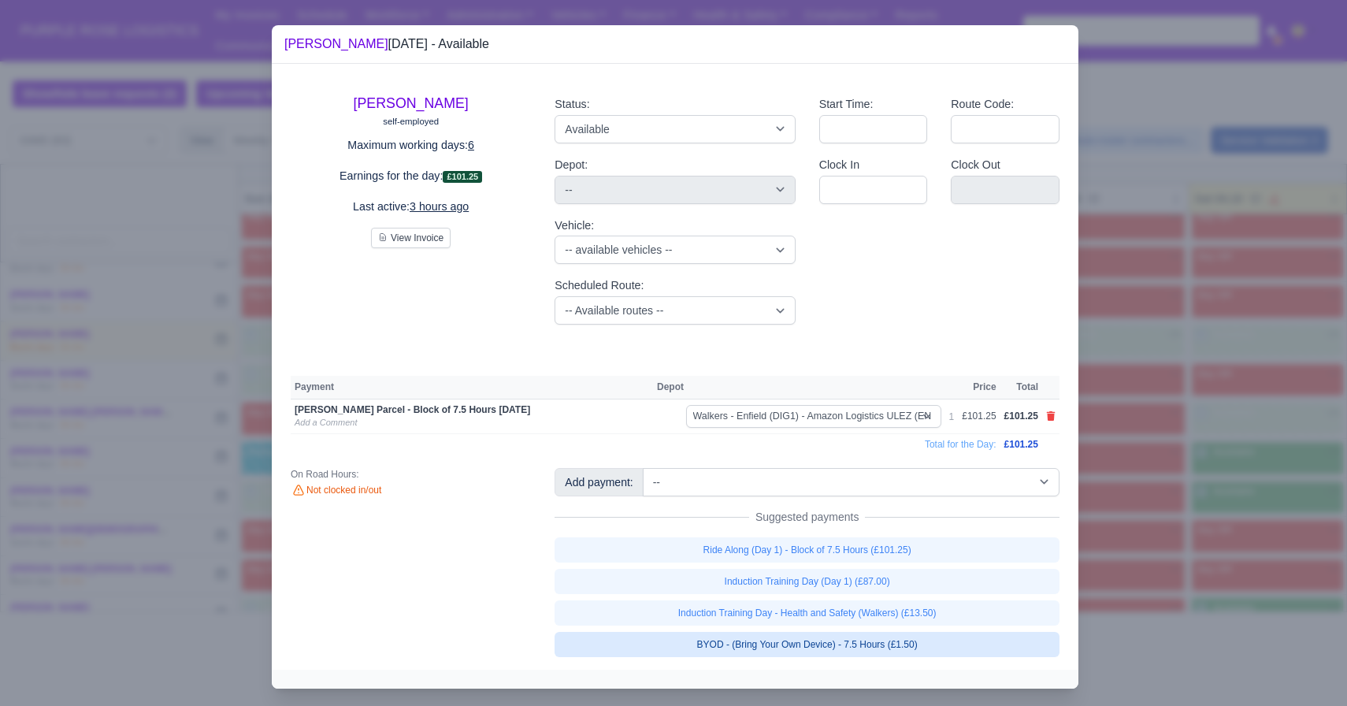
click at [899, 633] on link "BYOD - (Bring Your Own Device) - 7.5 Hours (£1.50)" at bounding box center [807, 644] width 505 height 25
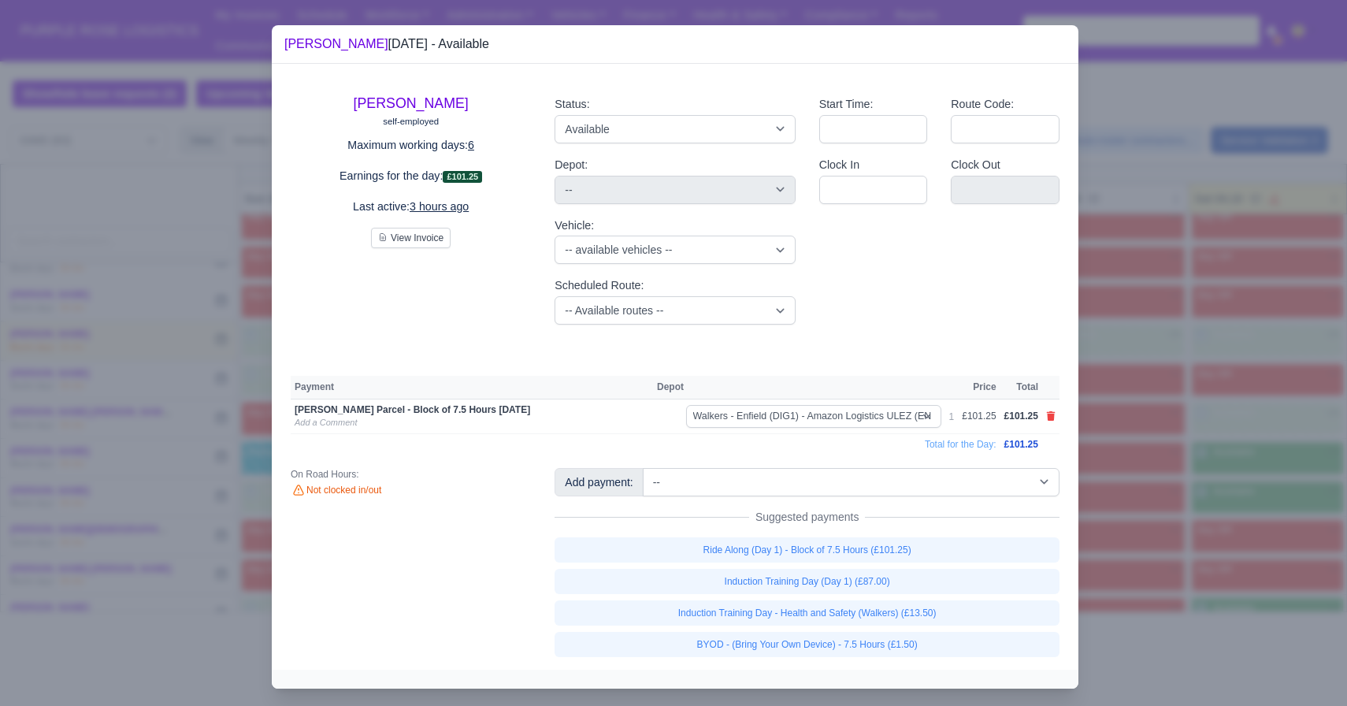
select select "5"
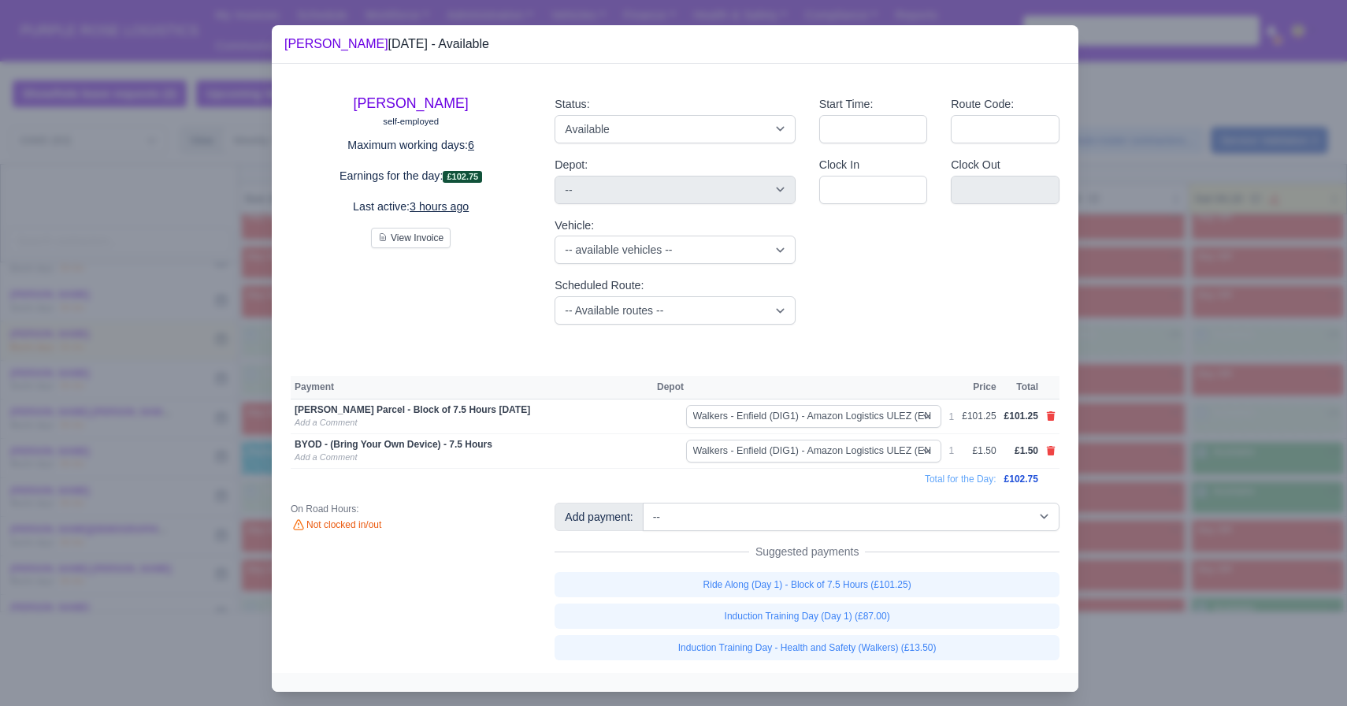
click at [937, 517] on div at bounding box center [673, 353] width 1347 height 706
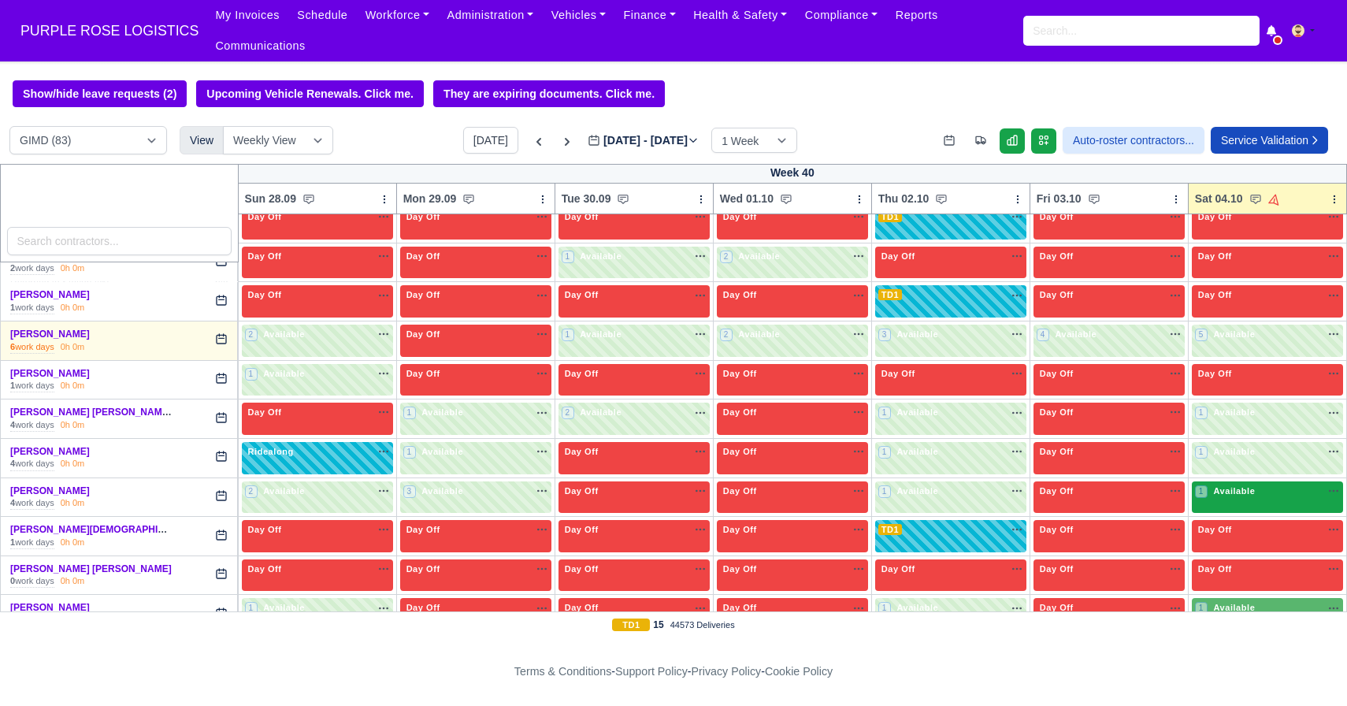
click at [937, 487] on div "1 Available na" at bounding box center [1267, 491] width 145 height 13
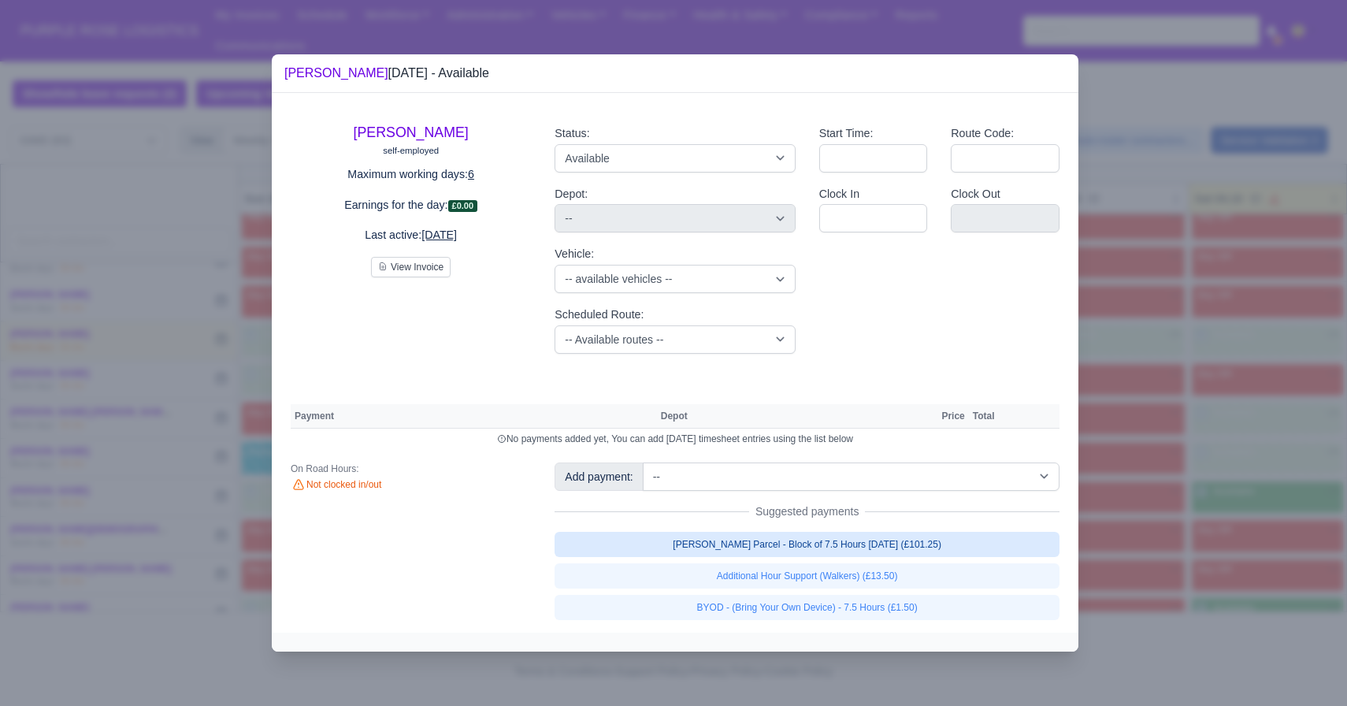
click at [901, 544] on link "[PERSON_NAME] Parcel - Block of 7.5 Hours [DATE] (£101.25)" at bounding box center [807, 544] width 505 height 25
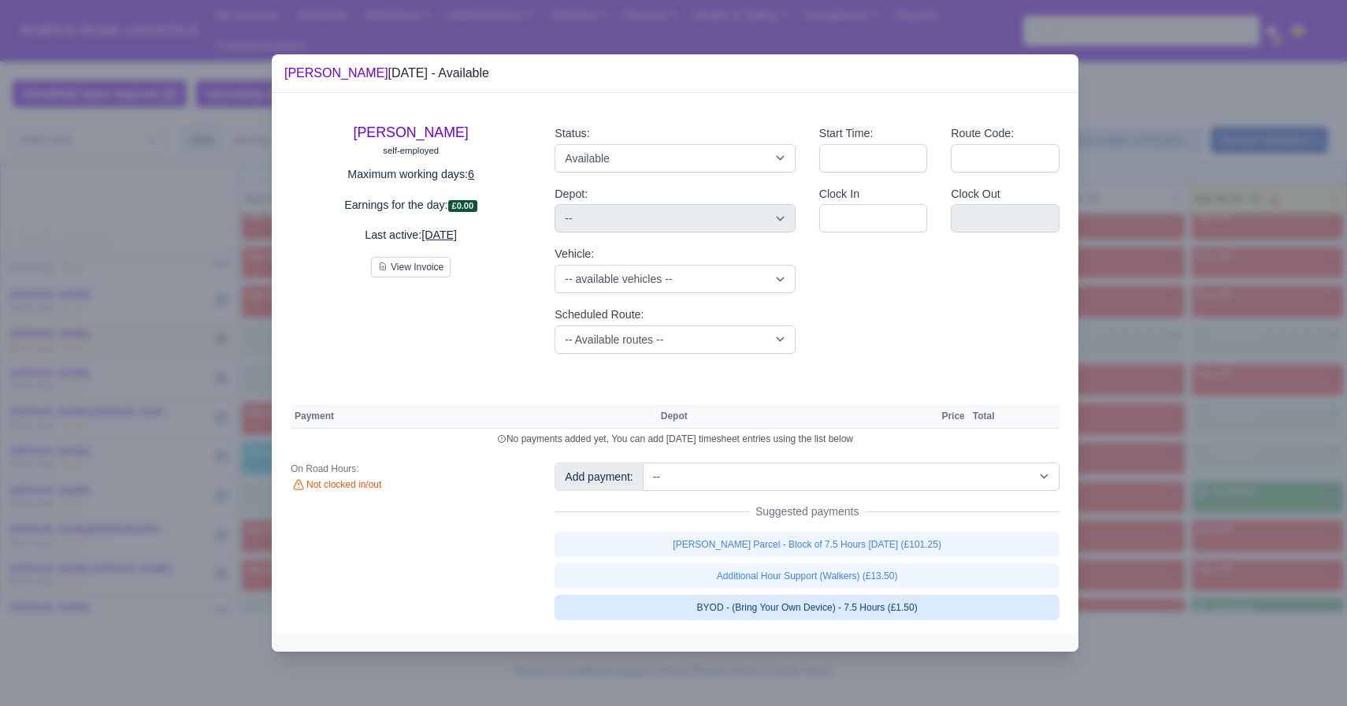
select select "5"
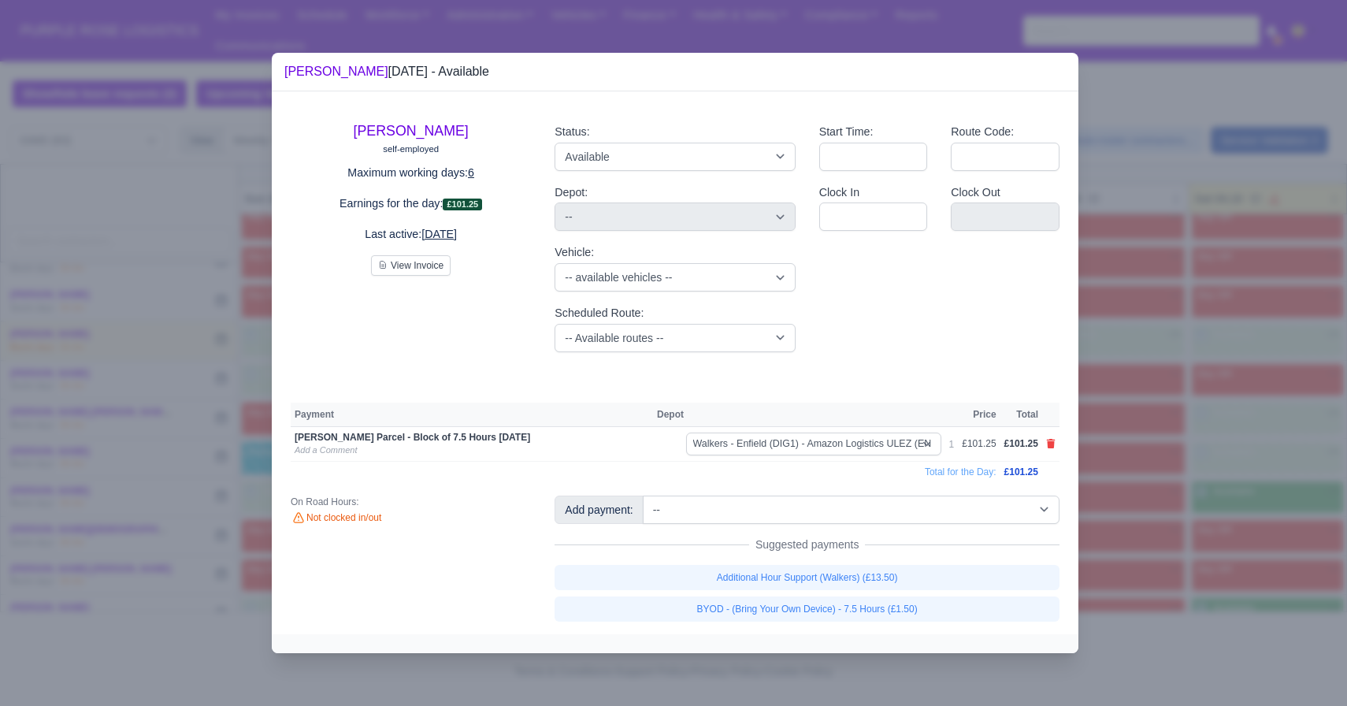
click at [937, 516] on div at bounding box center [673, 353] width 1347 height 706
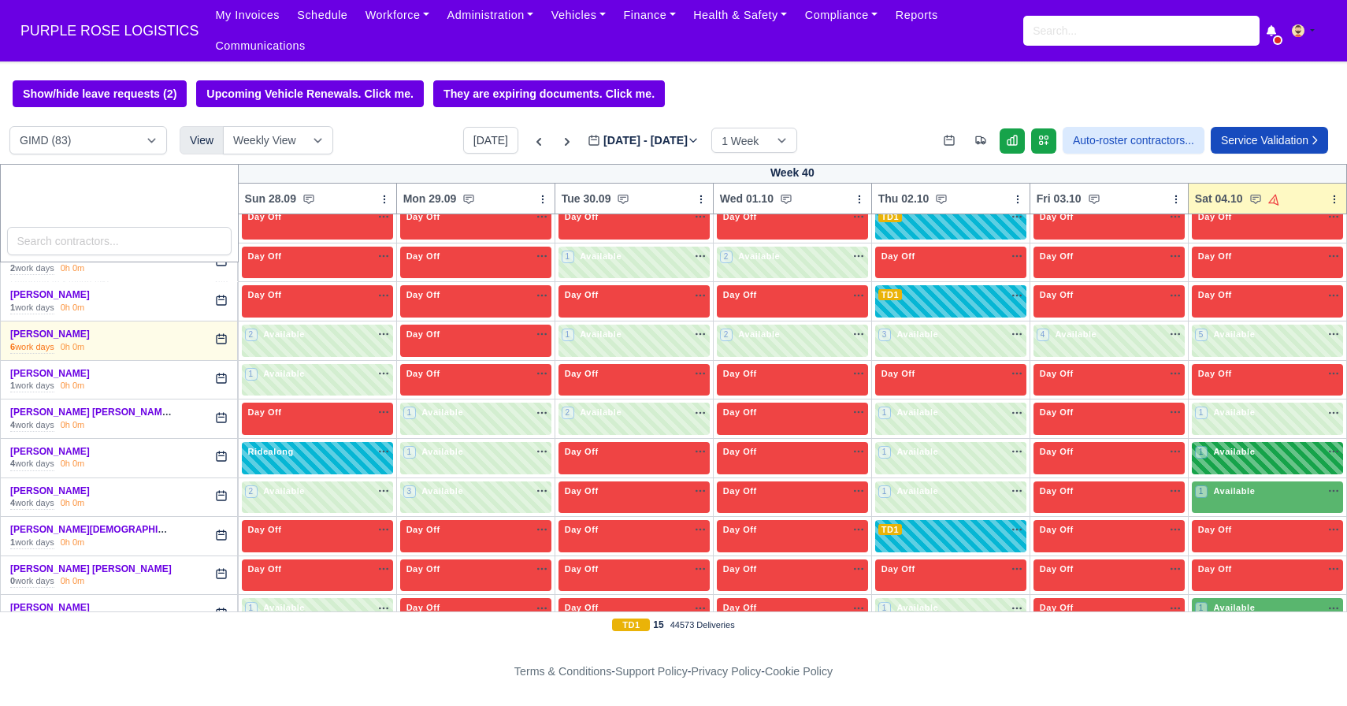
click at [937, 455] on span "Available" at bounding box center [1234, 451] width 48 height 11
select select "5"
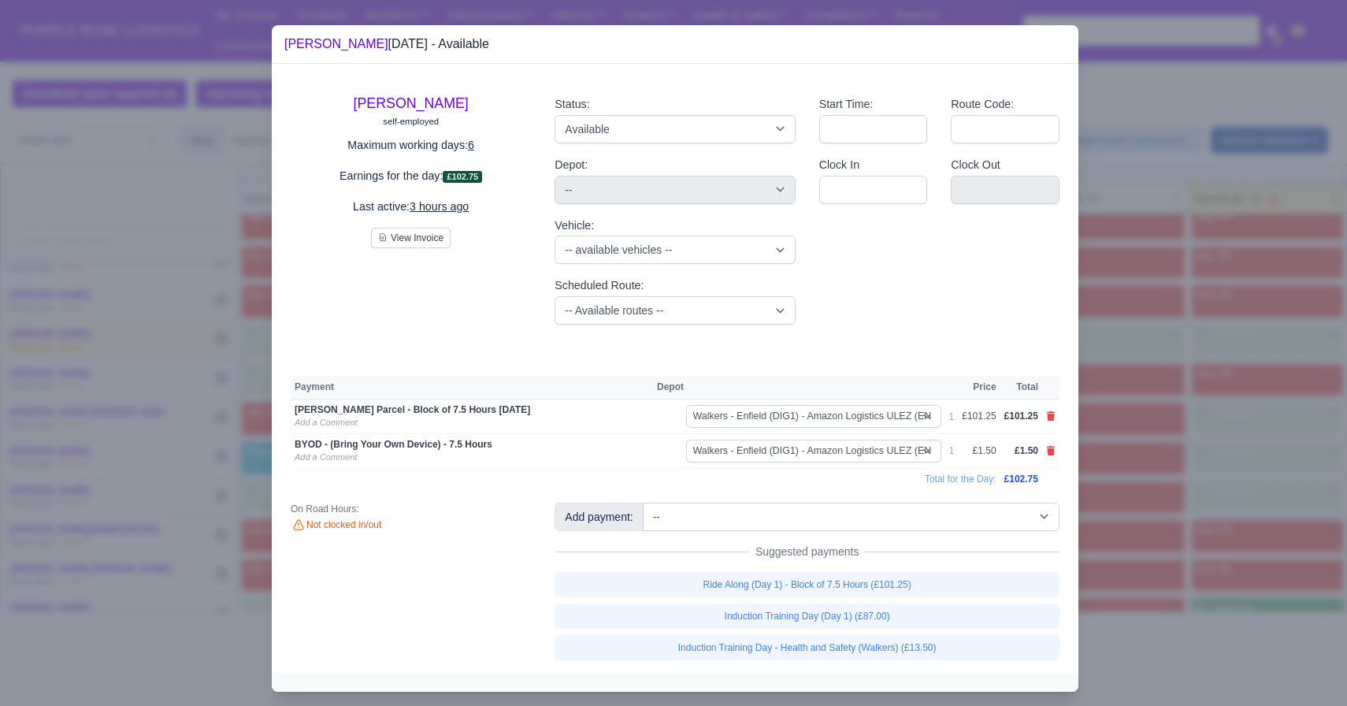
click at [937, 508] on div at bounding box center [673, 353] width 1347 height 706
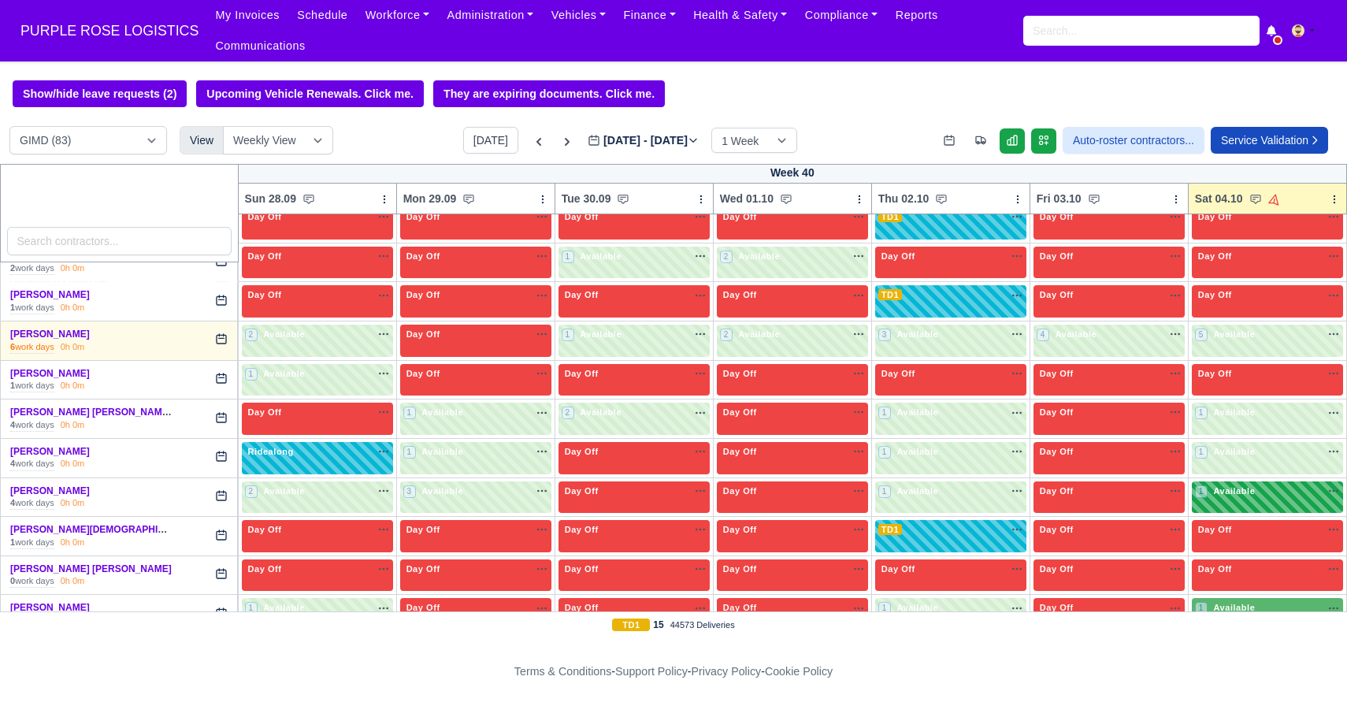
click at [937, 489] on span "Available" at bounding box center [1234, 490] width 48 height 11
select select "5"
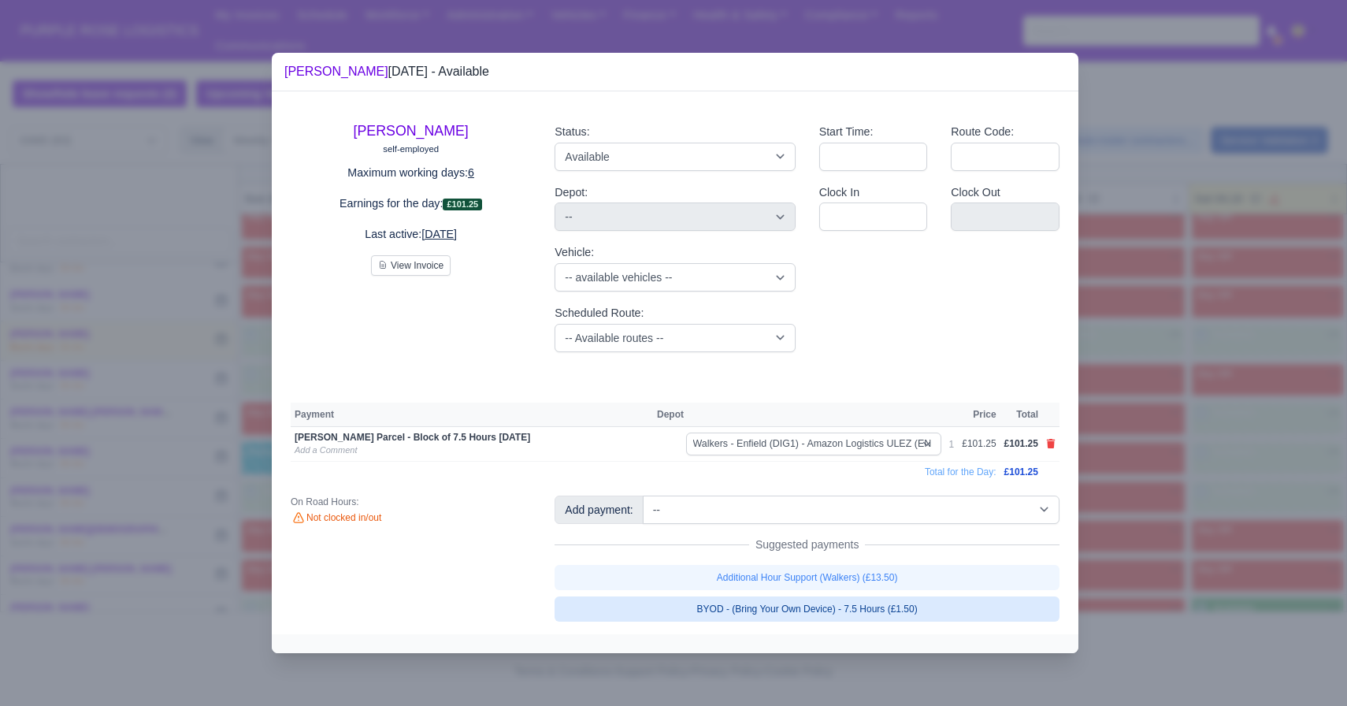
click at [937, 606] on link "BYOD - (Bring Your Own Device) - 7.5 Hours (£1.50)" at bounding box center [807, 608] width 505 height 25
select select "5"
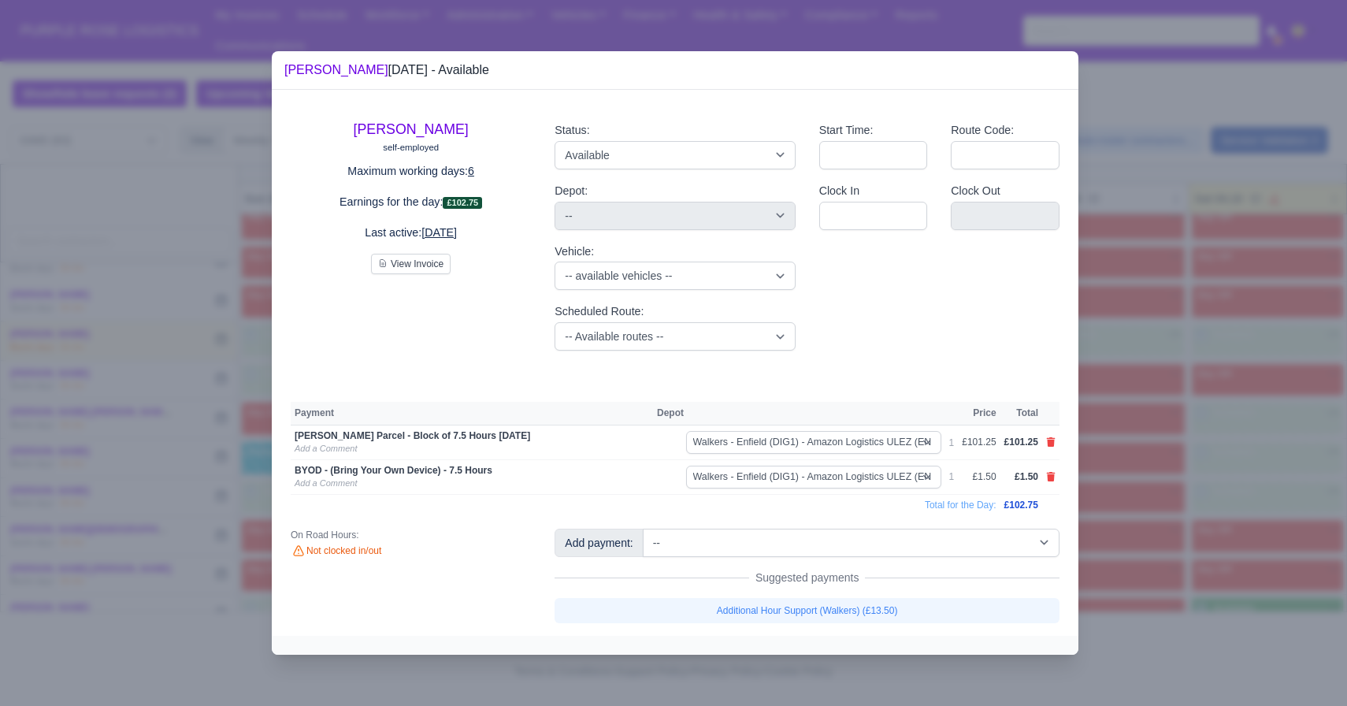
click at [937, 533] on div at bounding box center [673, 353] width 1347 height 706
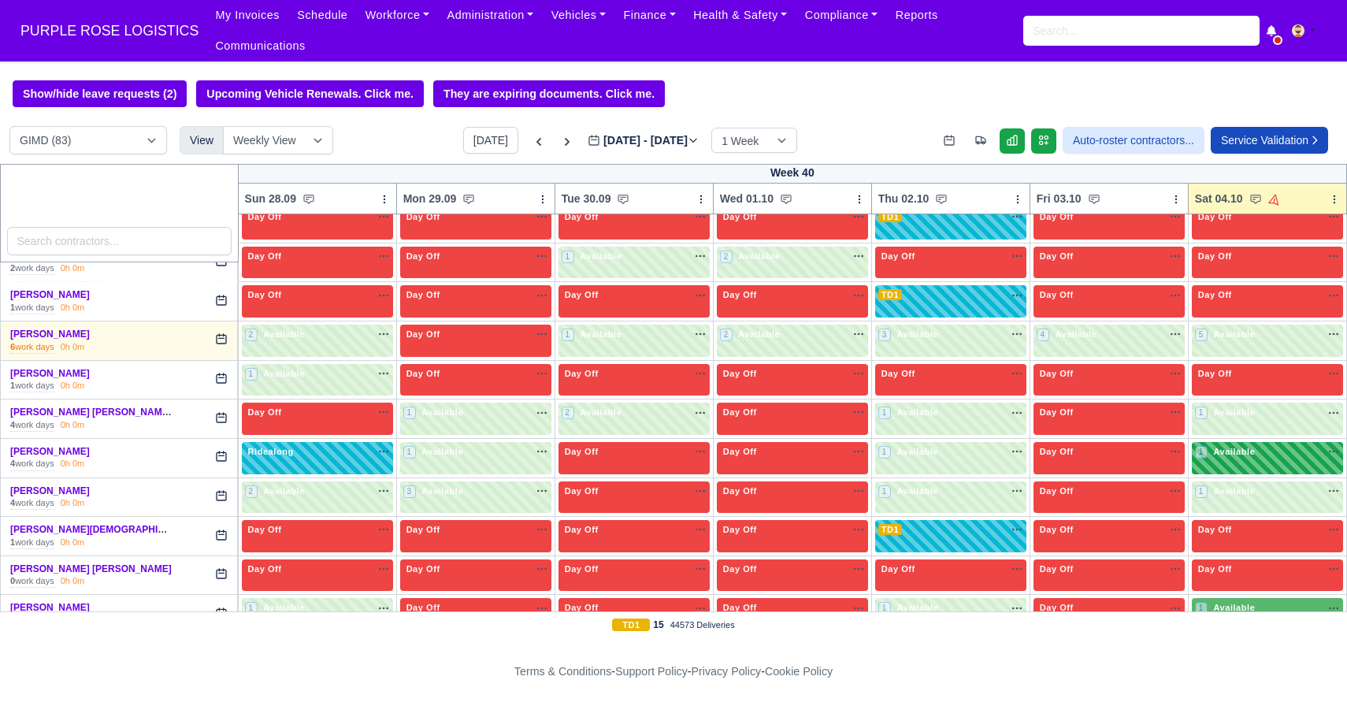
click at [937, 461] on div "1 Available na" at bounding box center [1267, 453] width 145 height 17
select select "5"
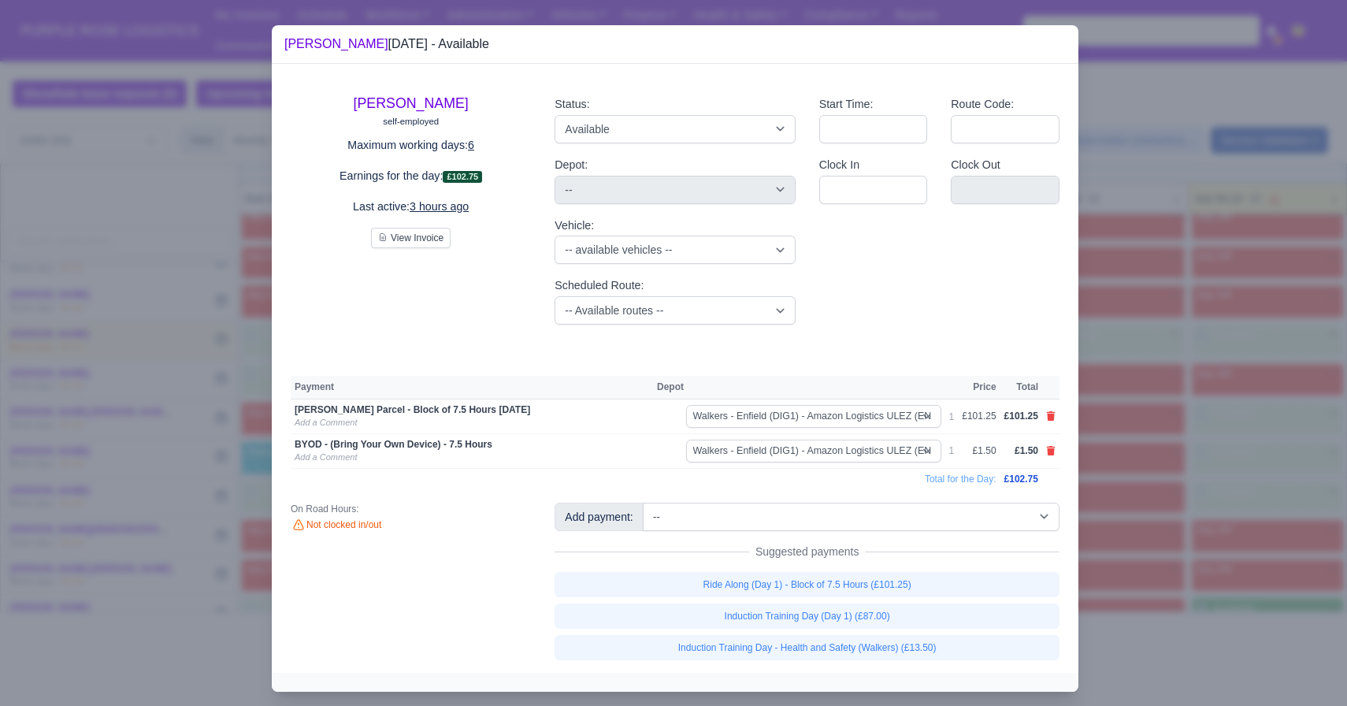
click at [937, 423] on div at bounding box center [673, 353] width 1347 height 706
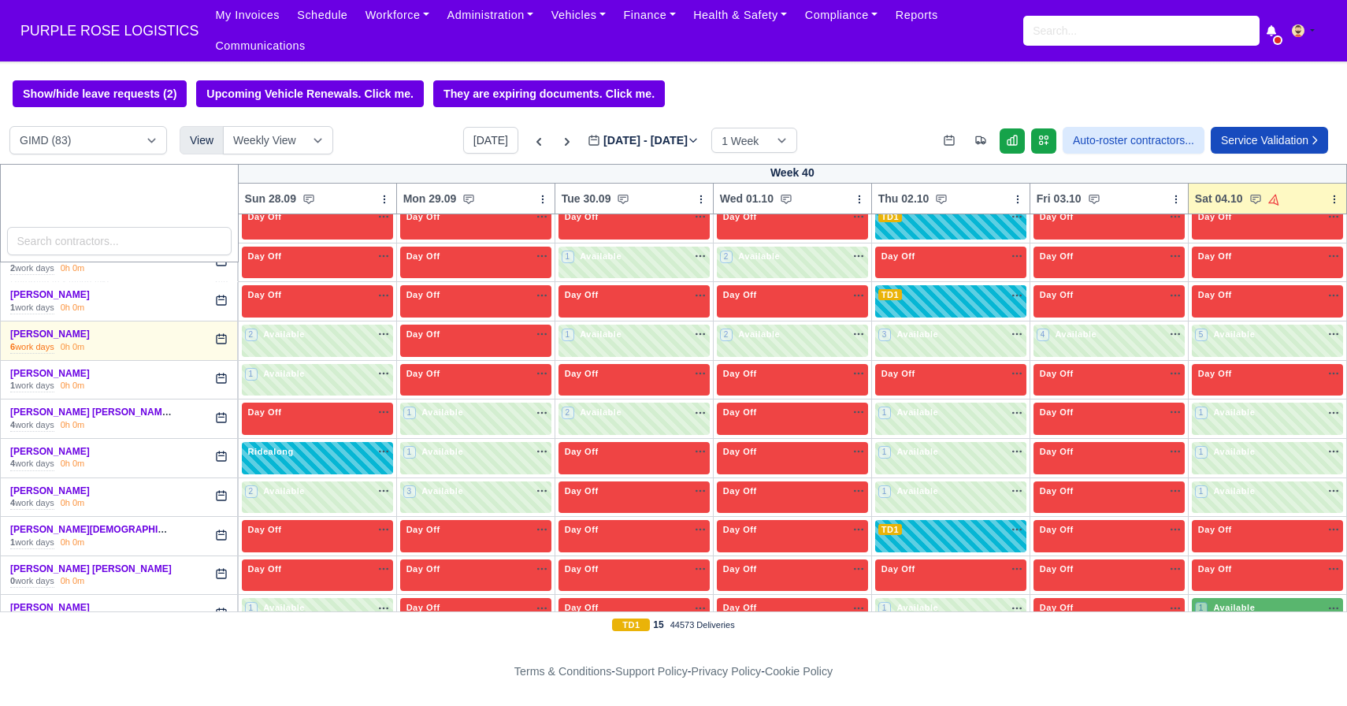
click at [937, 423] on div "1 Available" at bounding box center [1267, 419] width 151 height 32
select select "5"
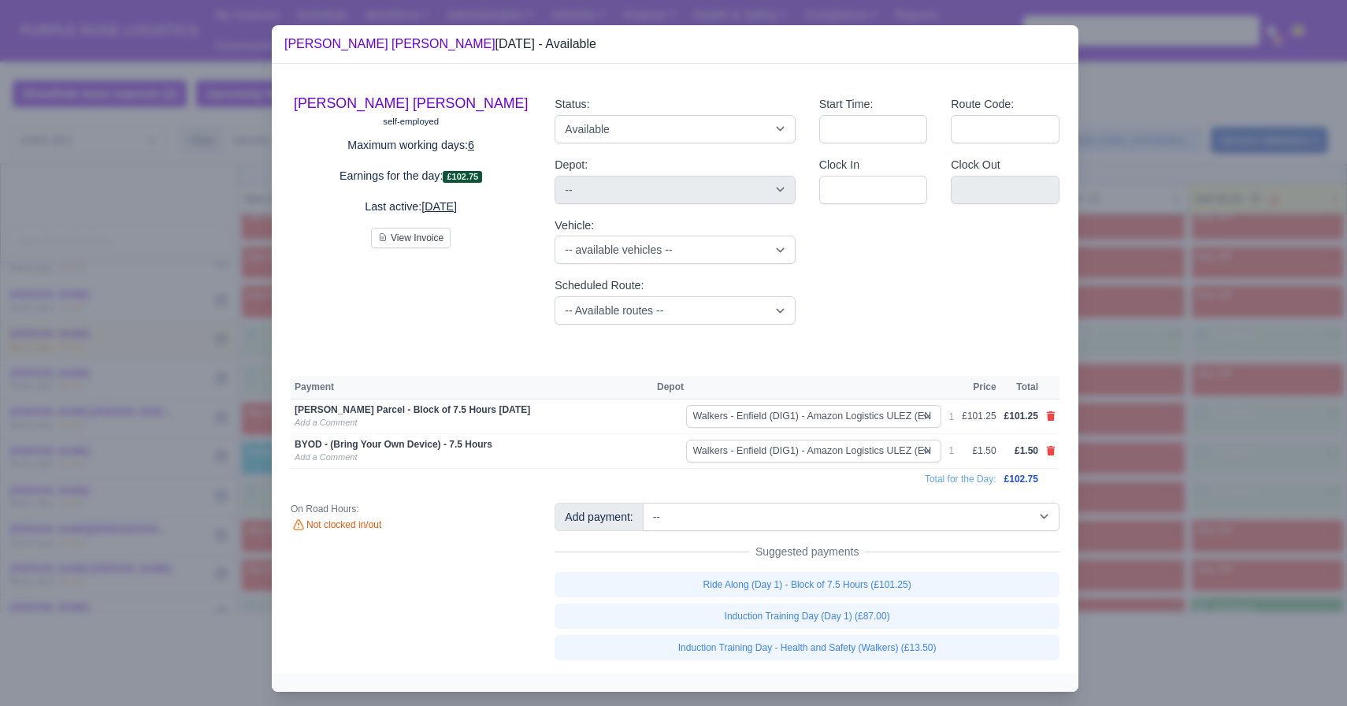
click at [937, 423] on div at bounding box center [673, 353] width 1347 height 706
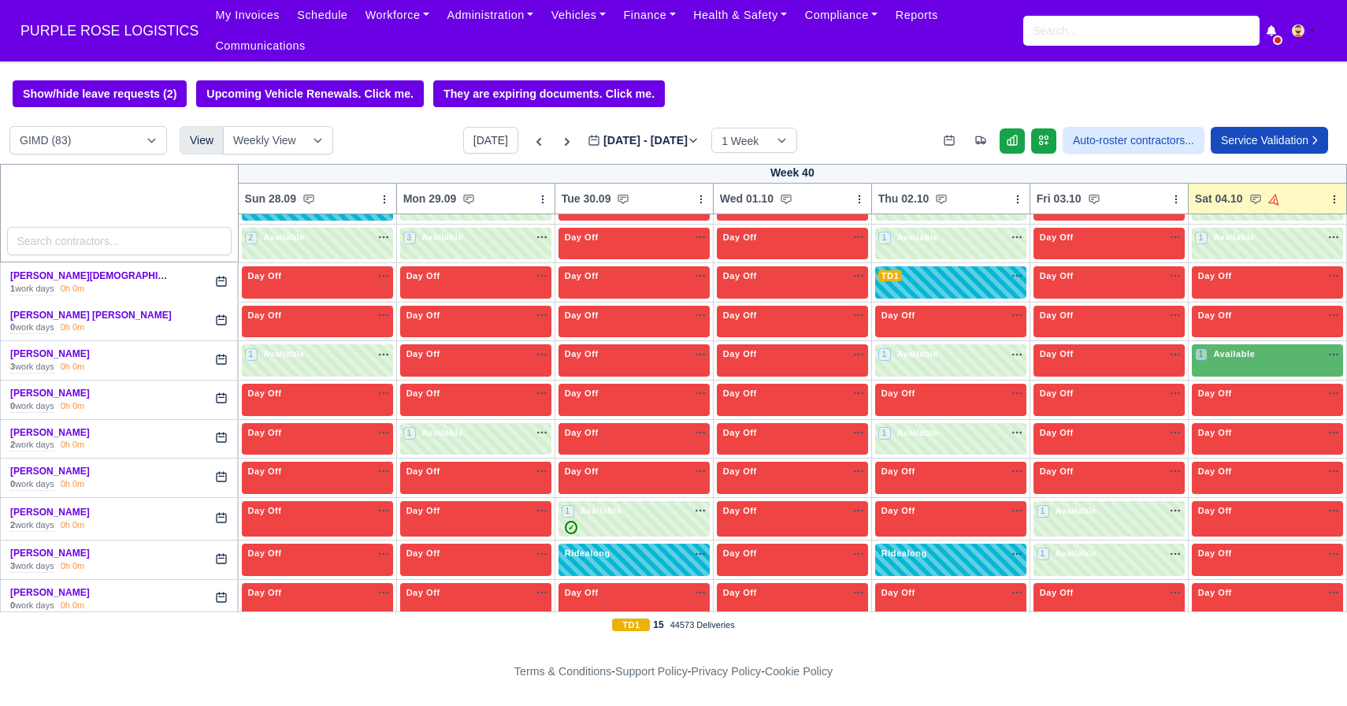
scroll to position [564, 0]
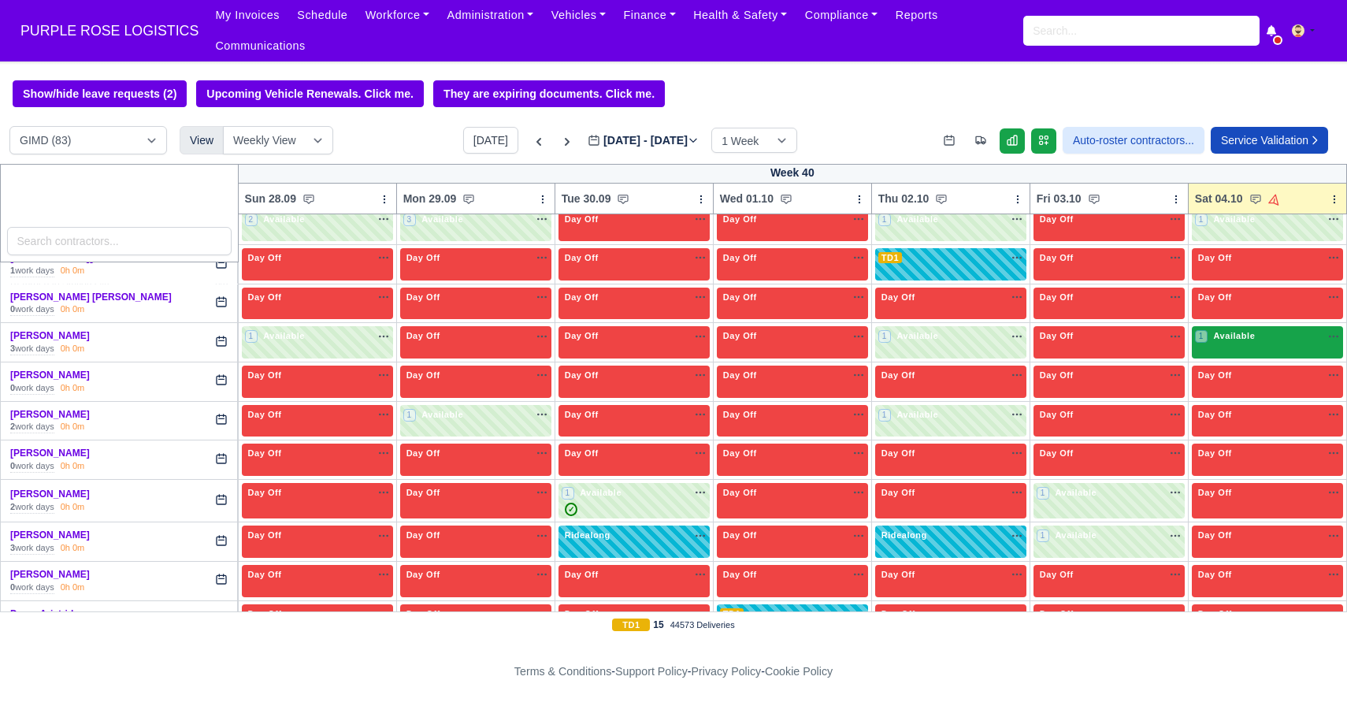
click at [937, 340] on div "1 Available na" at bounding box center [1267, 335] width 145 height 13
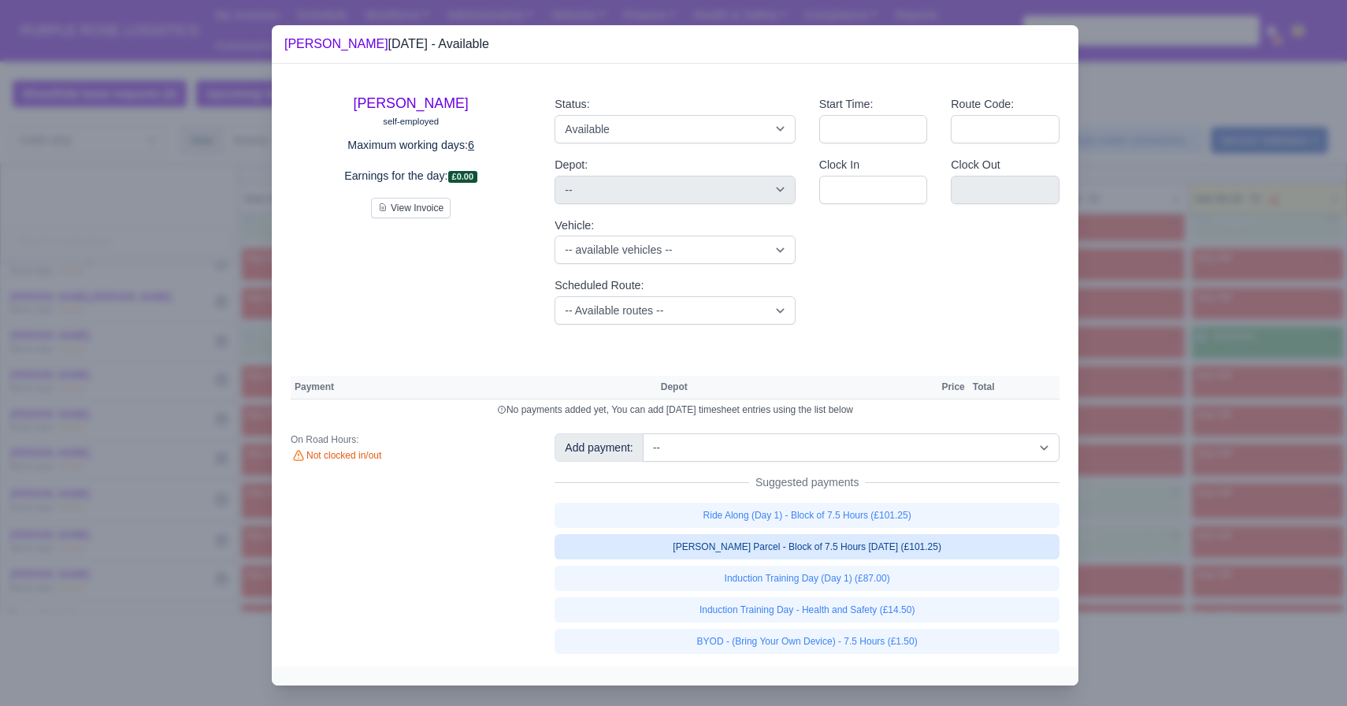
click at [905, 554] on link "[PERSON_NAME] Parcel - Block of 7.5 Hours [DATE] (£101.25)" at bounding box center [807, 546] width 505 height 25
select select "5"
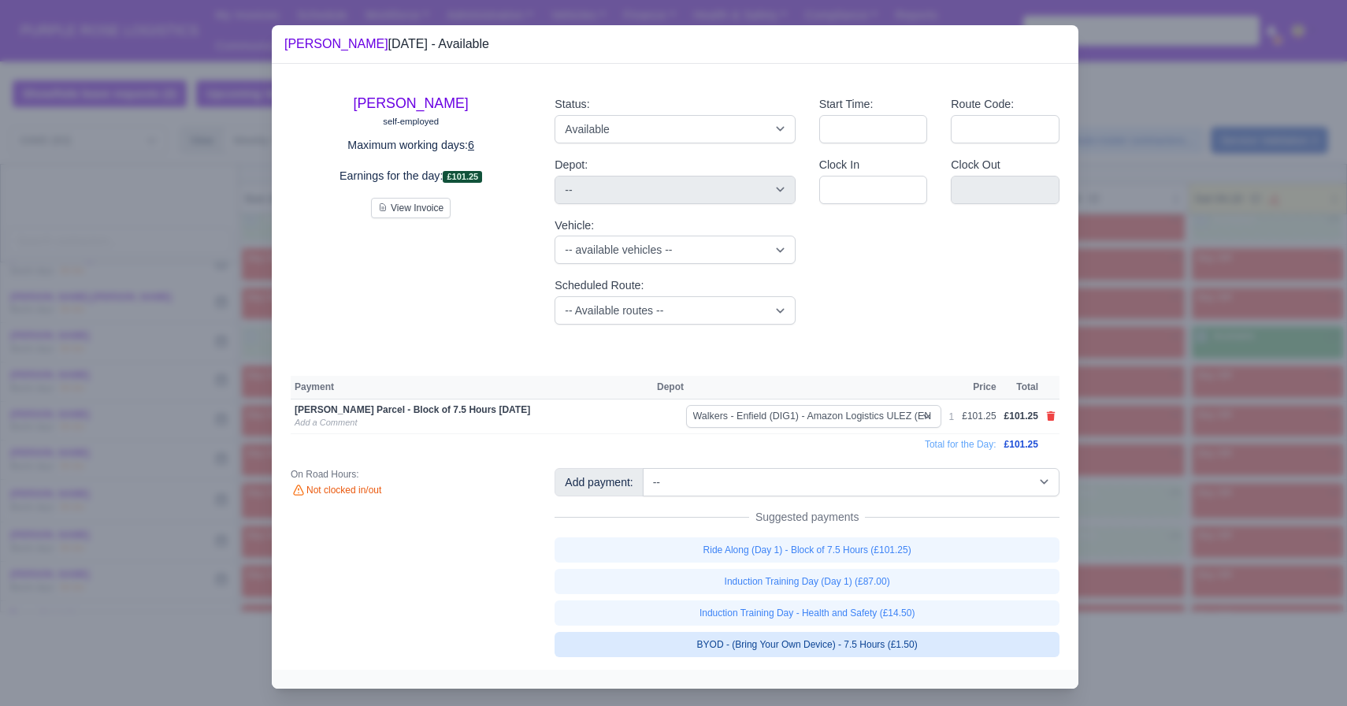
click at [884, 644] on link "BYOD - (Bring Your Own Device) - 7.5 Hours (£1.50)" at bounding box center [807, 644] width 505 height 25
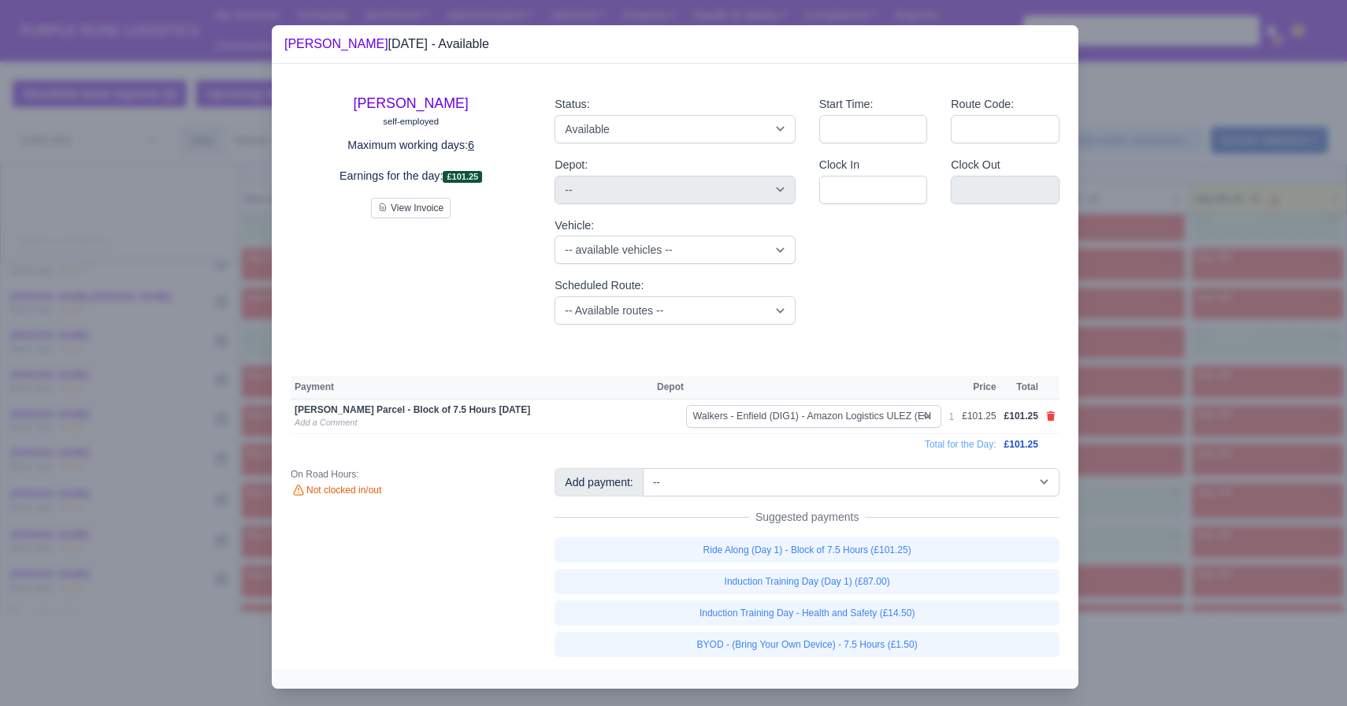
select select "5"
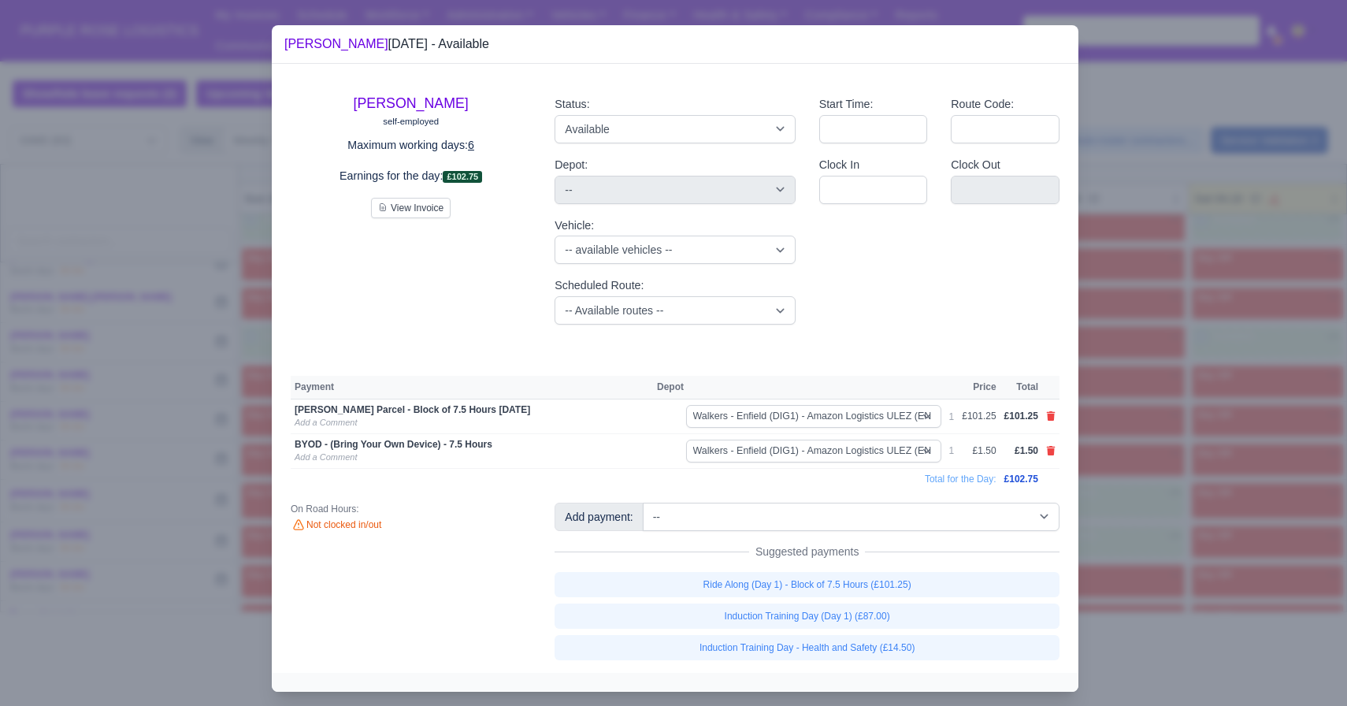
click at [937, 504] on div at bounding box center [673, 353] width 1347 height 706
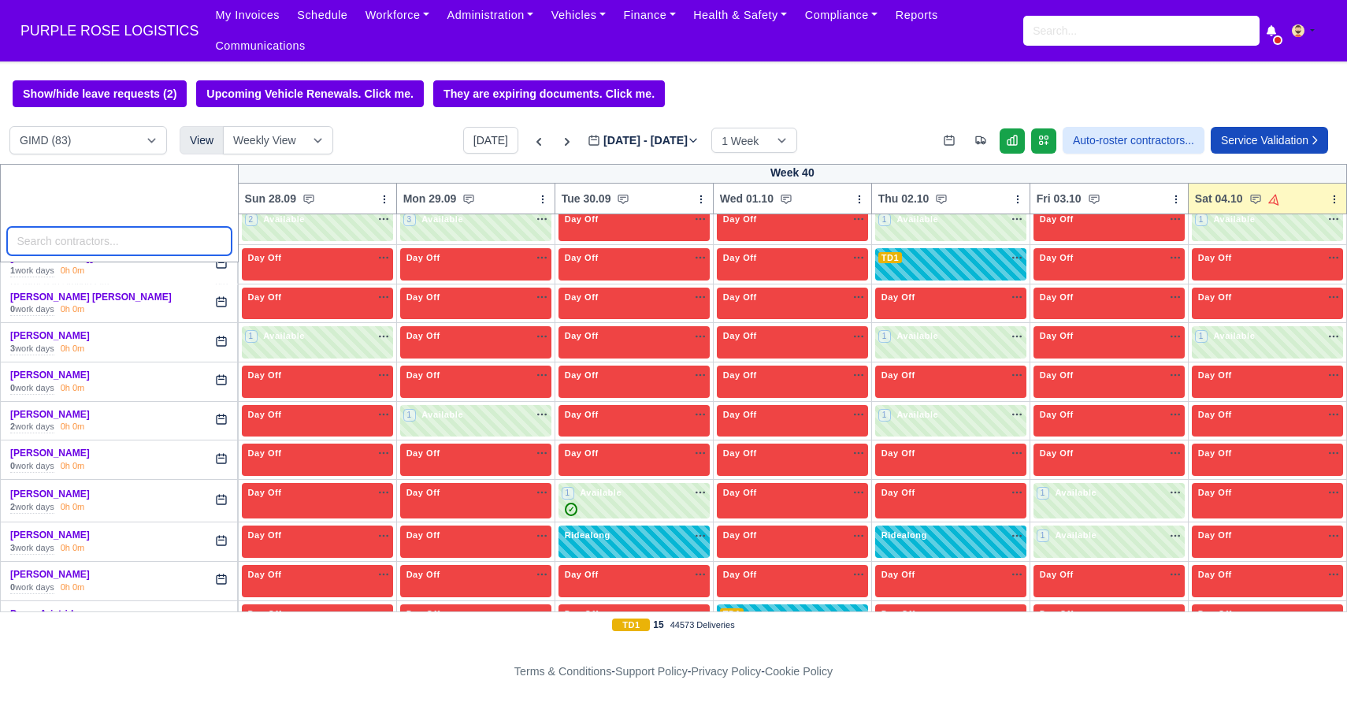
click at [100, 235] on input "search" at bounding box center [119, 241] width 225 height 28
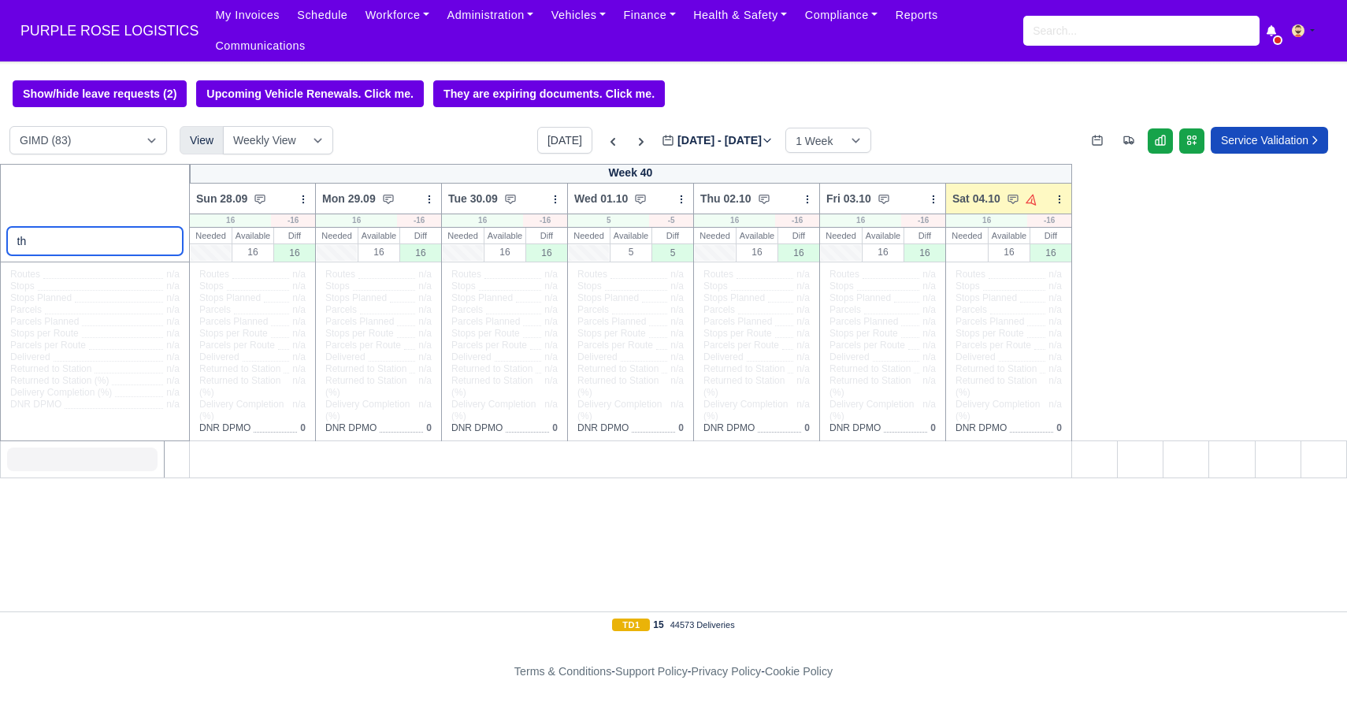
type input "t"
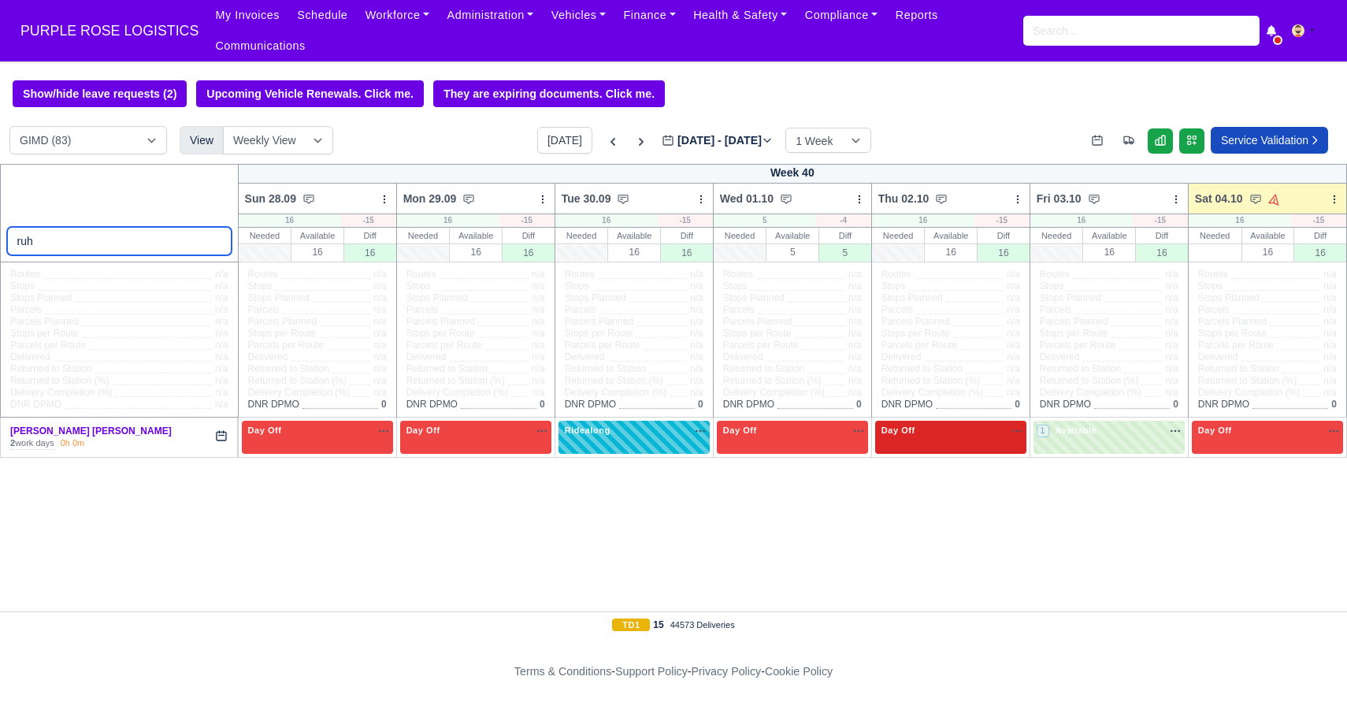
type input "ruh"
click at [937, 445] on div "Day Off Available" at bounding box center [950, 437] width 151 height 32
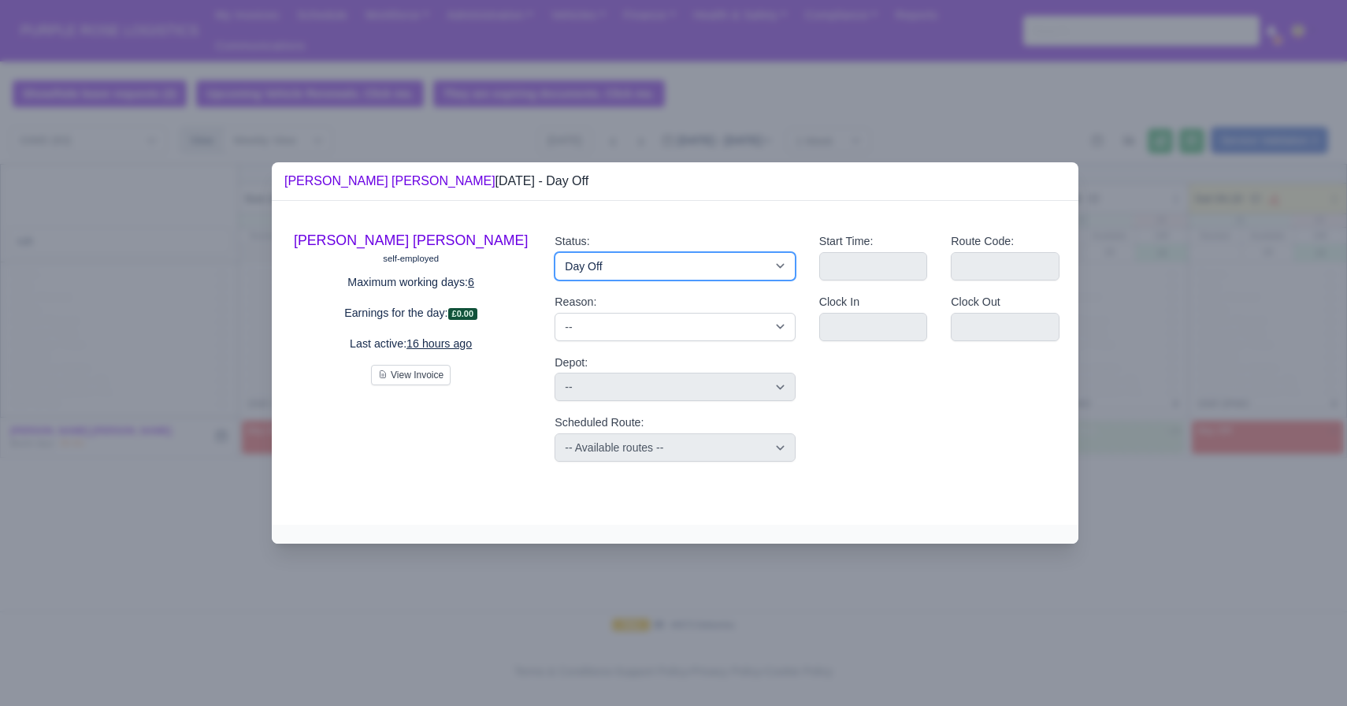
click at [681, 264] on select "Available Day Off Stand By Holiday Other Depot In Office OSM Ridealong Nursery …" at bounding box center [675, 266] width 240 height 28
select select "Ridealong"
click at [555, 252] on select "Available Day Off Stand By Holiday Other Depot In Office OSM Ridealong Nursery …" at bounding box center [675, 266] width 240 height 28
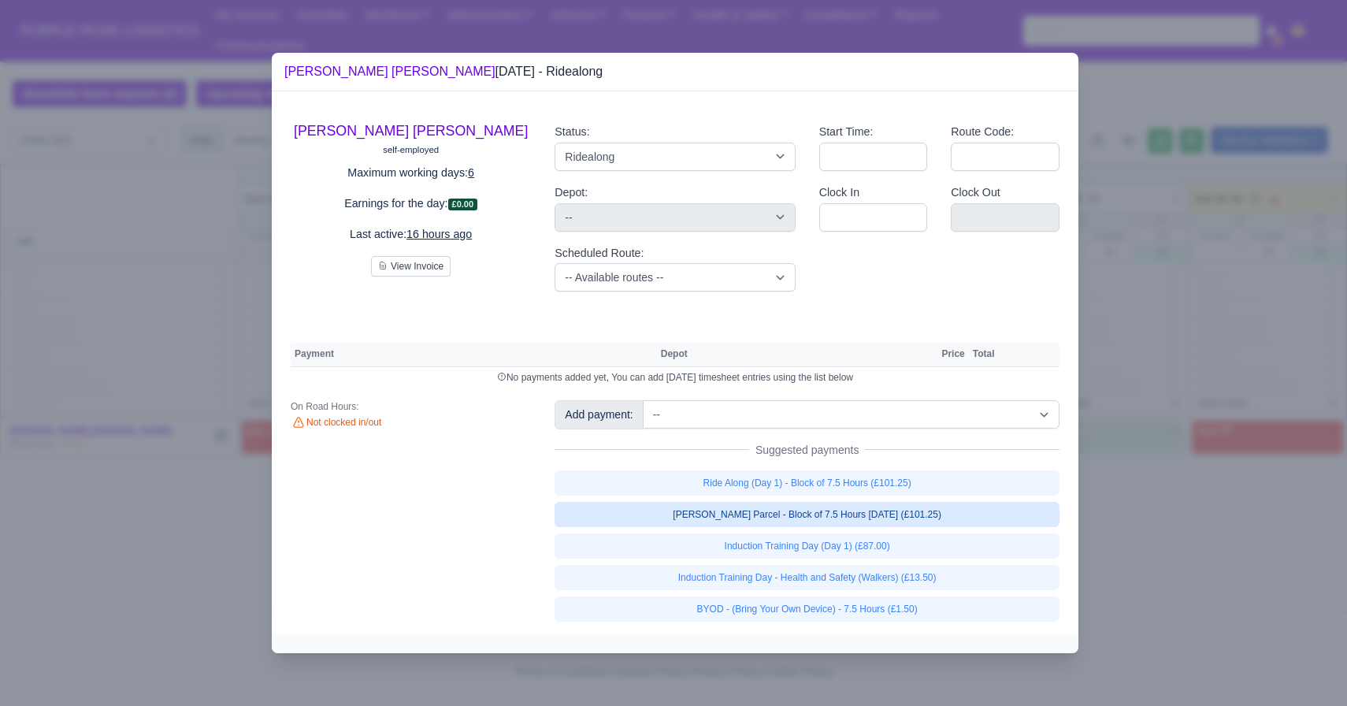
click at [741, 516] on link "[PERSON_NAME] Parcel - Block of 7.5 Hours [DATE] (£101.25)" at bounding box center [807, 514] width 505 height 25
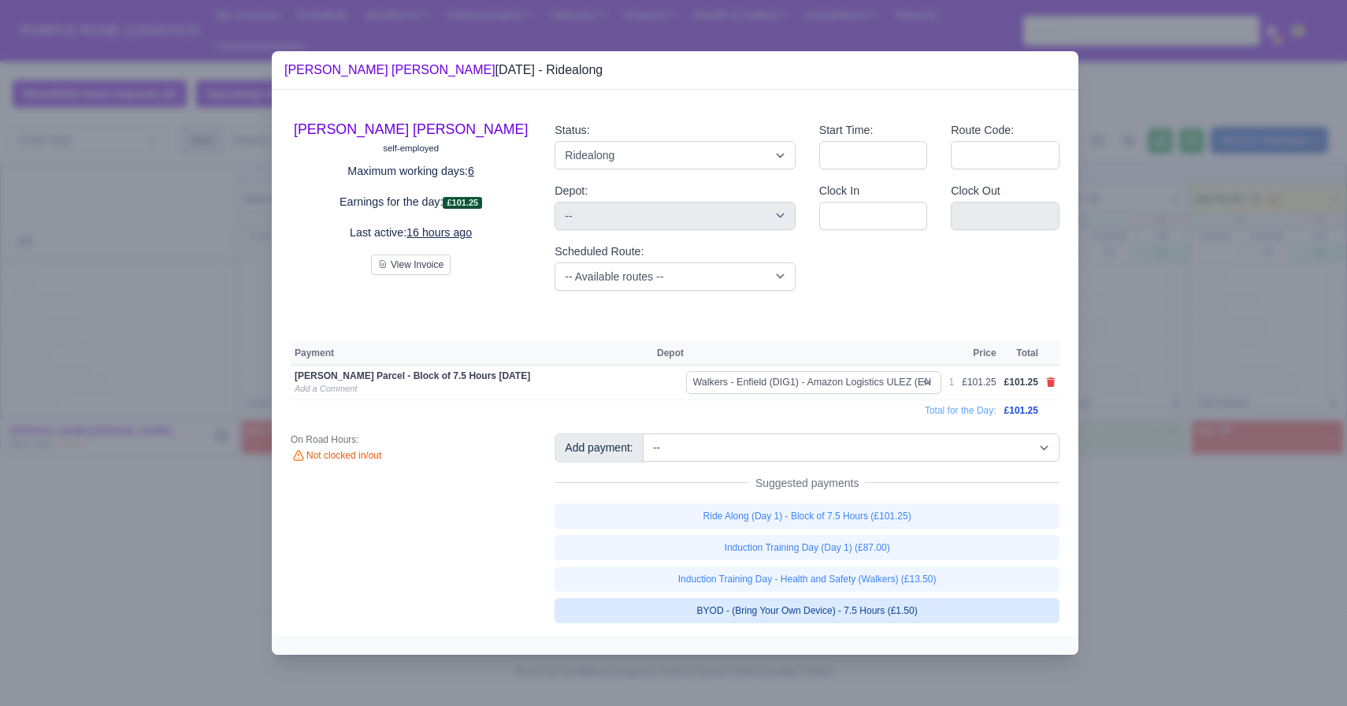
click at [683, 603] on link "BYOD - (Bring Your Own Device) - 7.5 Hours (£1.50)" at bounding box center [807, 610] width 505 height 25
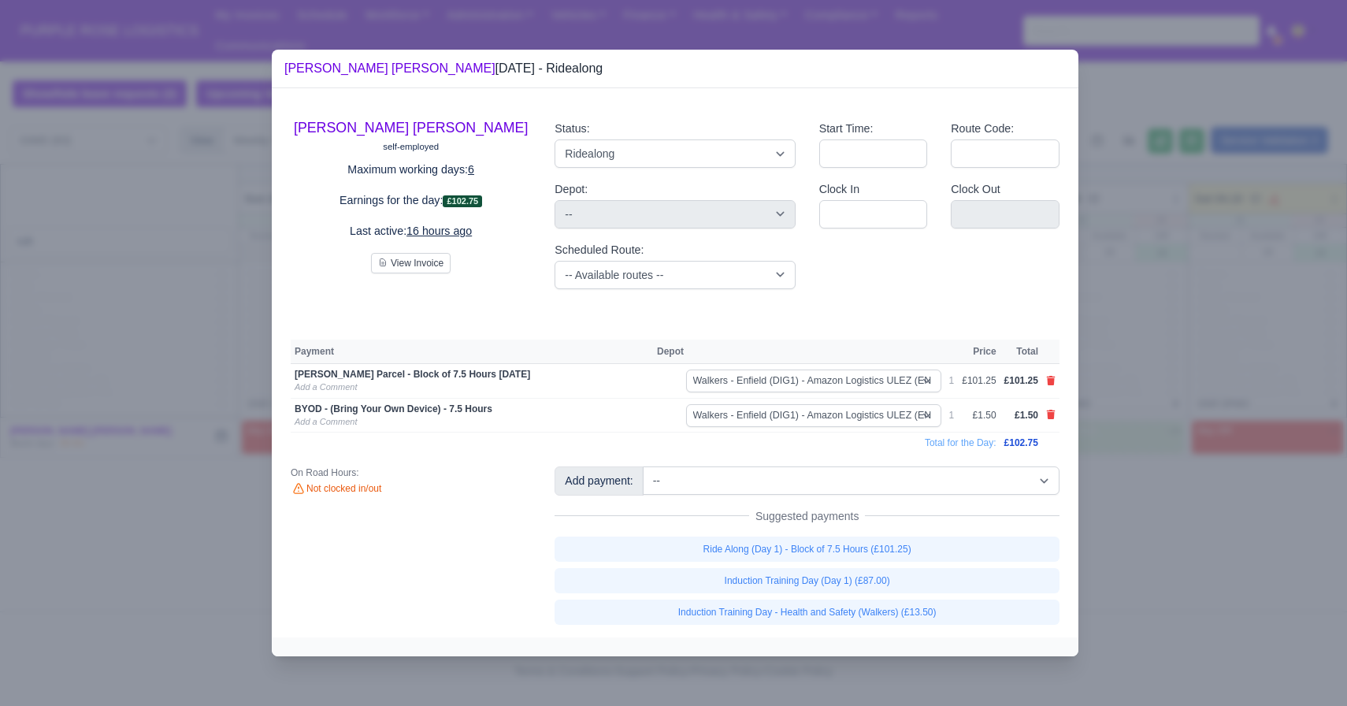
click at [937, 437] on div at bounding box center [673, 353] width 1347 height 706
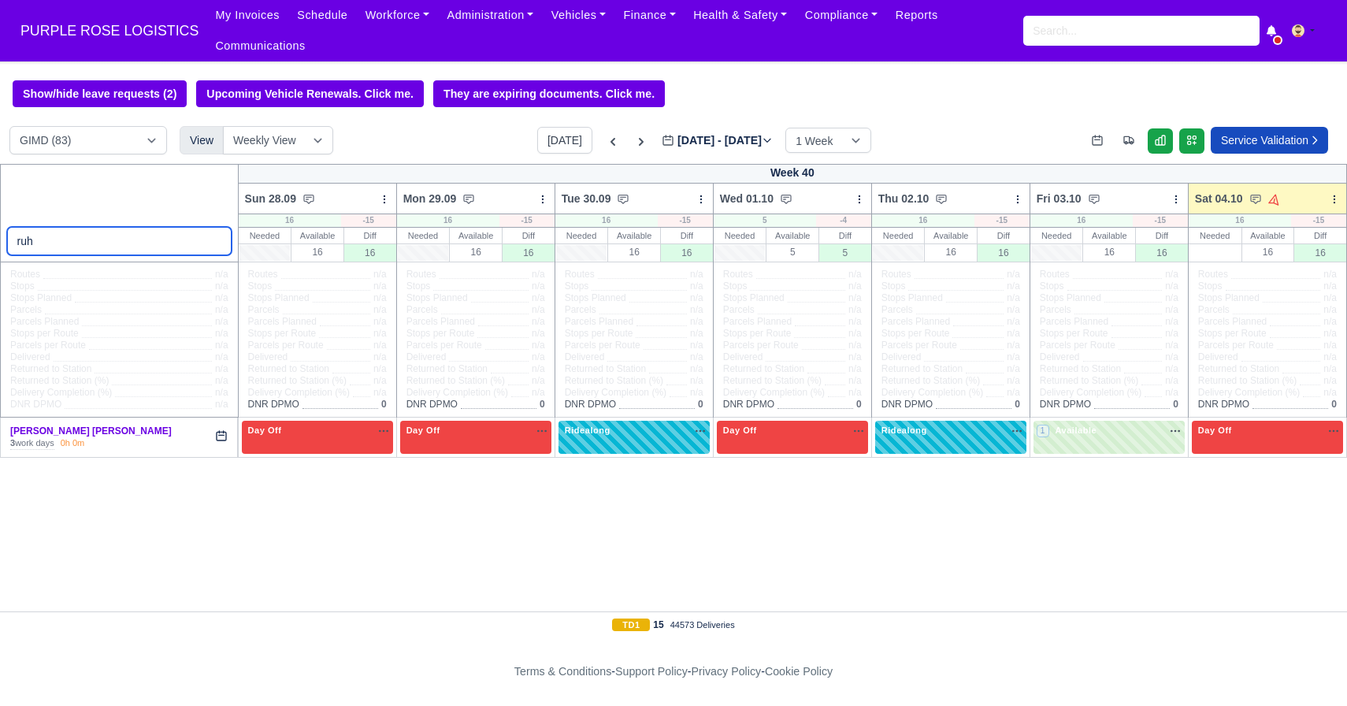
click at [214, 242] on input "ruh" at bounding box center [119, 241] width 225 height 28
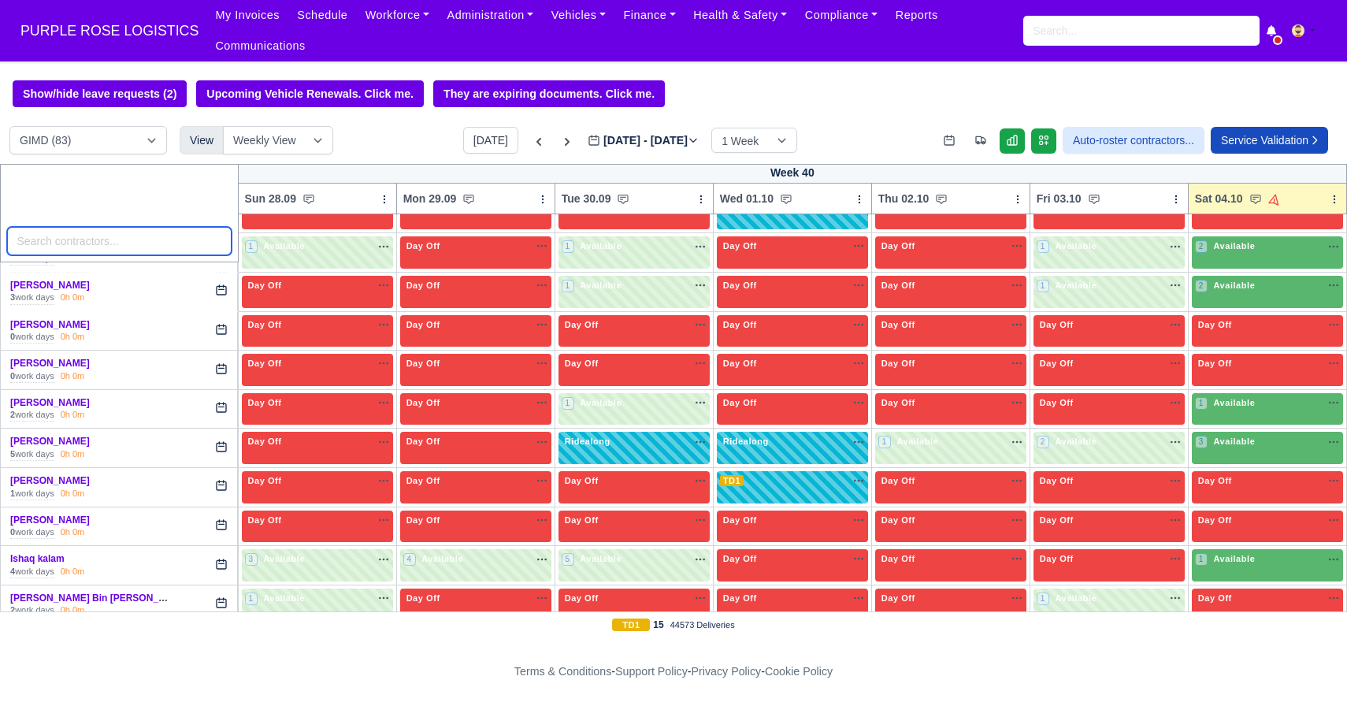
scroll to position [945, 0]
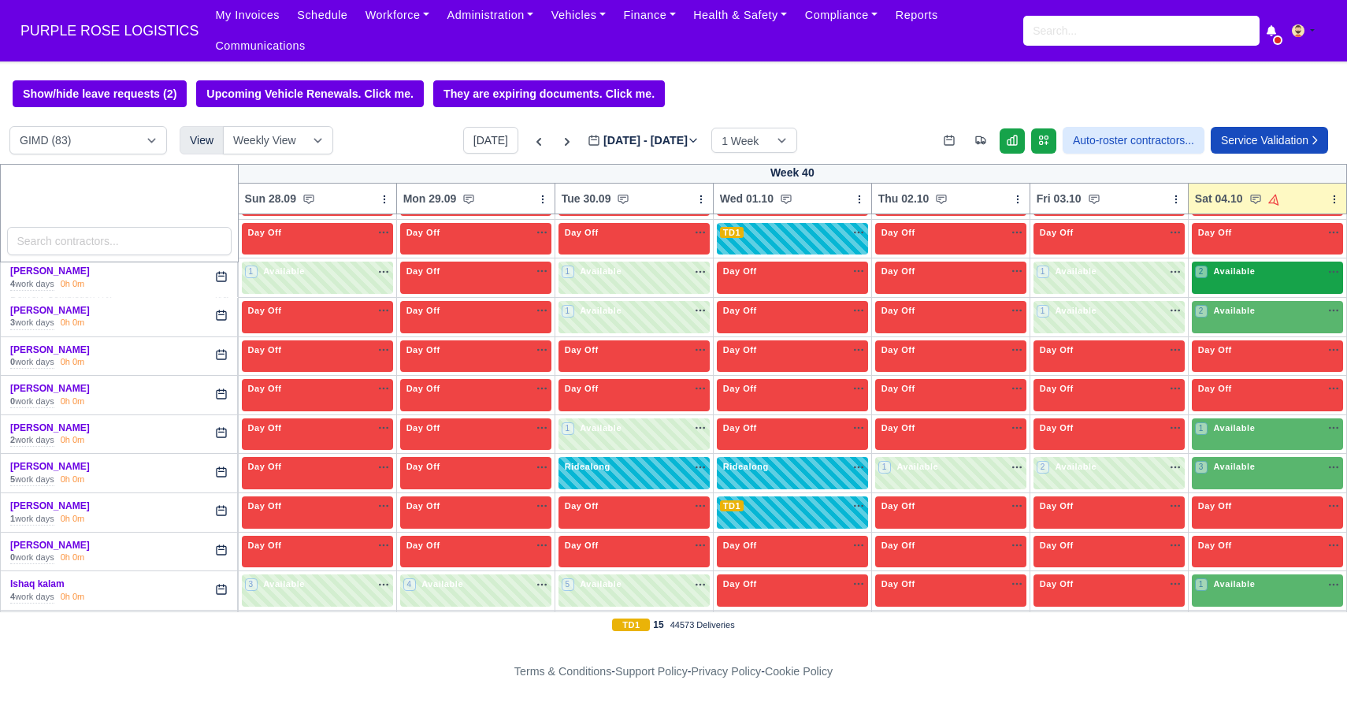
click at [937, 282] on div "2 Available" at bounding box center [1267, 278] width 151 height 32
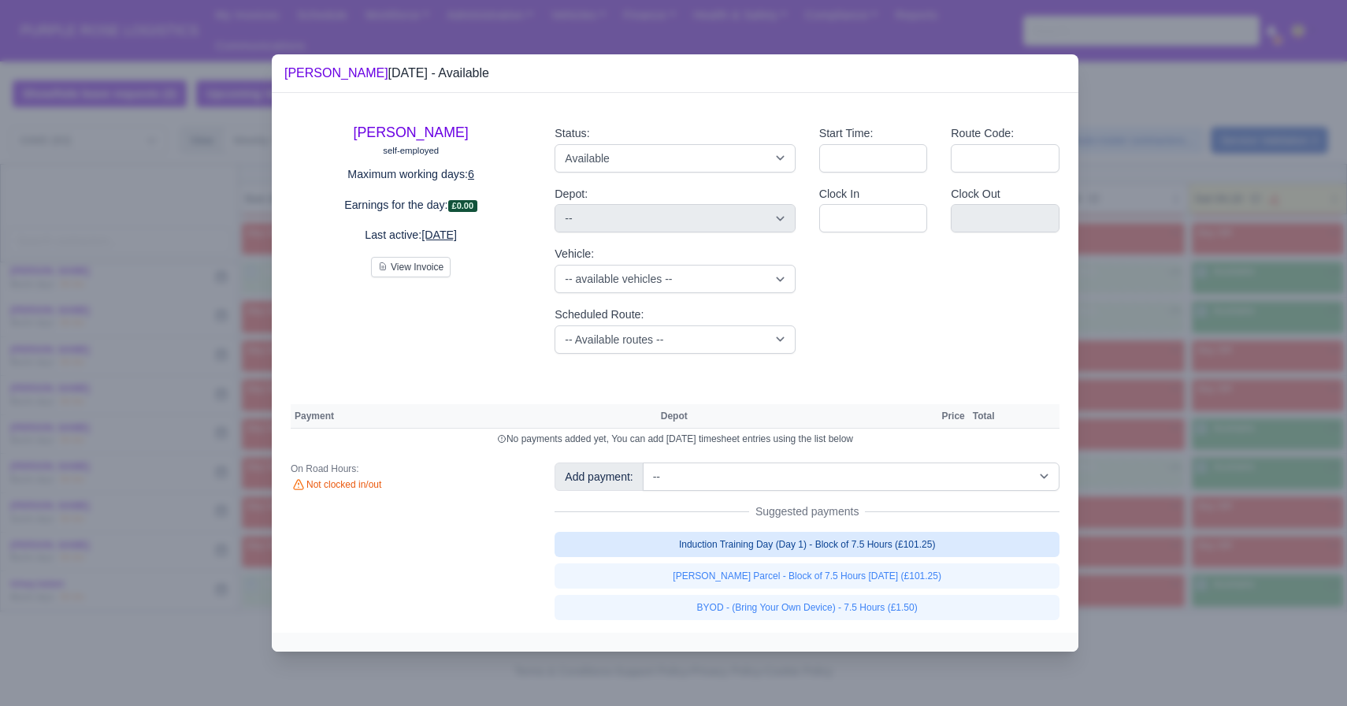
click at [937, 549] on link "Induction Training Day (Day 1) - Block of 7.5 Hours (£101.25)" at bounding box center [807, 544] width 505 height 25
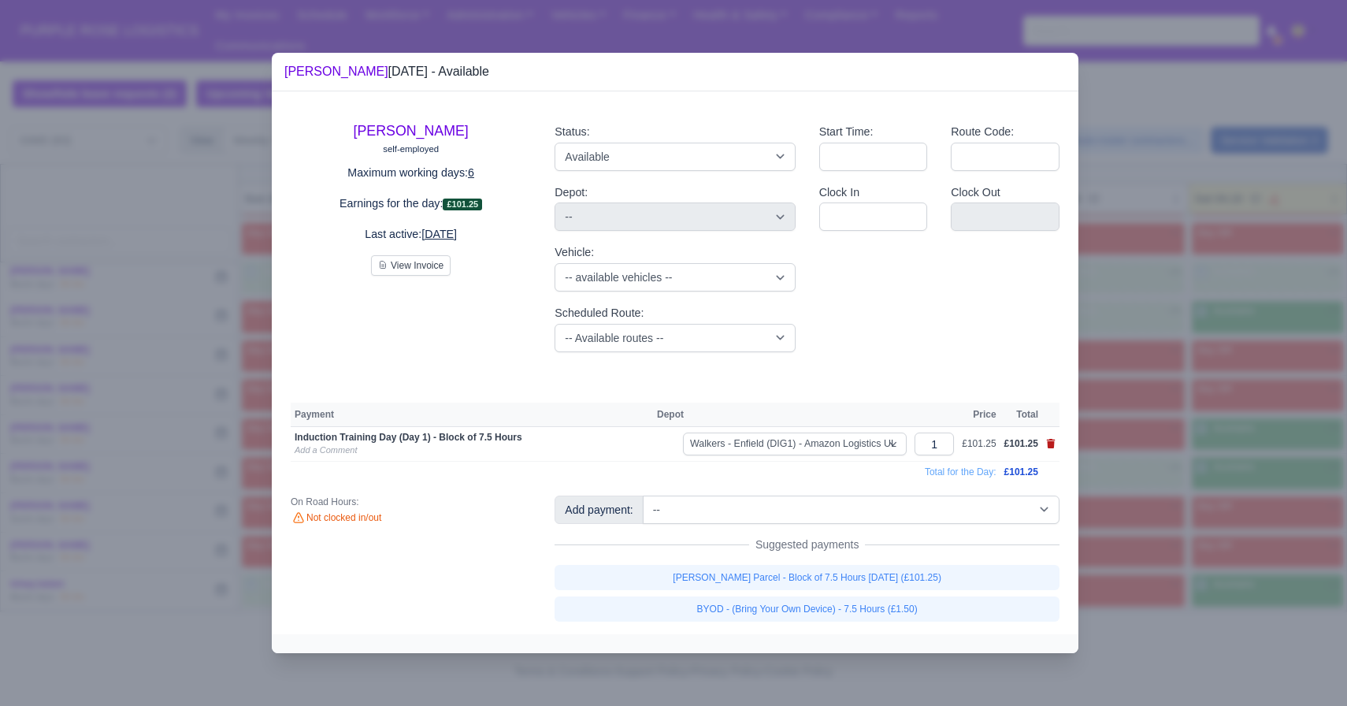
click at [937, 447] on icon at bounding box center [1051, 443] width 9 height 9
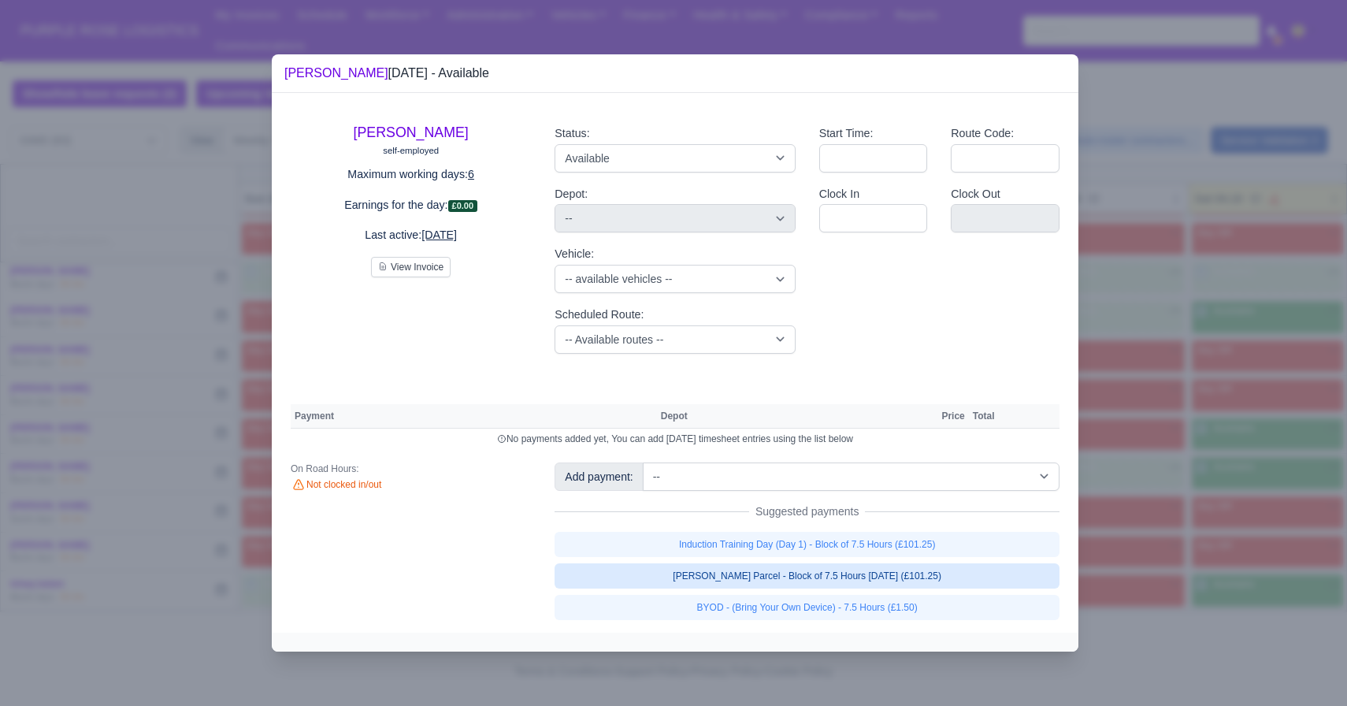
click at [937, 570] on link "[PERSON_NAME] Parcel - Block of 7.5 Hours [DATE] (£101.25)" at bounding box center [807, 575] width 505 height 25
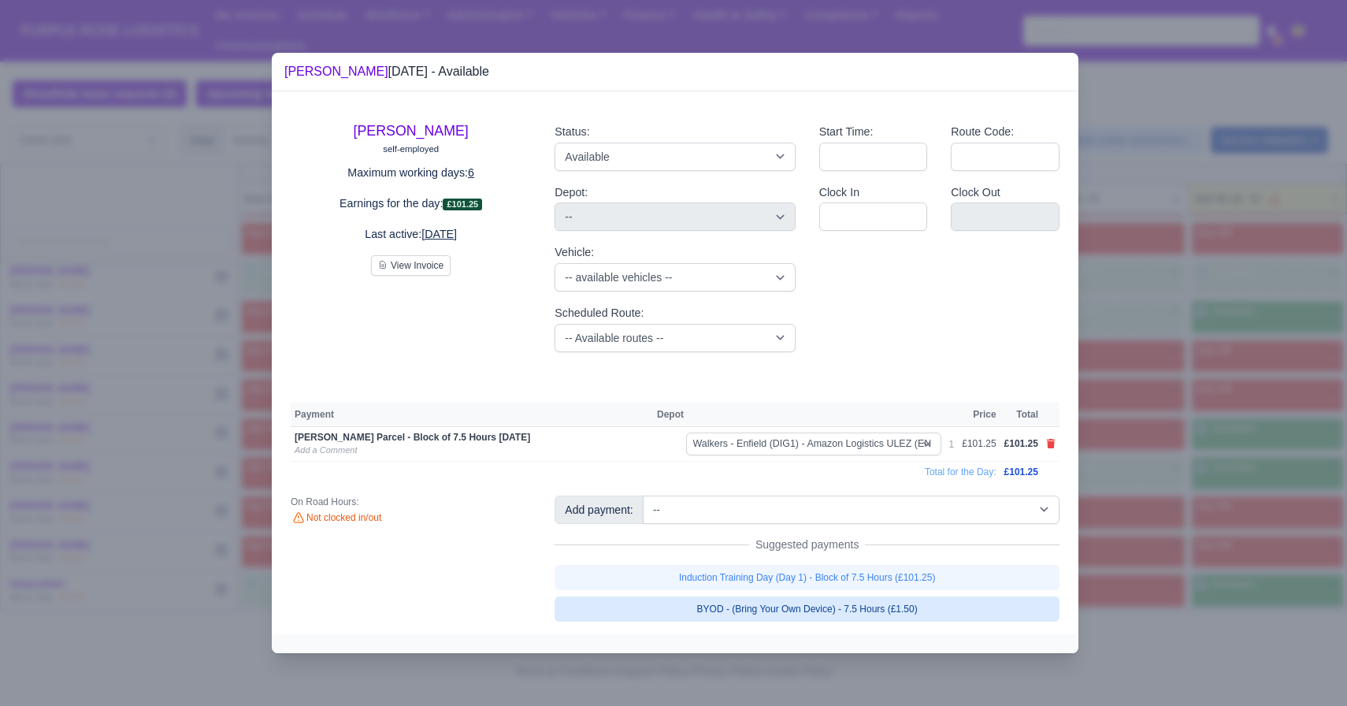
click at [936, 608] on link "BYOD - (Bring Your Own Device) - 7.5 Hours (£1.50)" at bounding box center [807, 608] width 505 height 25
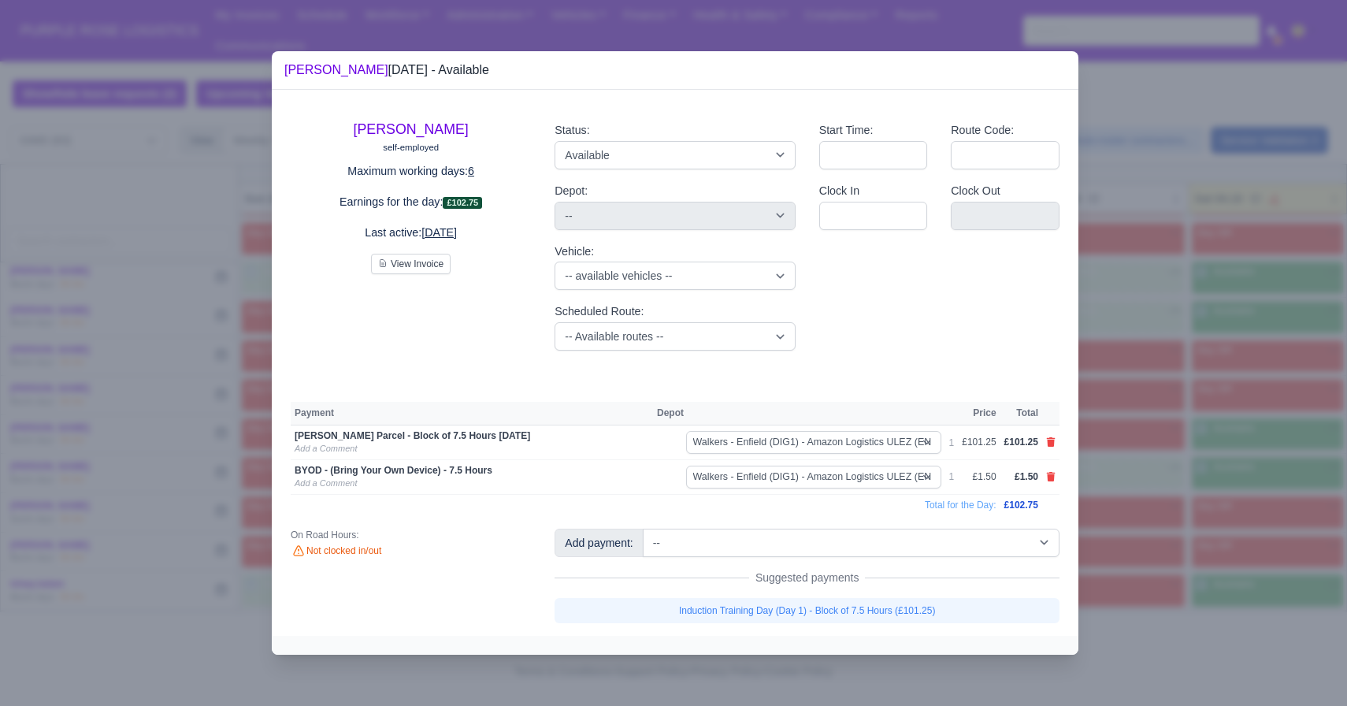
click at [937, 507] on div at bounding box center [673, 353] width 1347 height 706
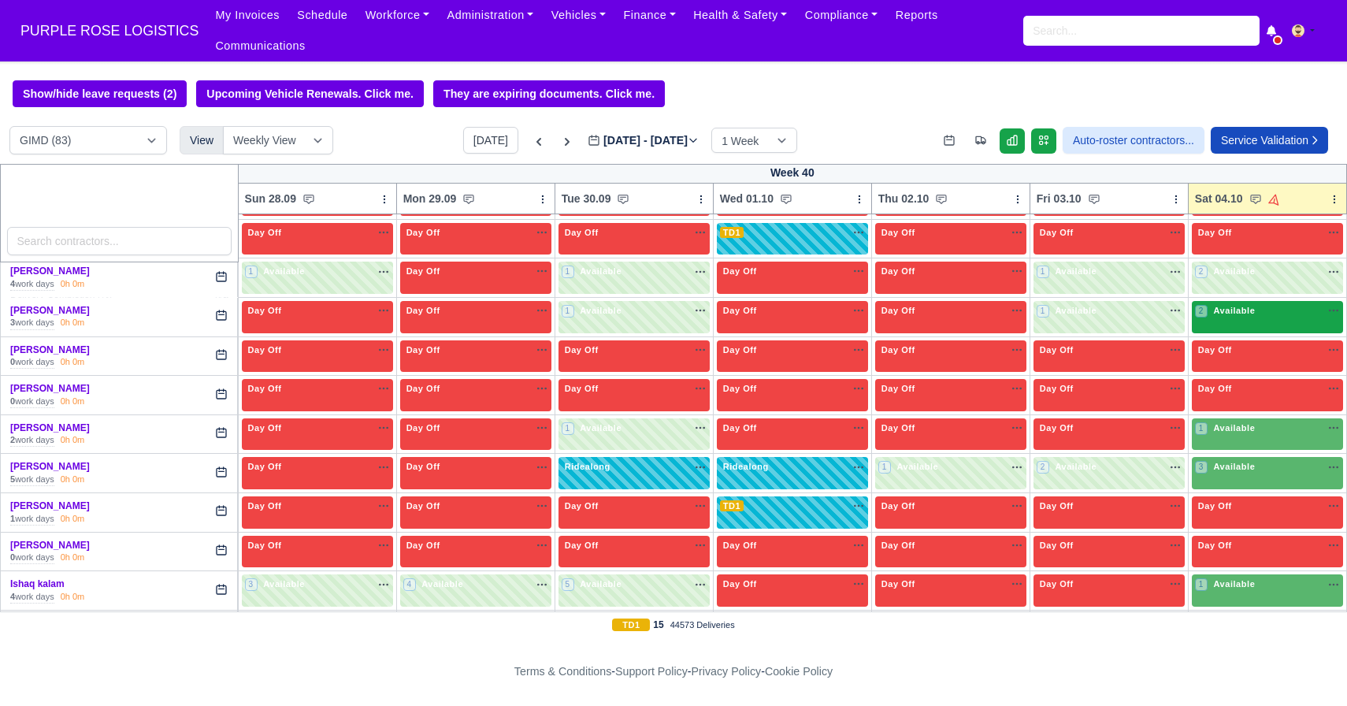
click at [937, 315] on span "Available" at bounding box center [1234, 310] width 48 height 11
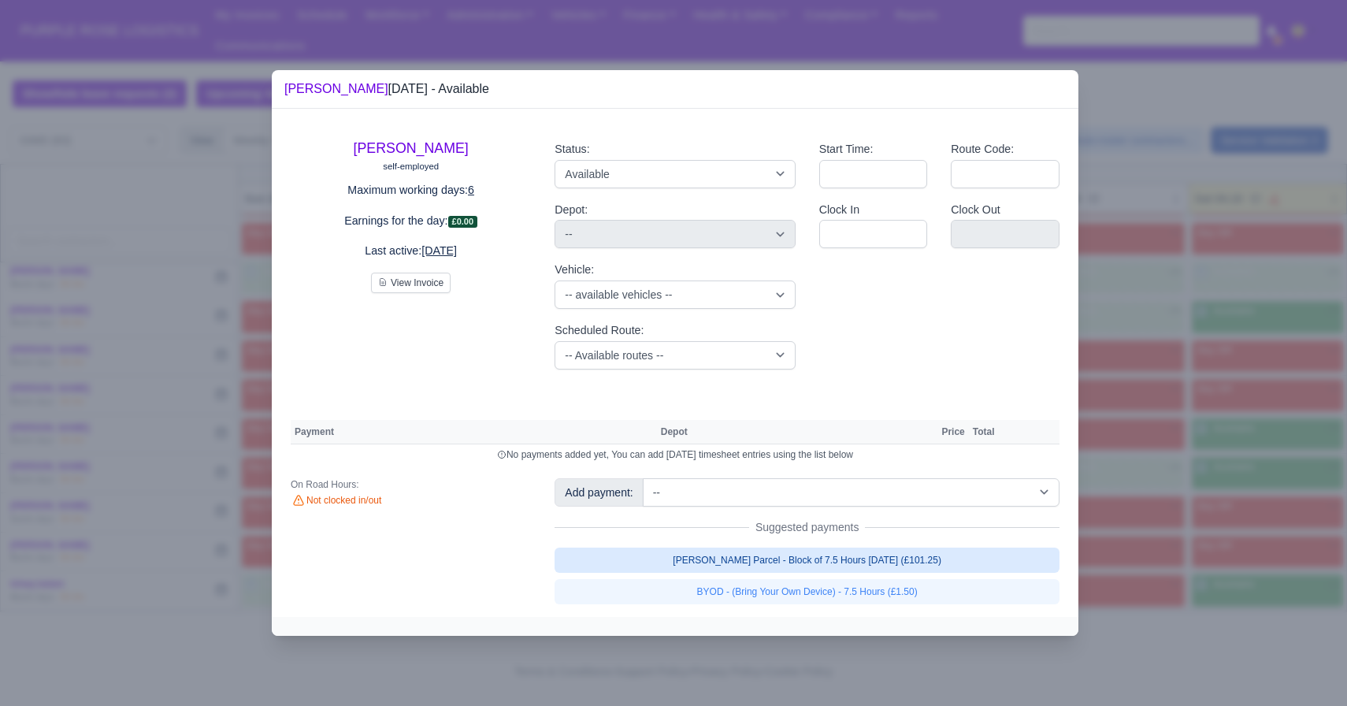
click at [923, 561] on link "[PERSON_NAME] Parcel - Block of 7.5 Hours [DATE] (£101.25)" at bounding box center [807, 560] width 505 height 25
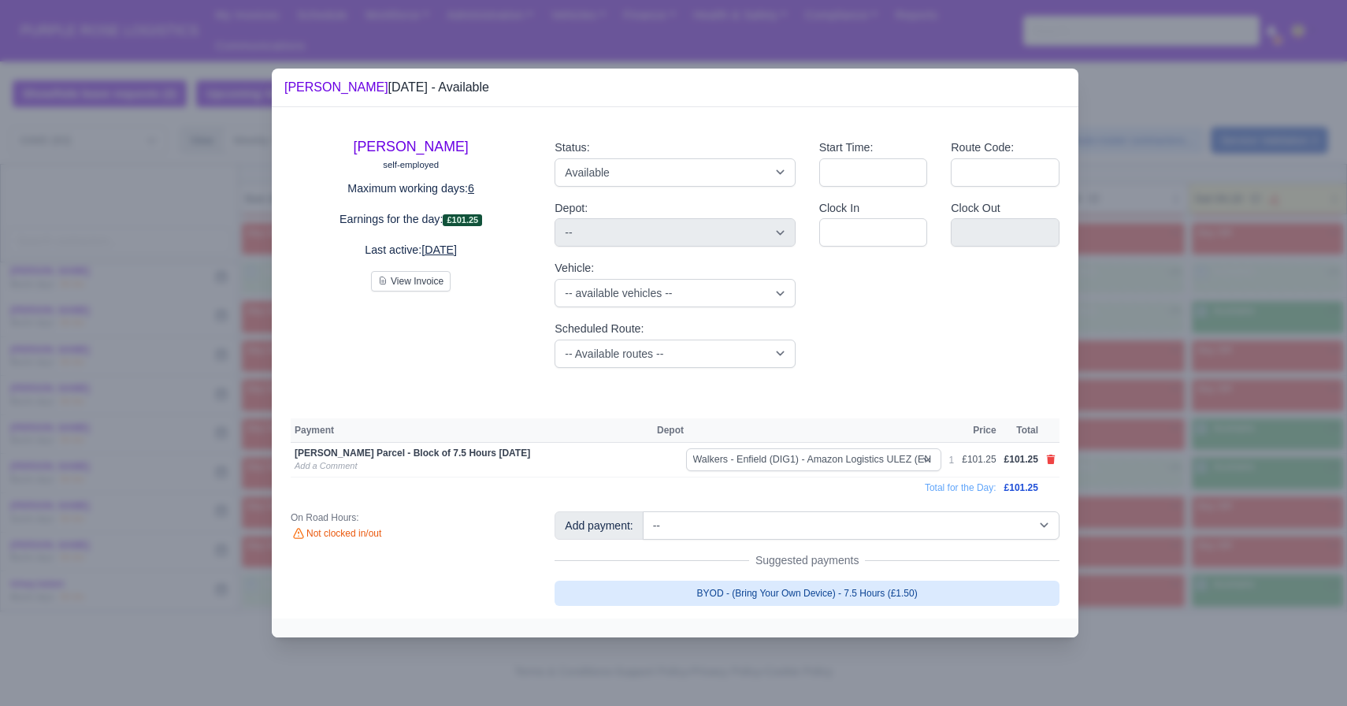
click at [923, 593] on link "BYOD - (Bring Your Own Device) - 7.5 Hours (£1.50)" at bounding box center [807, 593] width 505 height 25
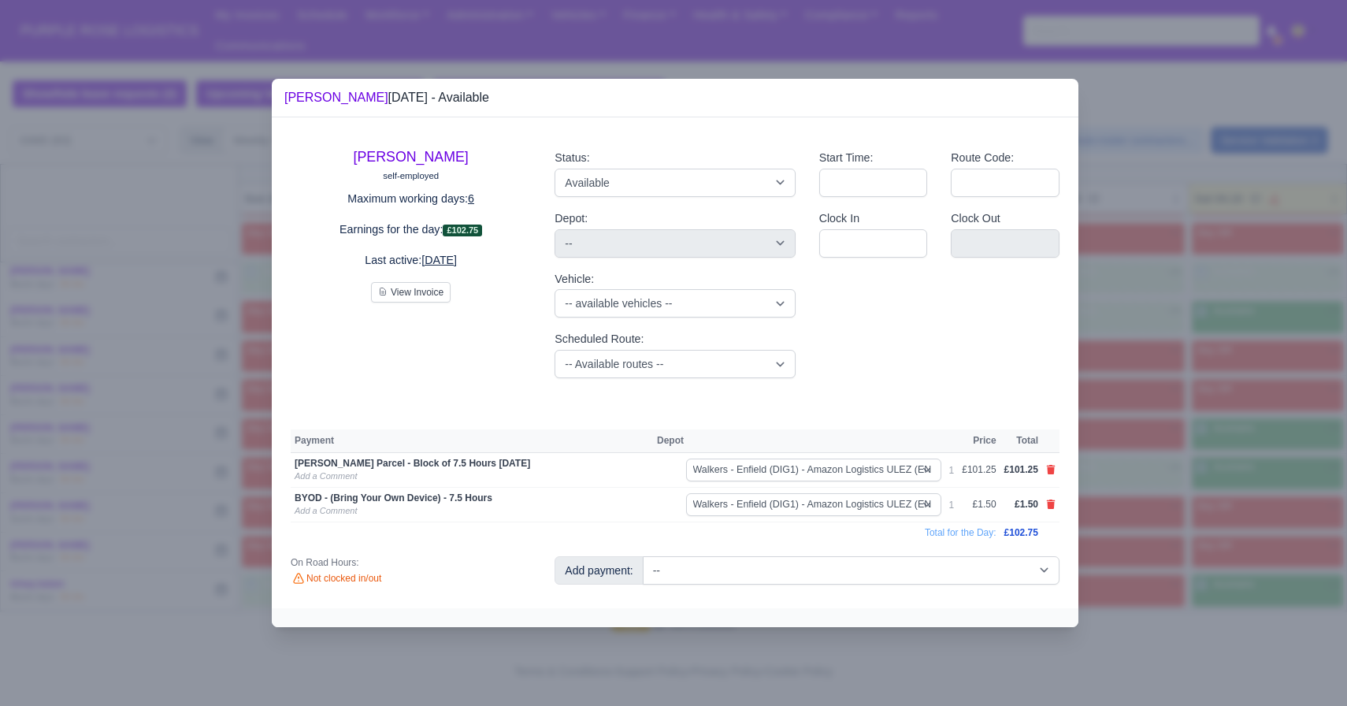
click at [937, 442] on div at bounding box center [673, 353] width 1347 height 706
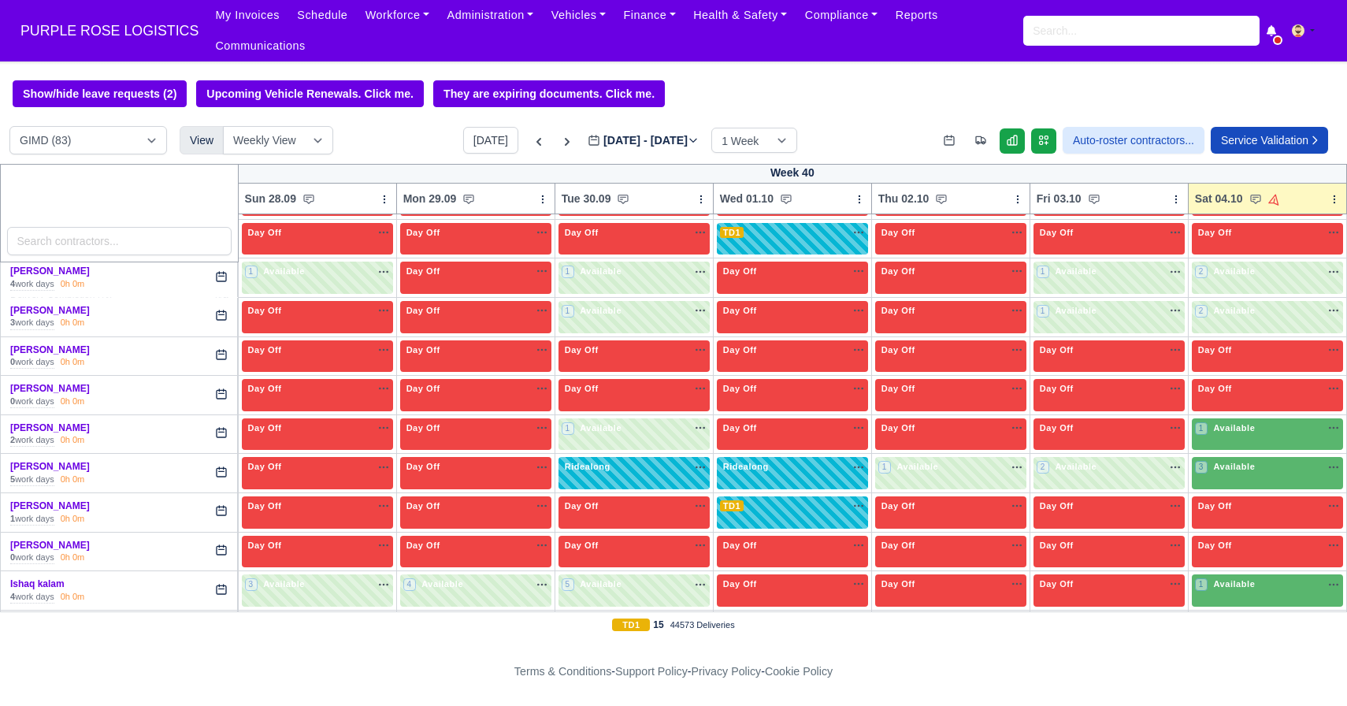
click at [937, 440] on div at bounding box center [673, 353] width 1347 height 706
click at [937, 432] on span "Available" at bounding box center [1234, 427] width 48 height 11
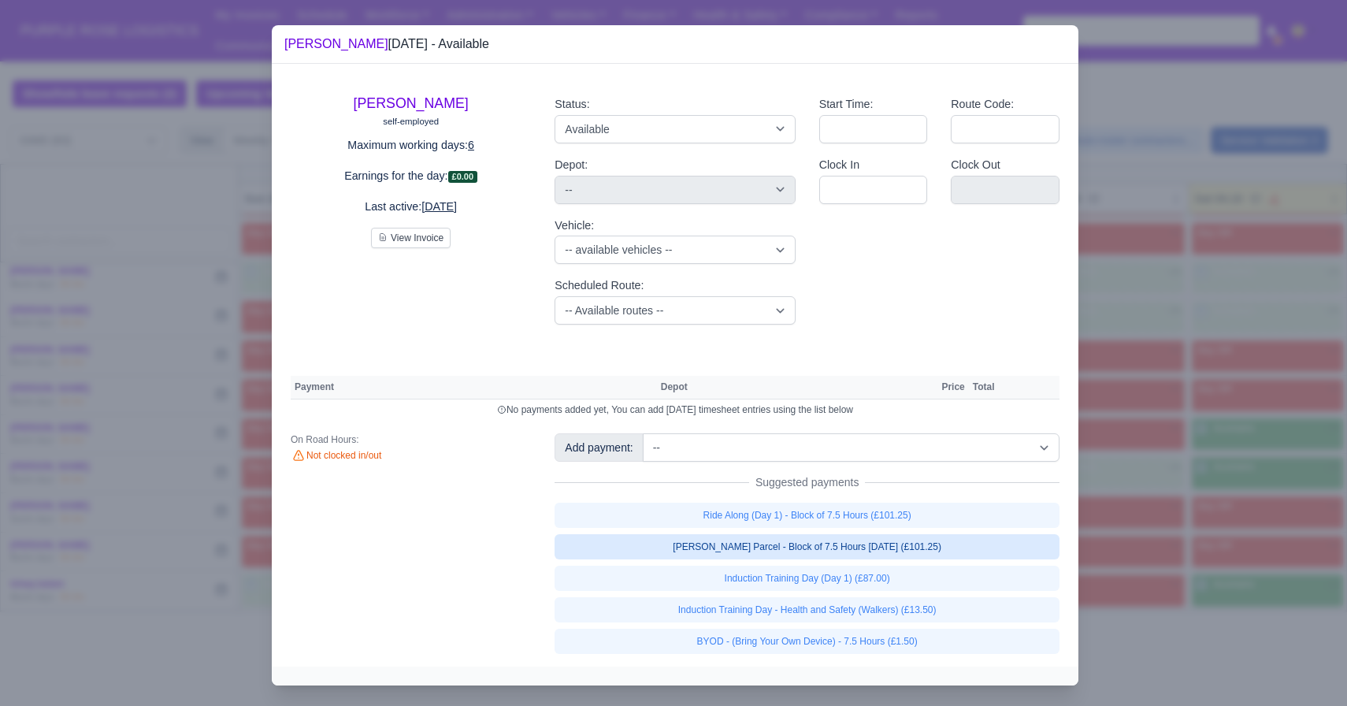
click at [937, 551] on link "[PERSON_NAME] Parcel - Block of 7.5 Hours [DATE] (£101.25)" at bounding box center [807, 546] width 505 height 25
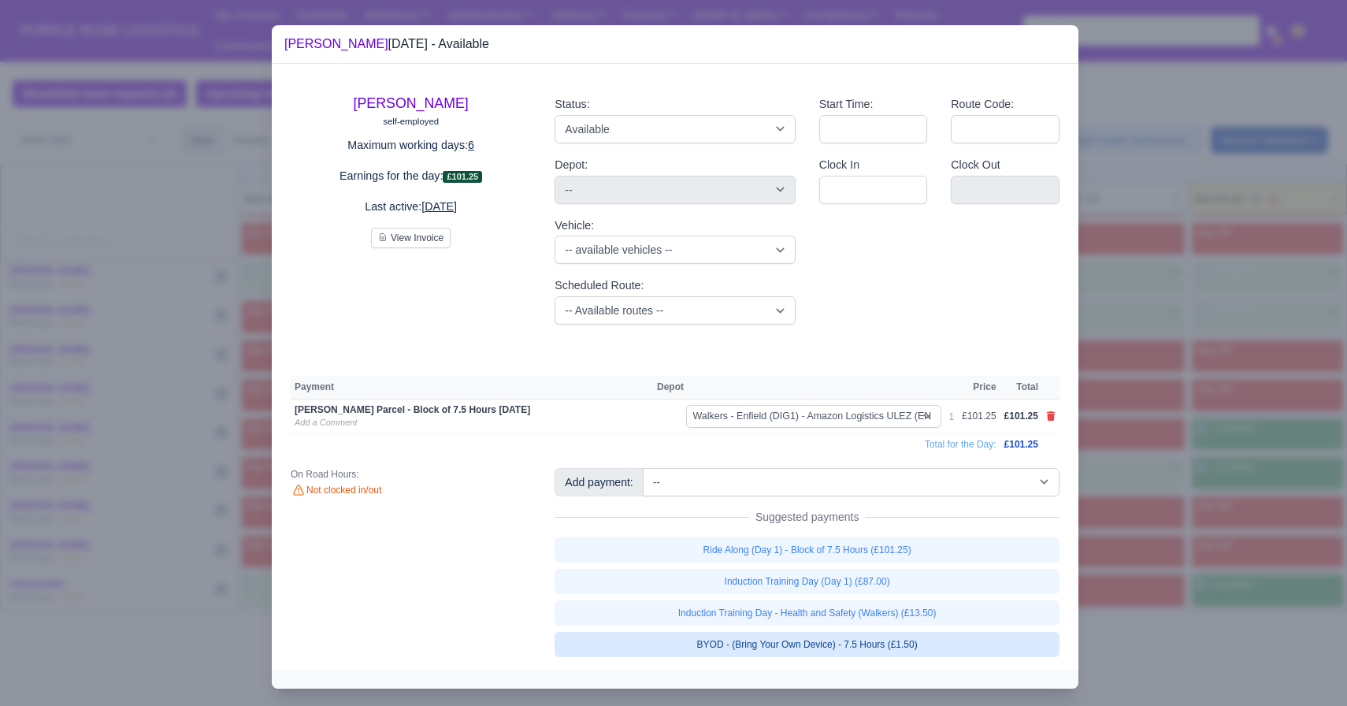
click at [937, 648] on link "BYOD - (Bring Your Own Device) - 7.5 Hours (£1.50)" at bounding box center [807, 644] width 505 height 25
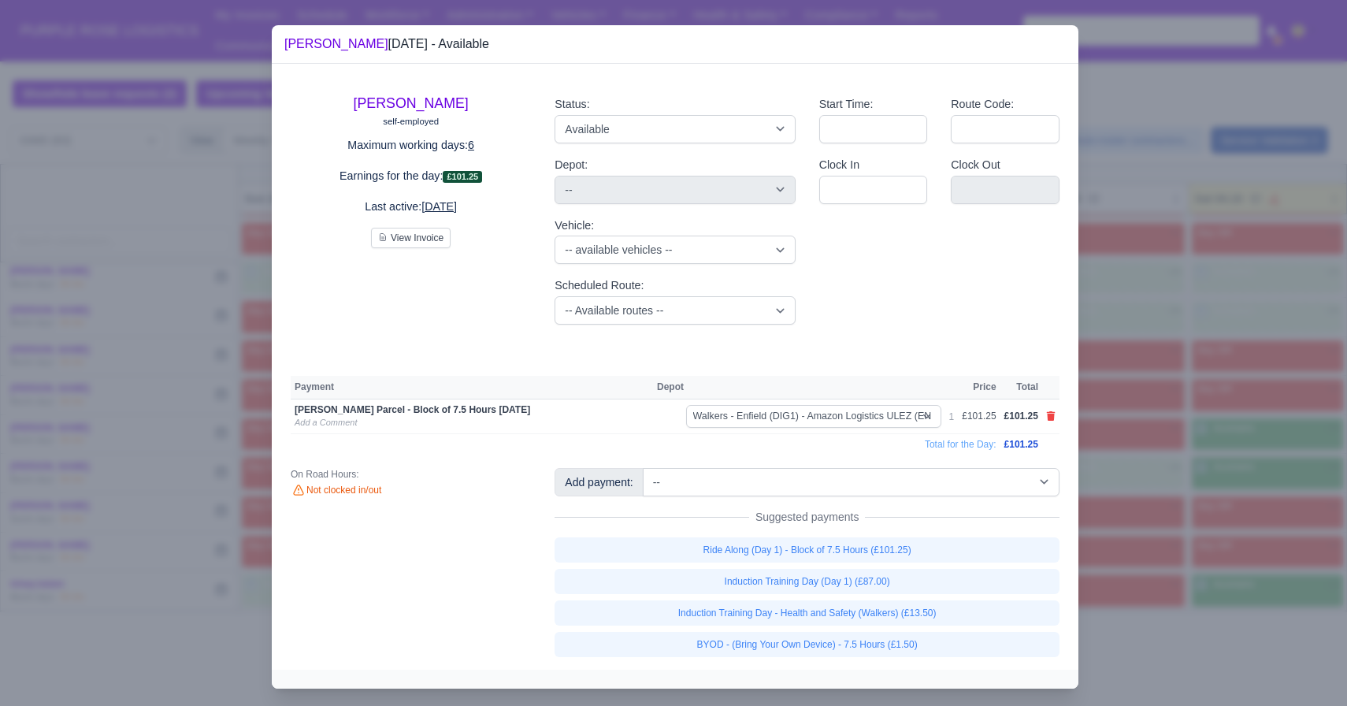
click at [937, 452] on div at bounding box center [673, 353] width 1347 height 706
